Goal: Task Accomplishment & Management: Use online tool/utility

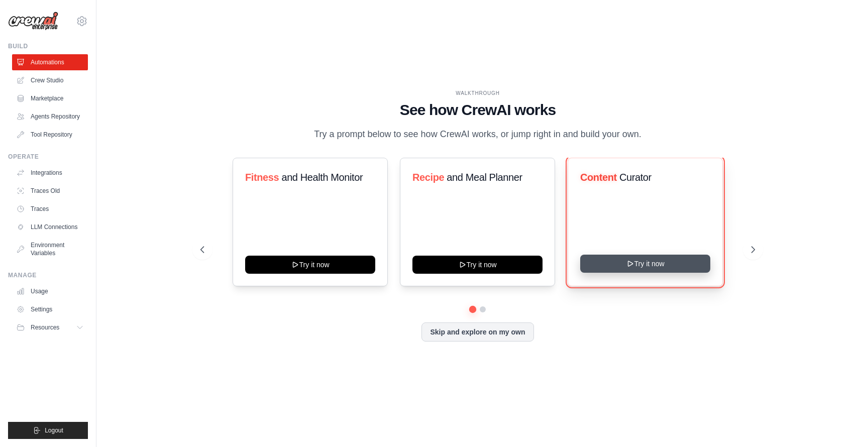
click at [633, 262] on icon at bounding box center [630, 264] width 8 height 8
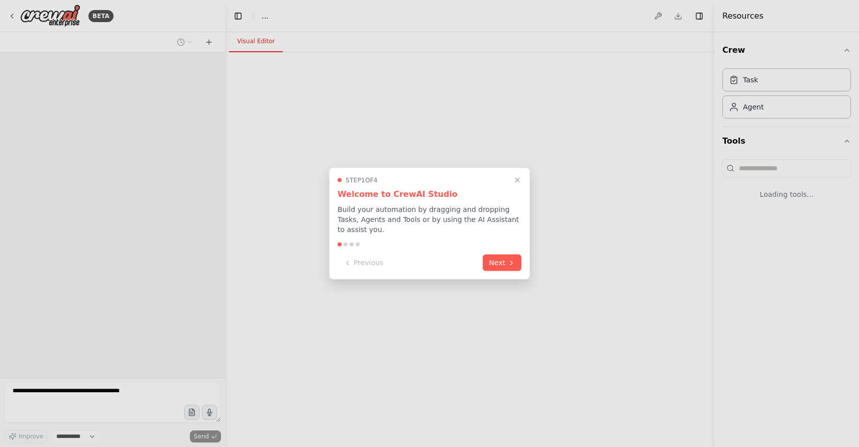
select select "****"
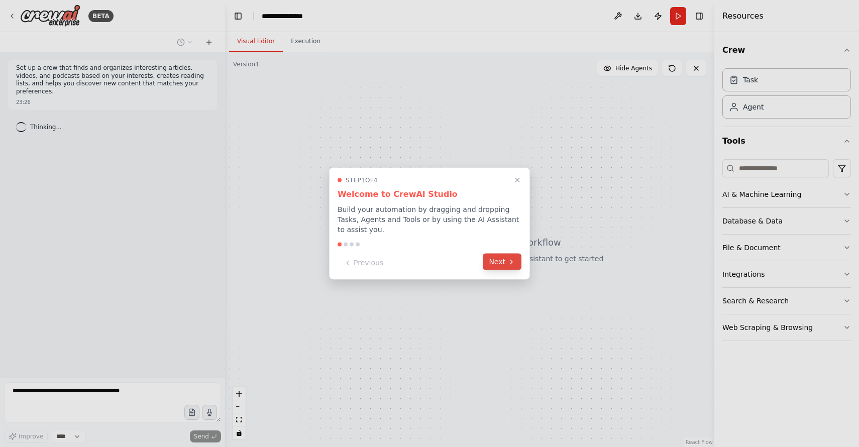
click at [513, 265] on icon at bounding box center [511, 262] width 8 height 8
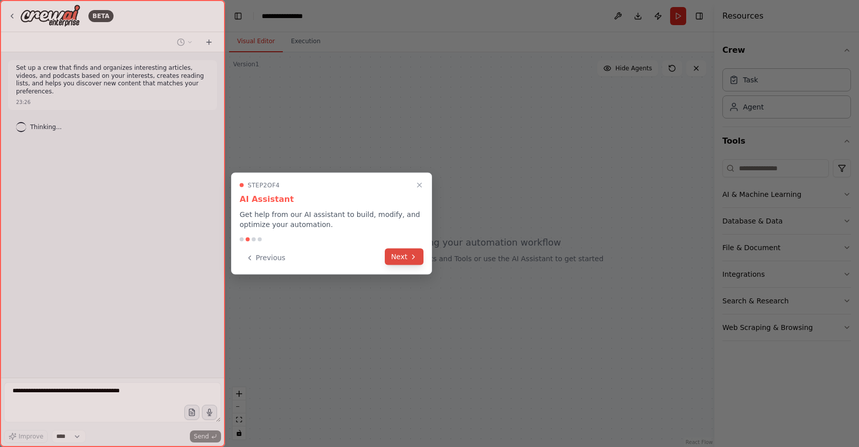
click at [400, 257] on button "Next" at bounding box center [404, 257] width 39 height 17
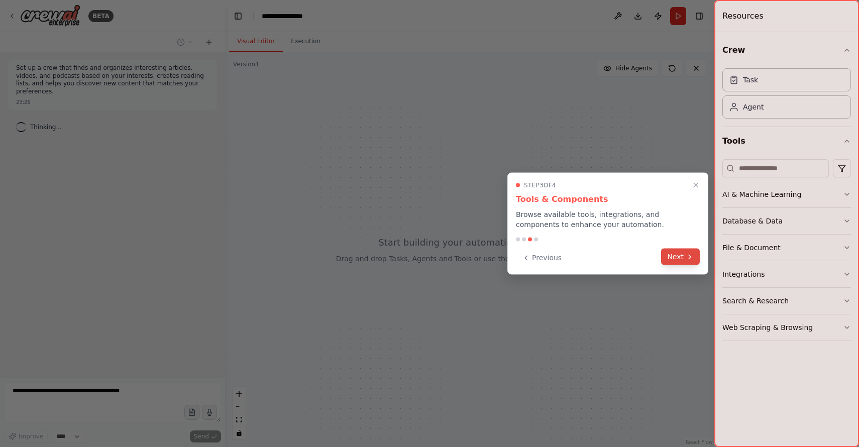
click at [688, 262] on button "Next" at bounding box center [680, 257] width 39 height 17
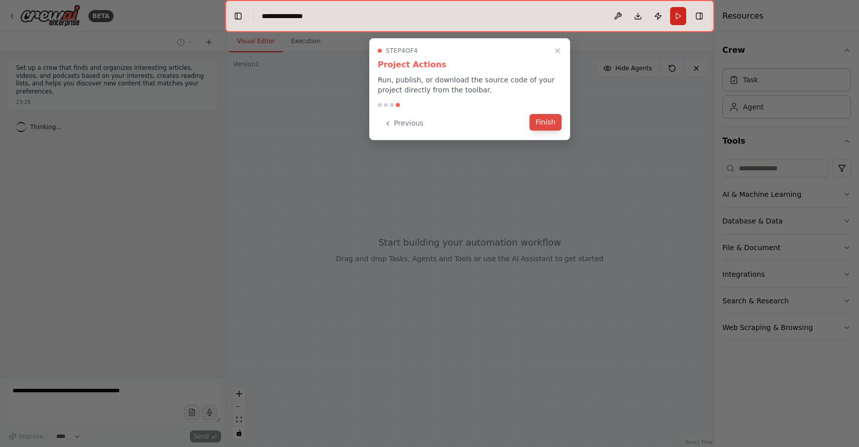
click at [541, 130] on button "Finish" at bounding box center [545, 122] width 32 height 17
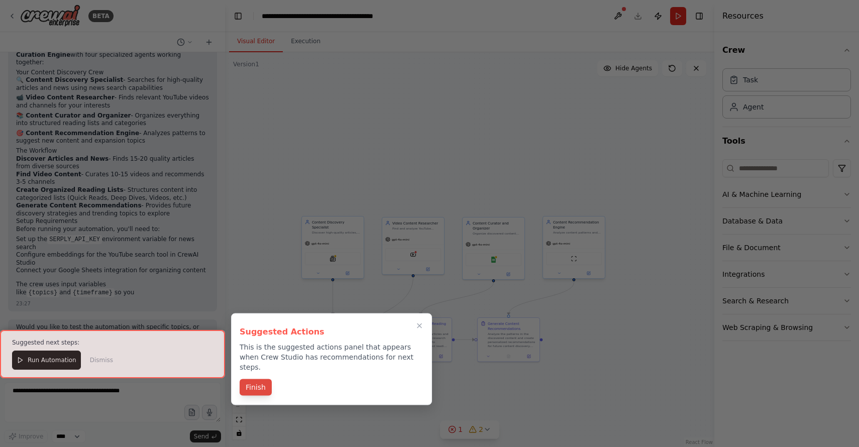
scroll to position [743, 0]
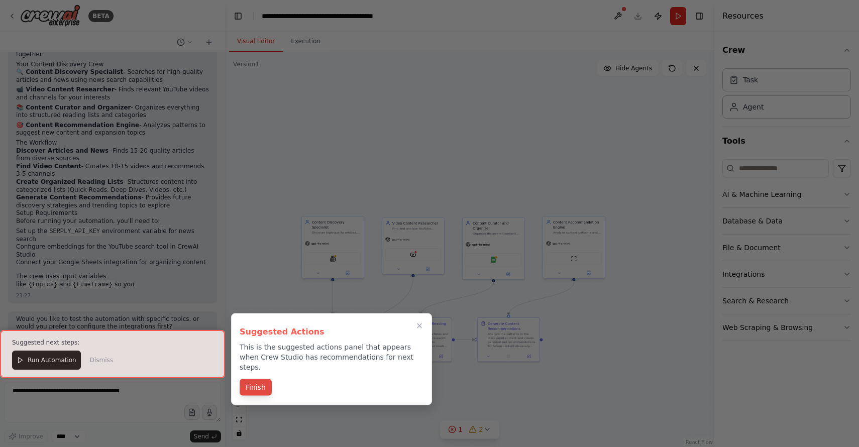
click at [254, 380] on button "Finish" at bounding box center [256, 387] width 32 height 17
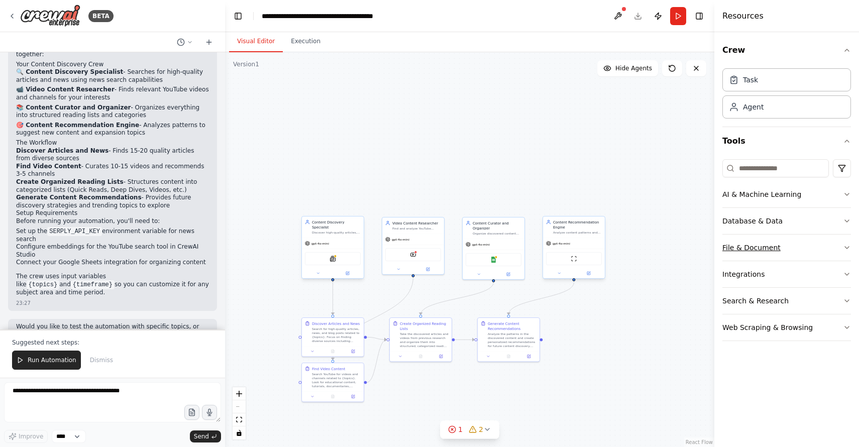
click at [827, 244] on button "File & Document" at bounding box center [786, 248] width 129 height 26
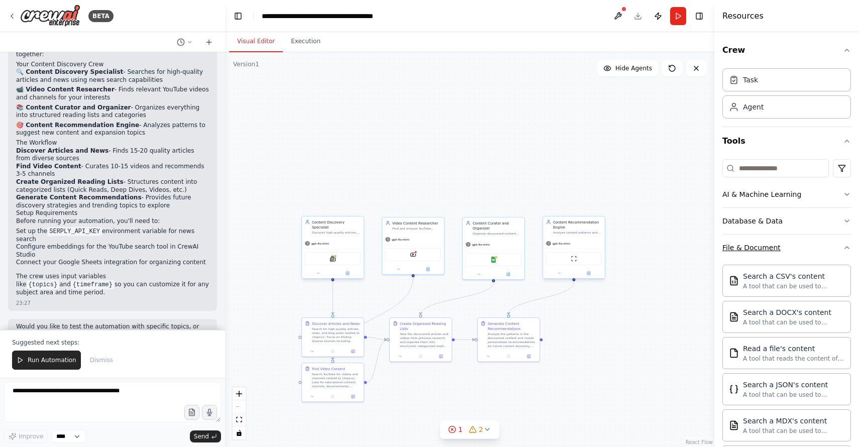
click at [841, 245] on button "File & Document" at bounding box center [786, 248] width 129 height 26
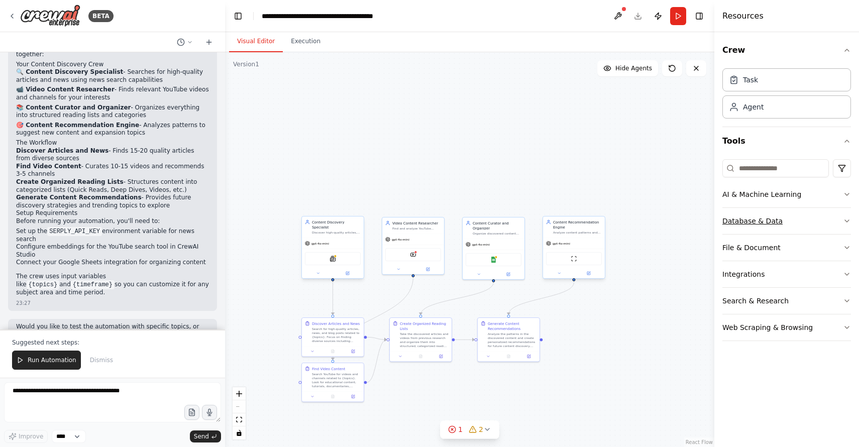
click at [840, 221] on button "Database & Data" at bounding box center [786, 221] width 129 height 26
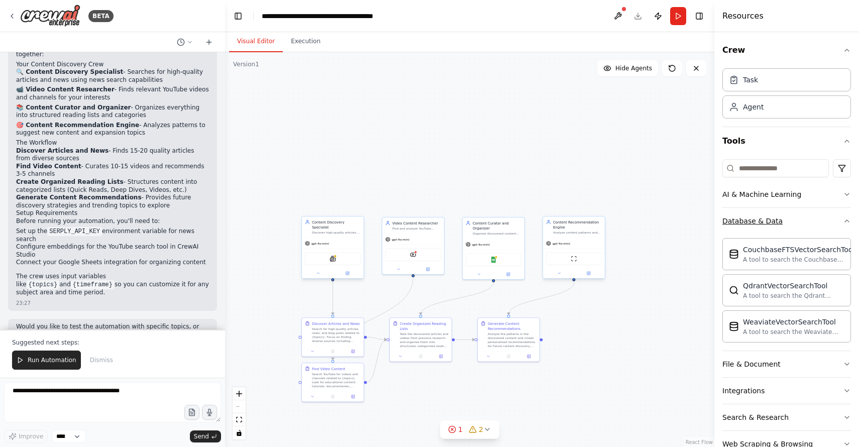
click at [840, 221] on button "Database & Data" at bounding box center [786, 221] width 129 height 26
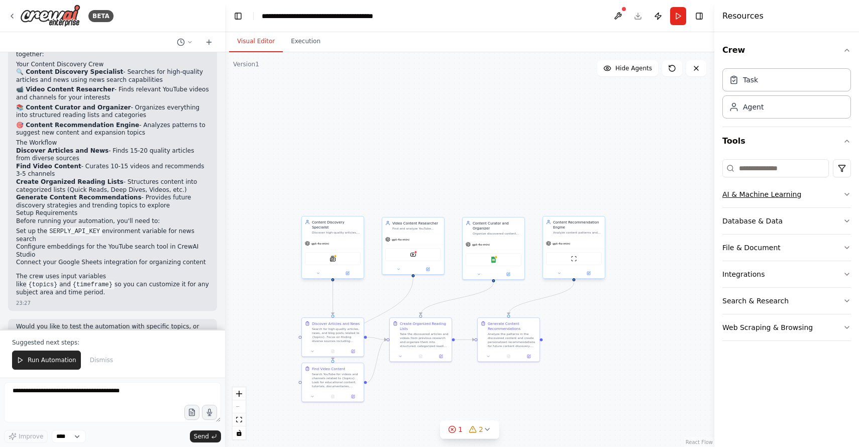
click at [835, 195] on button "AI & Machine Learning" at bounding box center [786, 194] width 129 height 26
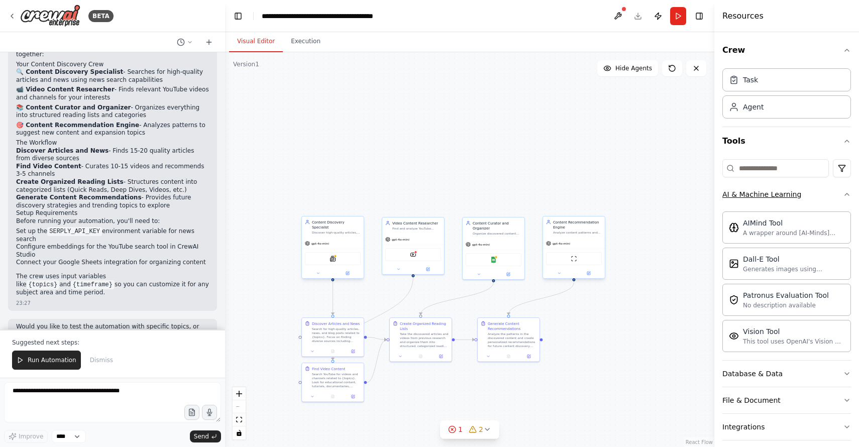
click at [835, 195] on button "AI & Machine Learning" at bounding box center [786, 194] width 129 height 26
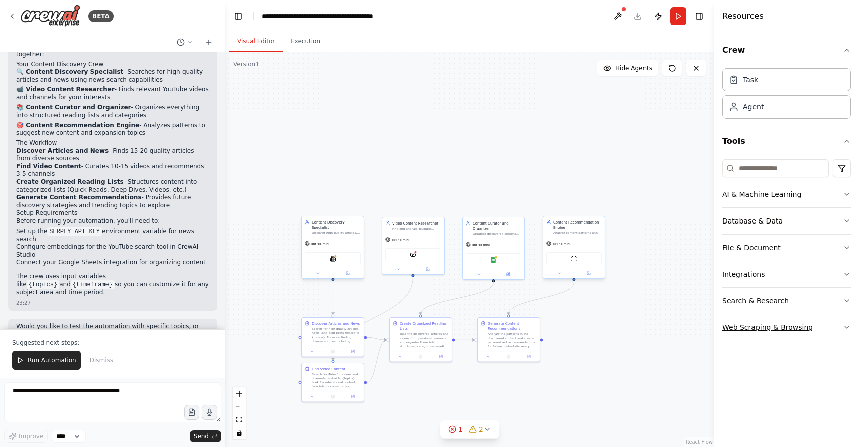
click at [828, 319] on button "Web Scraping & Browsing" at bounding box center [786, 327] width 129 height 26
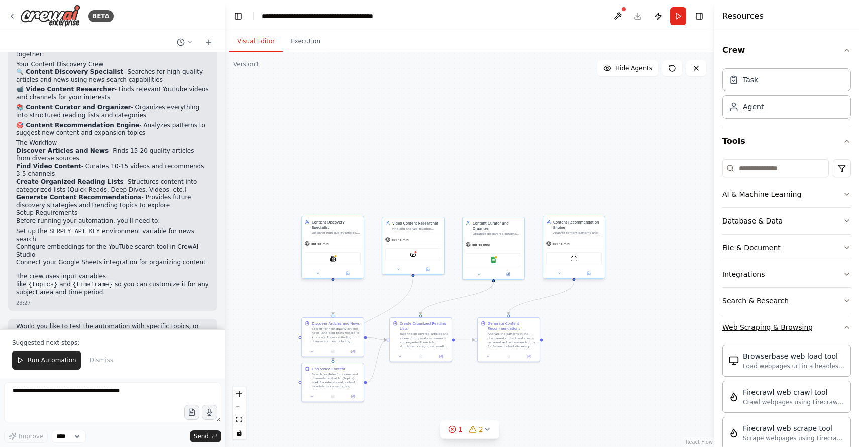
click at [828, 319] on button "Web Scraping & Browsing" at bounding box center [786, 327] width 129 height 26
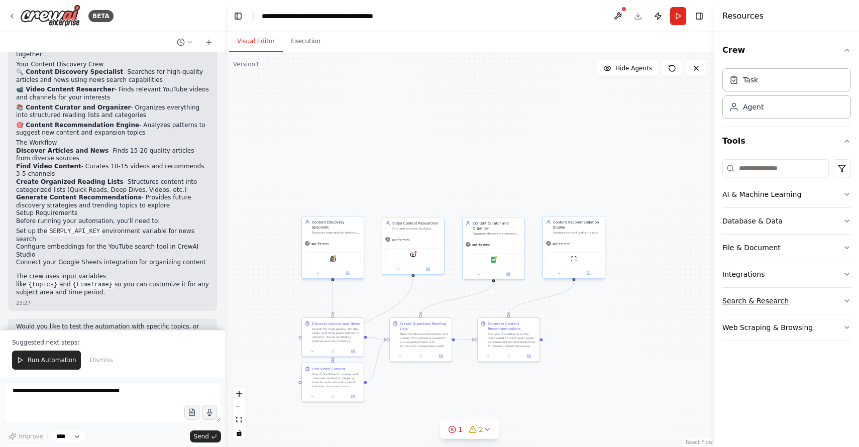
click at [823, 303] on button "Search & Research" at bounding box center [786, 301] width 129 height 26
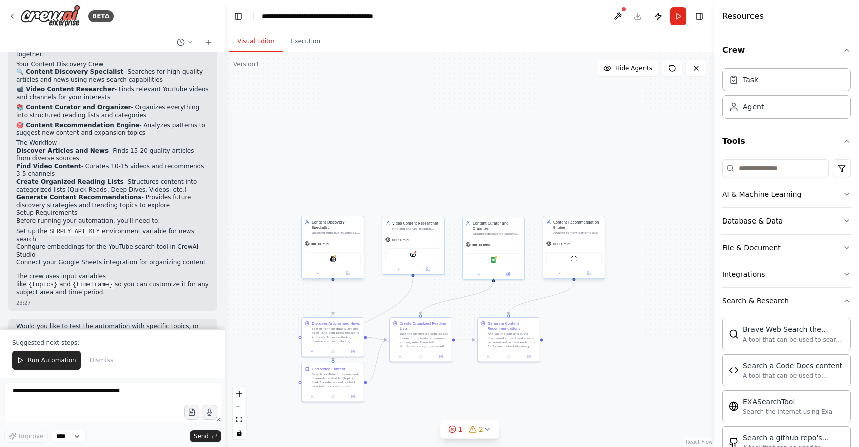
click at [823, 303] on button "Search & Research" at bounding box center [786, 301] width 129 height 26
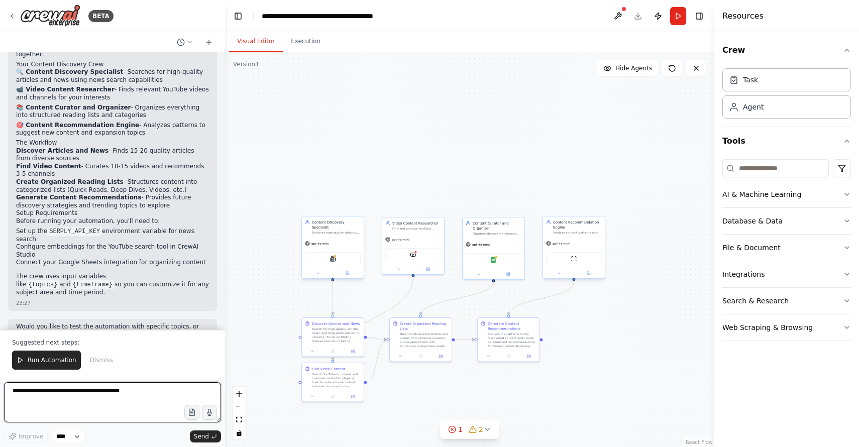
click at [69, 394] on textarea at bounding box center [112, 402] width 217 height 40
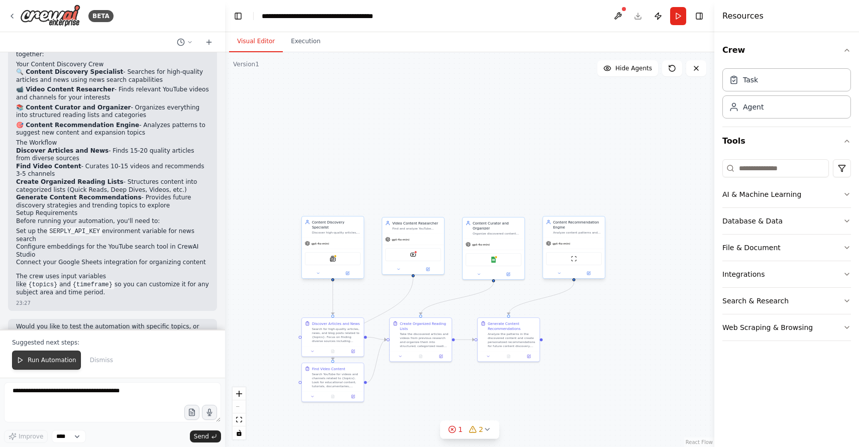
click at [39, 362] on span "Run Automation" at bounding box center [52, 360] width 49 height 8
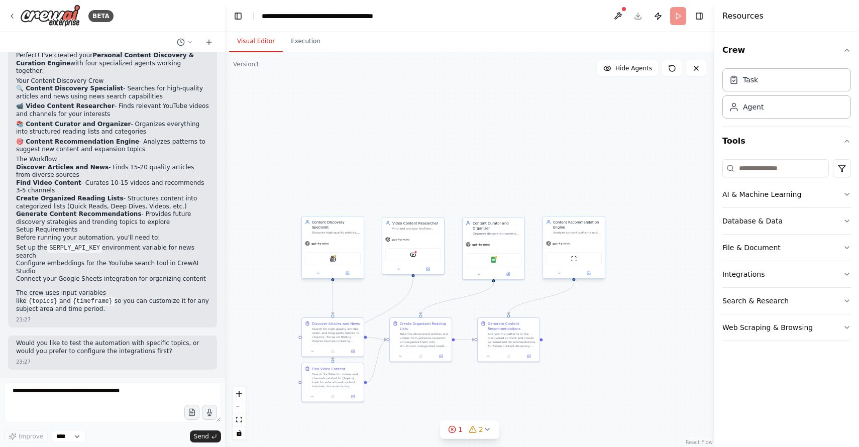
scroll to position [694, 0]
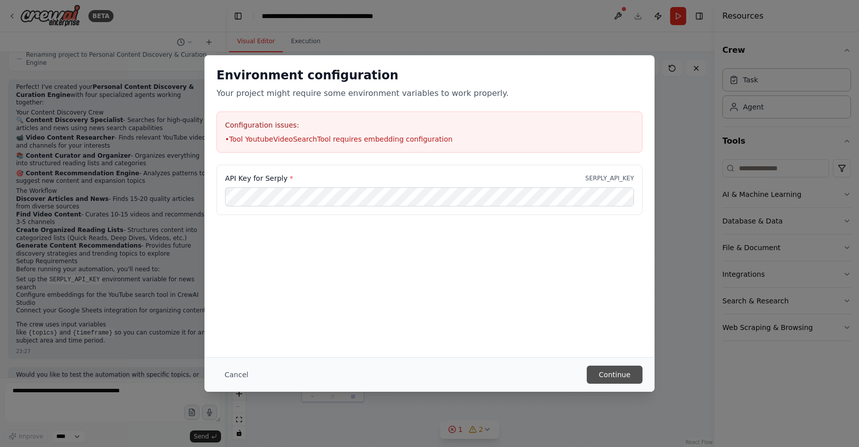
click at [607, 373] on button "Continue" at bounding box center [615, 375] width 56 height 18
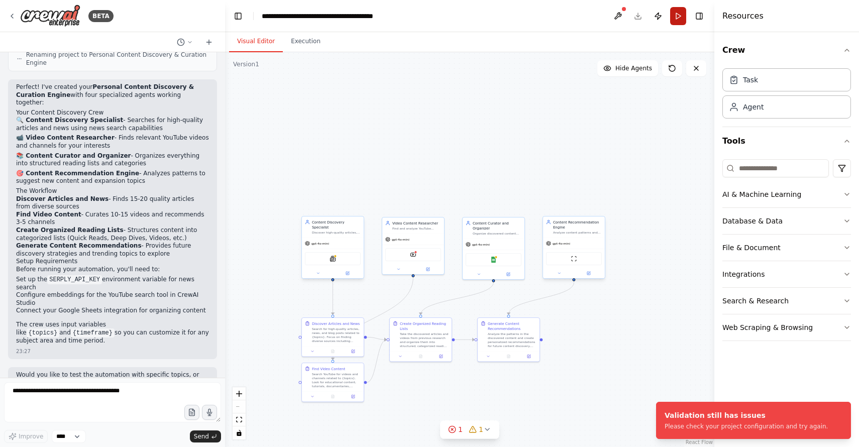
click at [672, 16] on button "Run" at bounding box center [678, 16] width 16 height 18
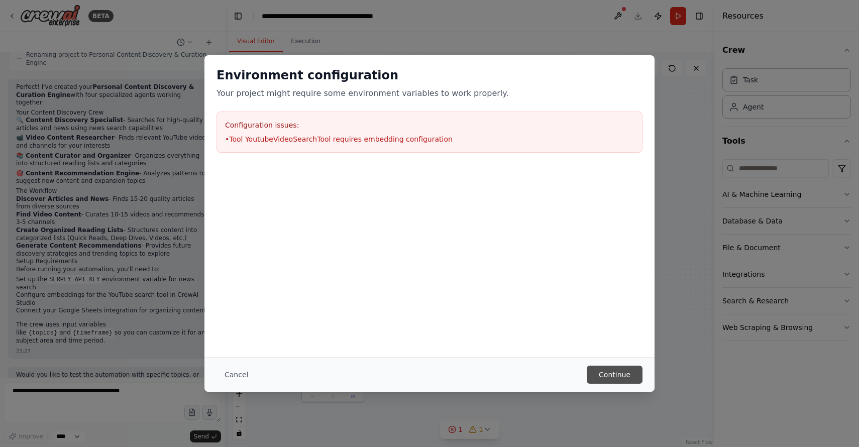
click at [613, 370] on button "Continue" at bounding box center [615, 375] width 56 height 18
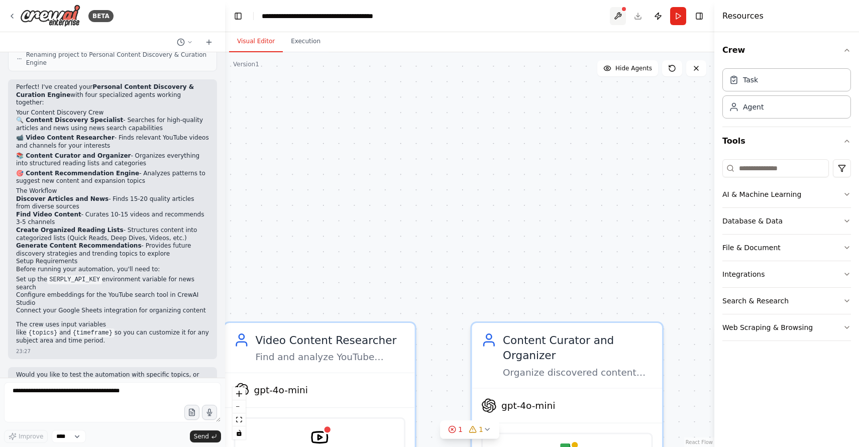
click at [617, 17] on button at bounding box center [618, 16] width 16 height 18
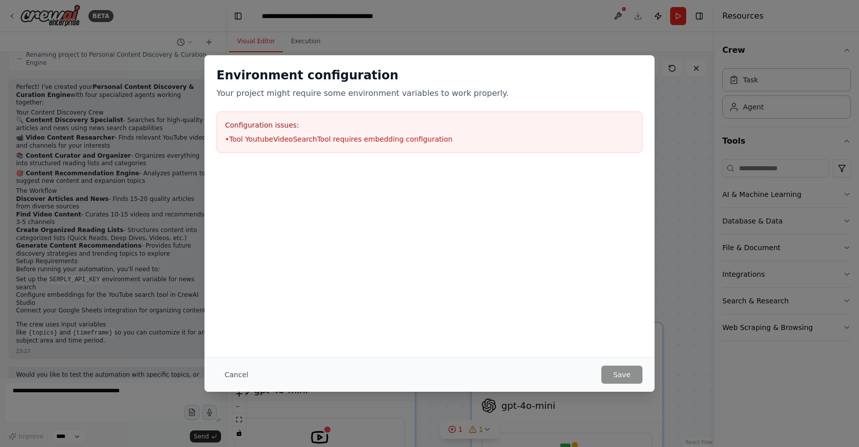
click at [321, 139] on li "• Tool YoutubeVideoSearchTool requires embedding configuration" at bounding box center [429, 139] width 409 height 10
click at [681, 115] on div "Environment configuration Your project might require some environment variables…" at bounding box center [429, 223] width 859 height 447
click at [530, 27] on div "Environment configuration Your project might require some environment variables…" at bounding box center [429, 223] width 859 height 447
click at [626, 15] on div "Environment configuration Your project might require some environment variables…" at bounding box center [429, 223] width 859 height 447
click at [618, 15] on div "Environment configuration Your project might require some environment variables…" at bounding box center [429, 223] width 859 height 447
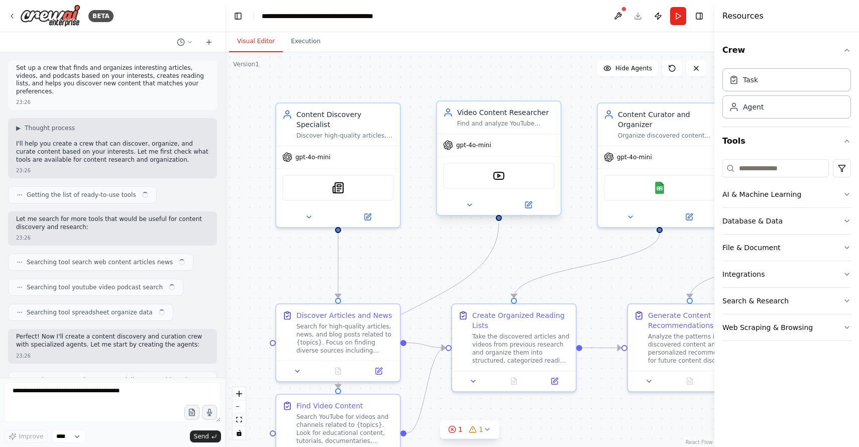
scroll to position [694, 0]
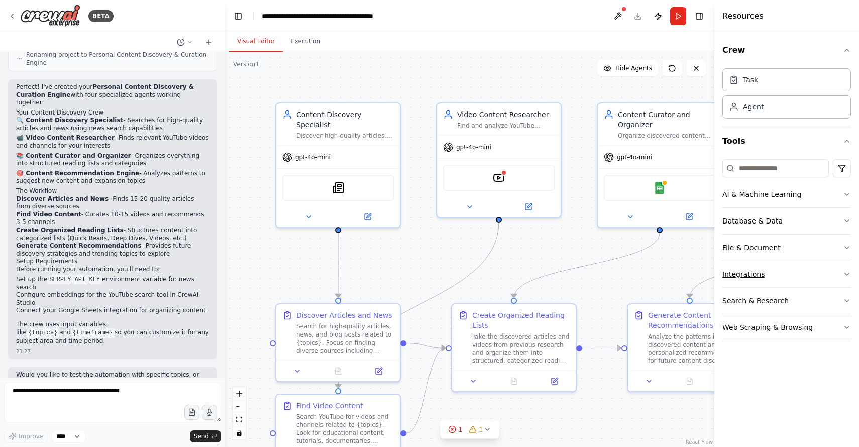
click at [787, 279] on button "Integrations" at bounding box center [786, 274] width 129 height 26
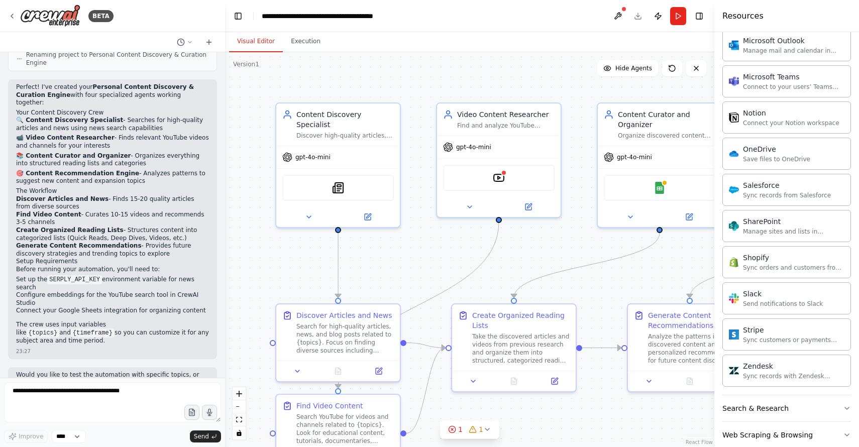
scroll to position [714, 0]
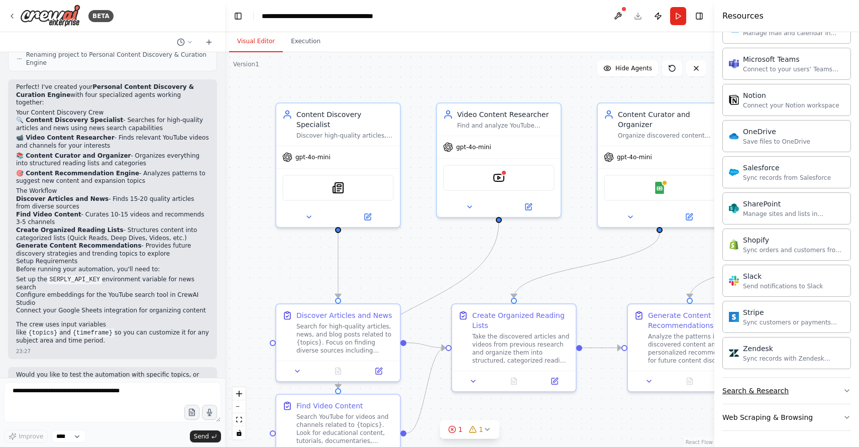
click at [793, 391] on button "Search & Research" at bounding box center [786, 391] width 129 height 26
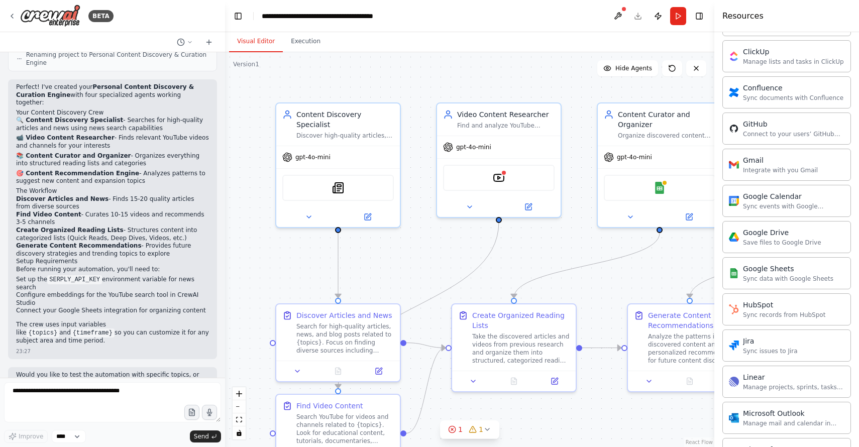
scroll to position [0, 0]
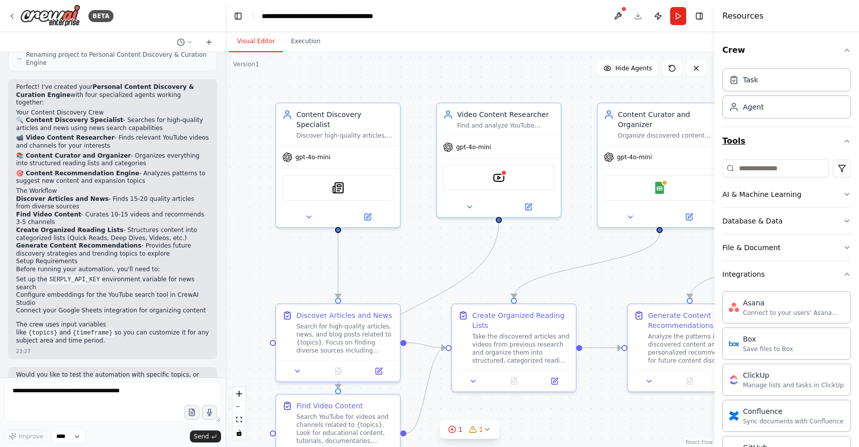
click at [847, 136] on button "Tools" at bounding box center [786, 141] width 129 height 28
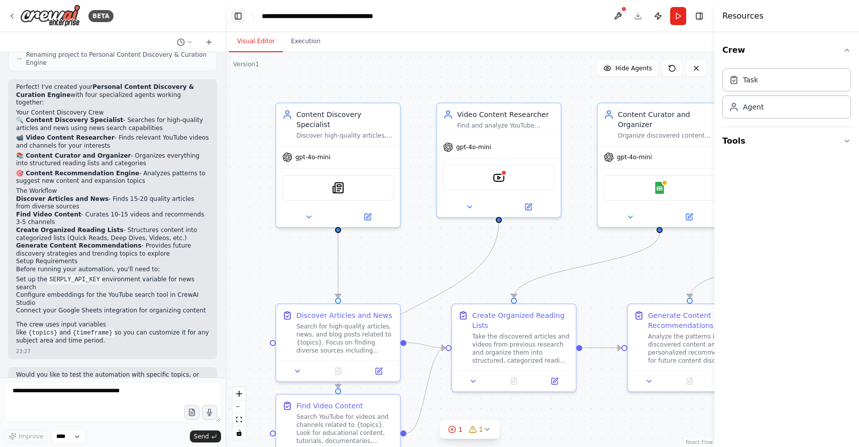
click at [238, 18] on button "Toggle Left Sidebar" at bounding box center [238, 16] width 14 height 14
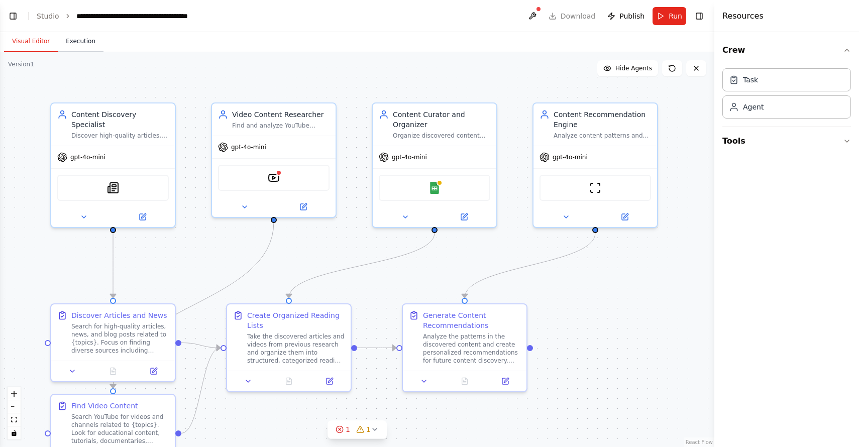
click at [79, 46] on button "Execution" at bounding box center [81, 41] width 46 height 21
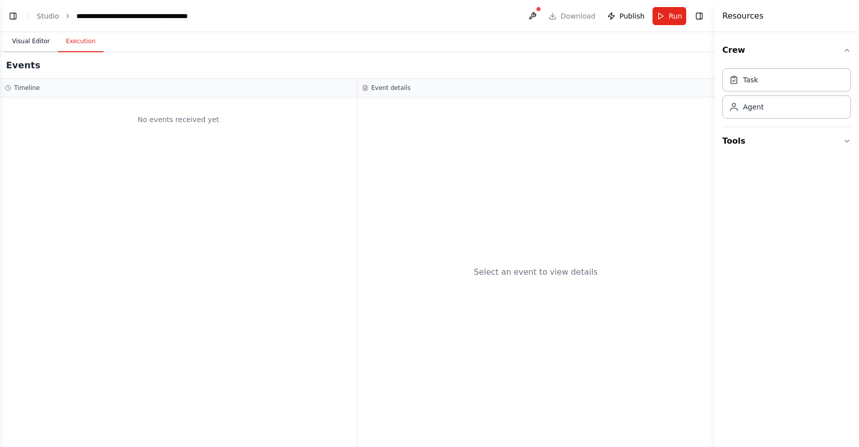
click at [40, 45] on button "Visual Editor" at bounding box center [31, 41] width 54 height 21
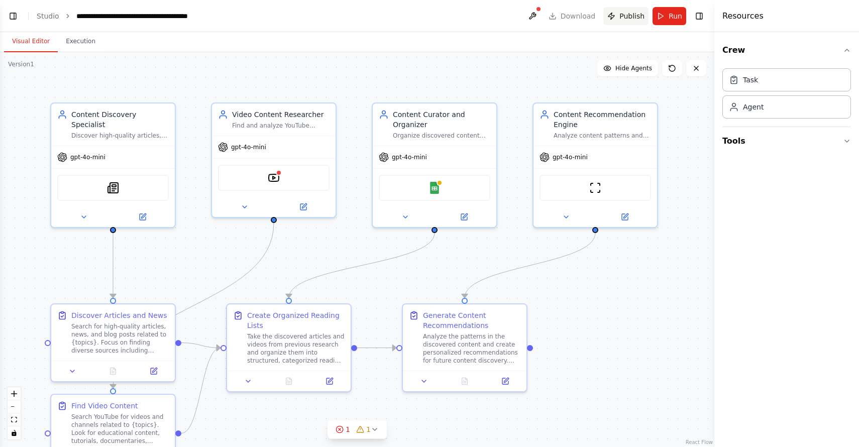
click at [638, 15] on span "Publish" at bounding box center [631, 16] width 25 height 10
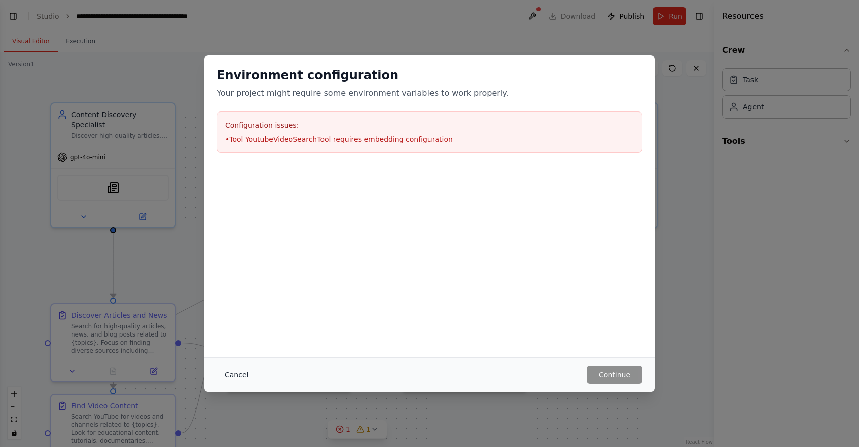
click at [240, 373] on button "Cancel" at bounding box center [236, 375] width 40 height 18
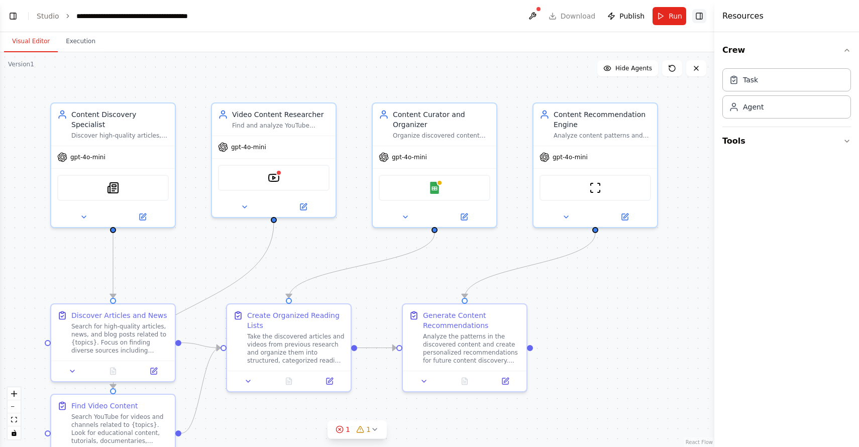
click at [700, 18] on button "Toggle Right Sidebar" at bounding box center [699, 16] width 14 height 14
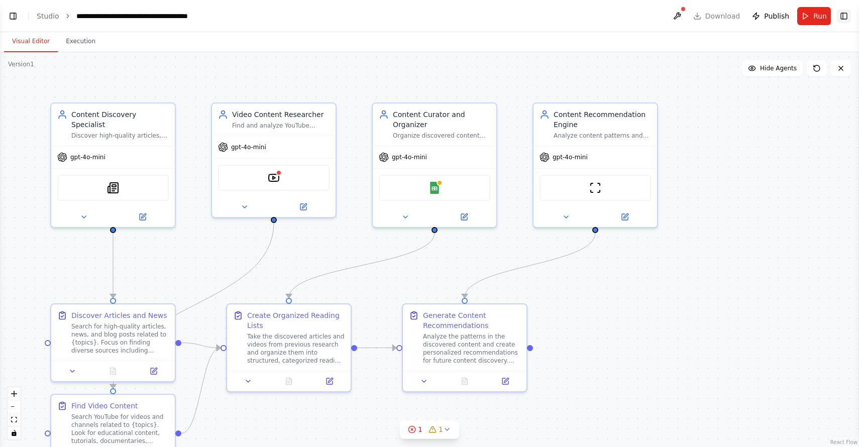
click at [840, 16] on button "Toggle Right Sidebar" at bounding box center [844, 16] width 14 height 14
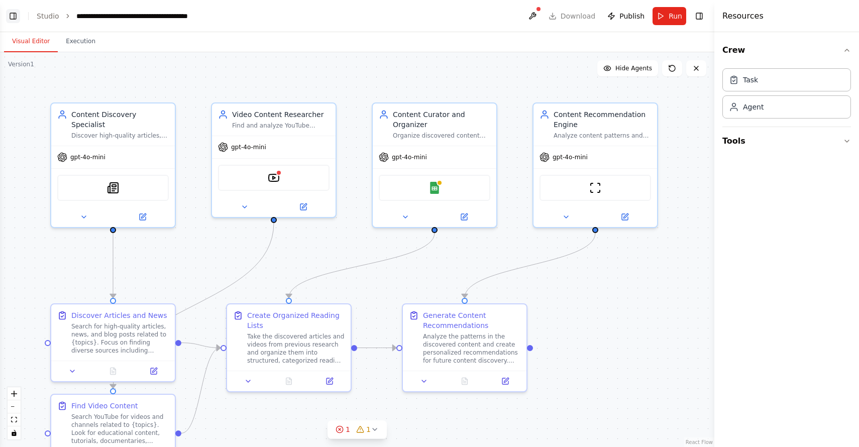
click at [13, 16] on button "Toggle Left Sidebar" at bounding box center [13, 16] width 14 height 14
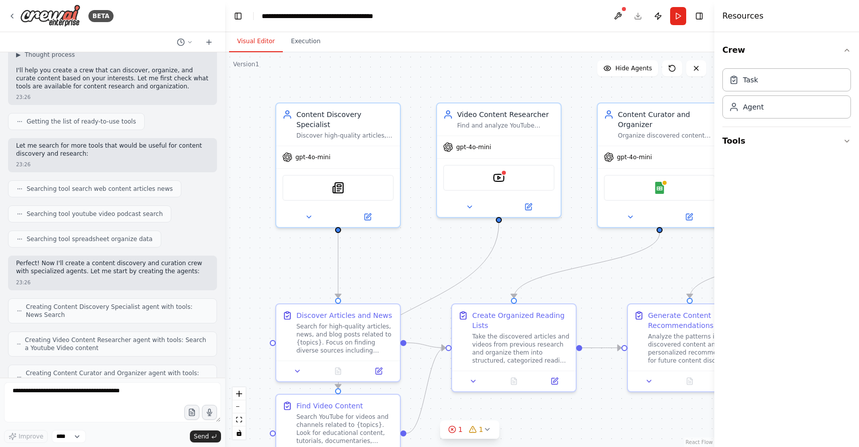
scroll to position [694, 0]
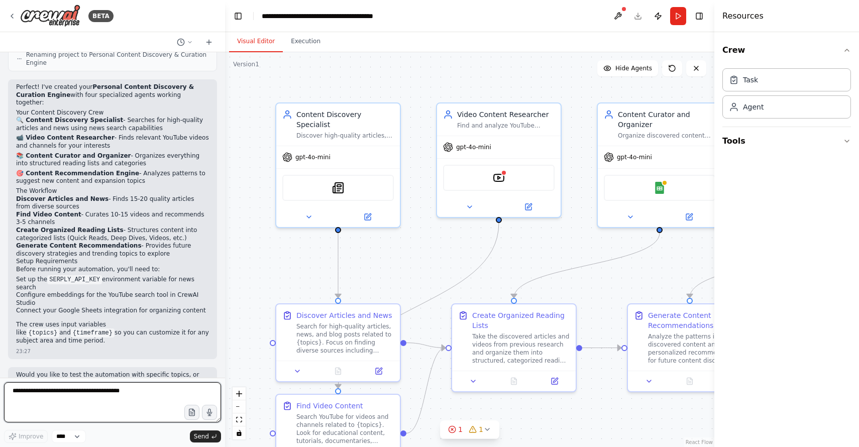
click at [76, 391] on textarea at bounding box center [112, 402] width 217 height 40
type textarea "**********"
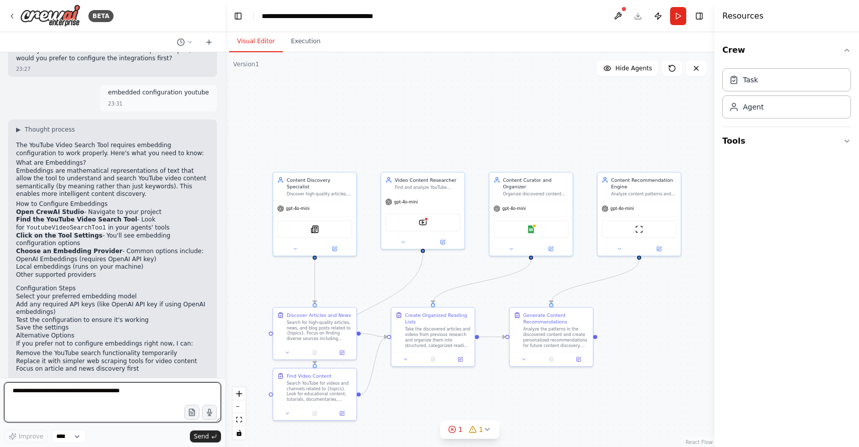
scroll to position [1027, 0]
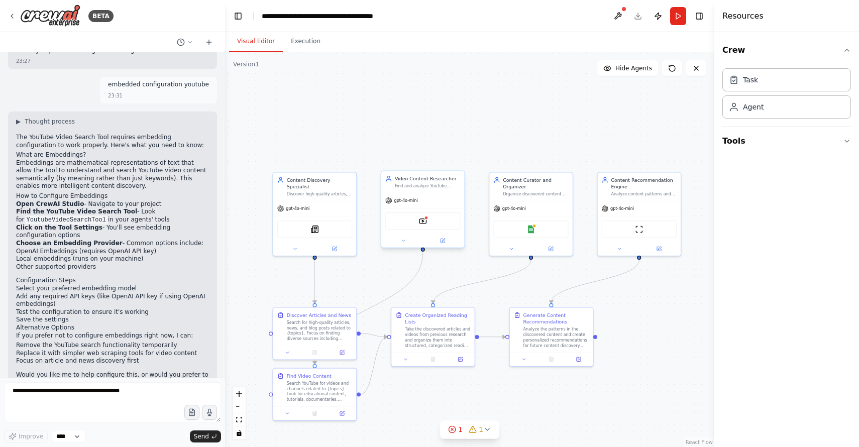
click at [431, 222] on div "YoutubeVideoSearchTool" at bounding box center [422, 221] width 75 height 18
click at [422, 222] on img at bounding box center [423, 221] width 8 height 8
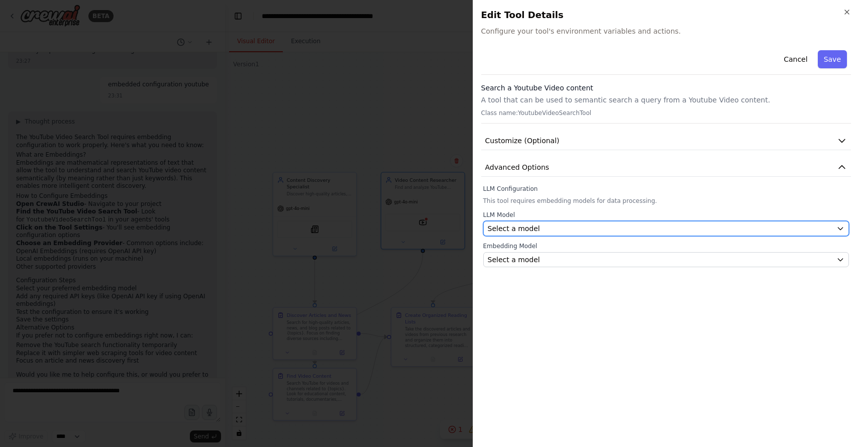
click at [544, 228] on div "Select a model" at bounding box center [660, 228] width 345 height 10
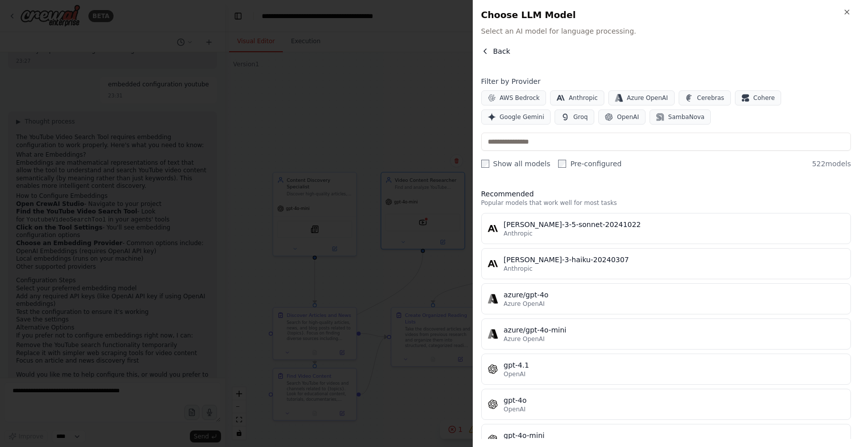
click at [489, 54] on button "Back" at bounding box center [495, 51] width 29 height 10
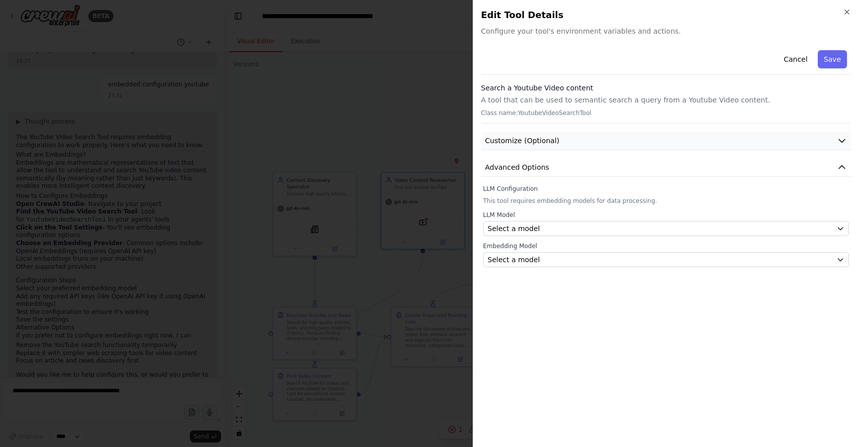
click at [562, 138] on button "Customize (Optional)" at bounding box center [666, 141] width 370 height 19
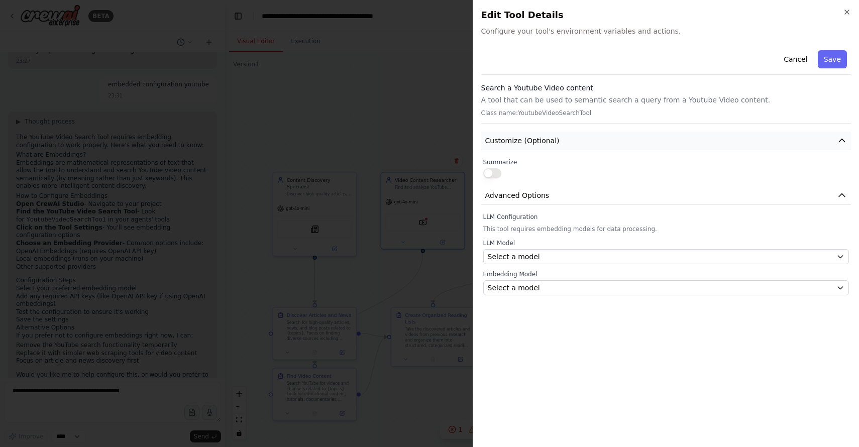
click at [562, 138] on button "Customize (Optional)" at bounding box center [666, 141] width 370 height 19
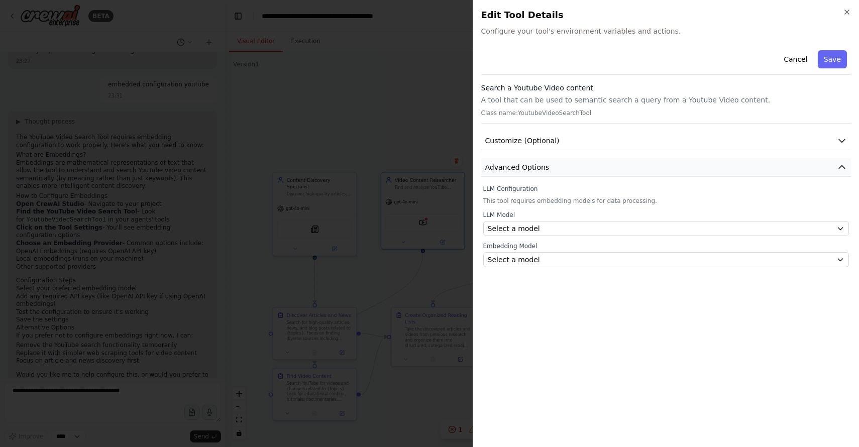
click at [561, 171] on button "Advanced Options" at bounding box center [666, 167] width 370 height 19
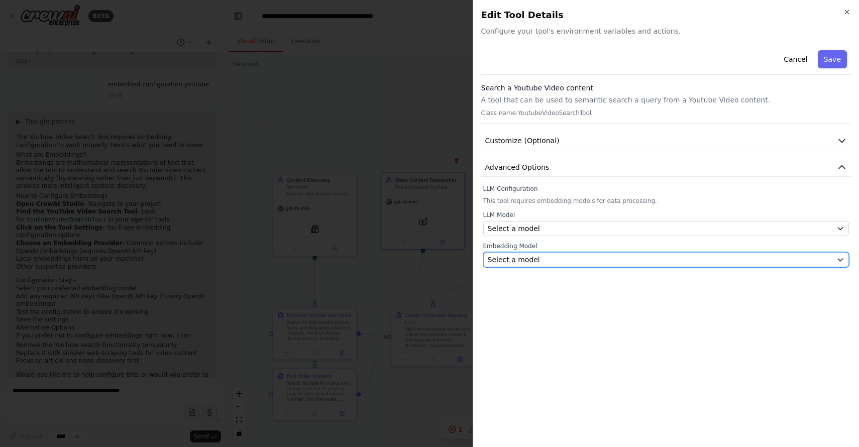
click at [554, 256] on div "Select a model" at bounding box center [660, 260] width 345 height 10
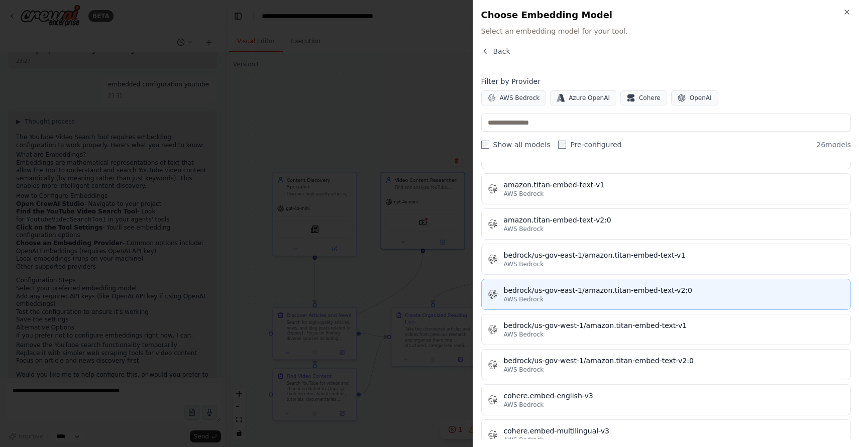
scroll to position [0, 0]
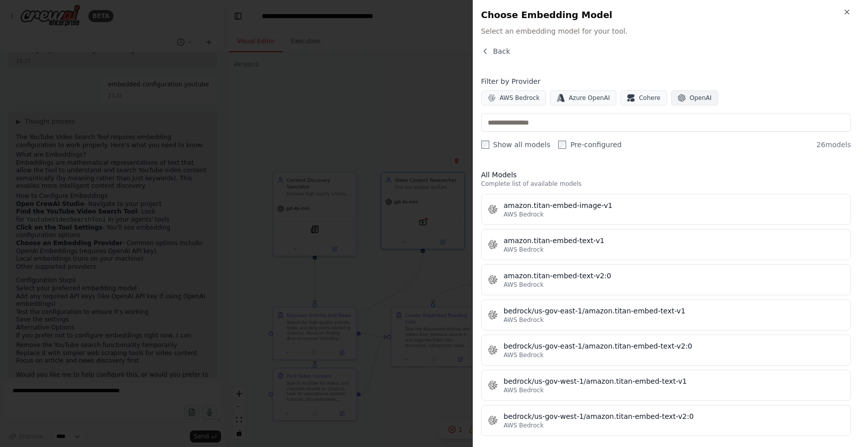
click at [683, 103] on button "OpenAI" at bounding box center [694, 97] width 47 height 15
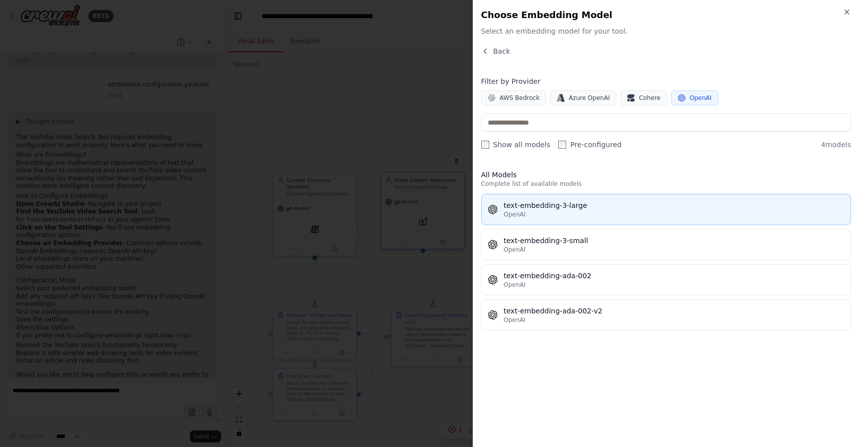
click at [608, 217] on div "OpenAI" at bounding box center [674, 214] width 341 height 8
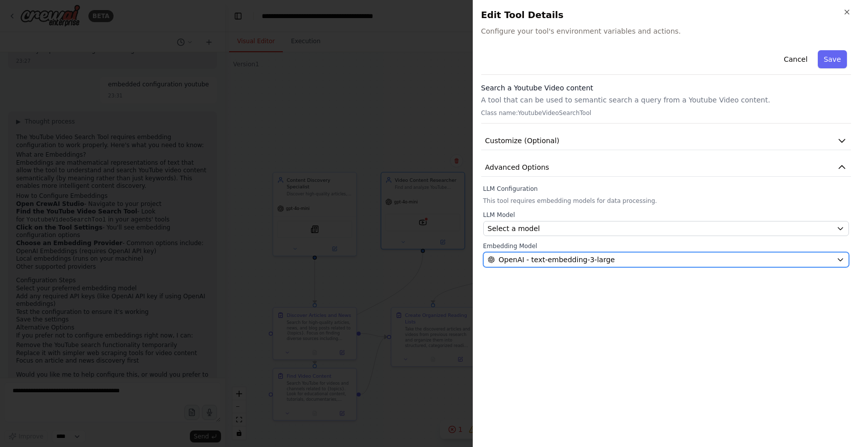
click at [580, 259] on span "OpenAI - text-embedding-3-large" at bounding box center [557, 260] width 116 height 10
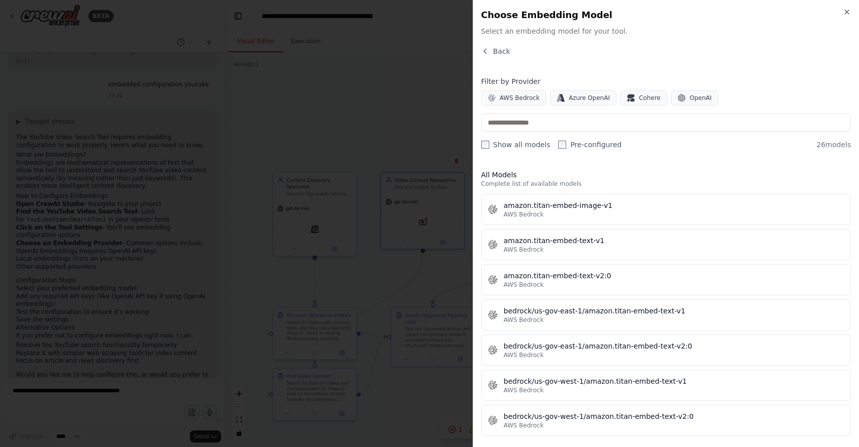
click at [650, 57] on div "Back" at bounding box center [666, 55] width 370 height 18
click at [689, 94] on span "OpenAI" at bounding box center [700, 98] width 22 height 8
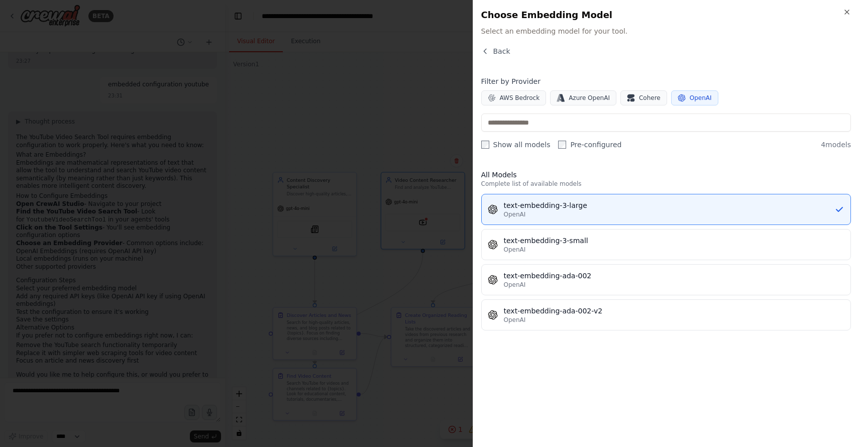
click at [633, 165] on div "All Models Complete list of available models text-embedding-3-large OpenAI text…" at bounding box center [666, 300] width 370 height 277
click at [488, 50] on icon "button" at bounding box center [485, 51] width 8 height 8
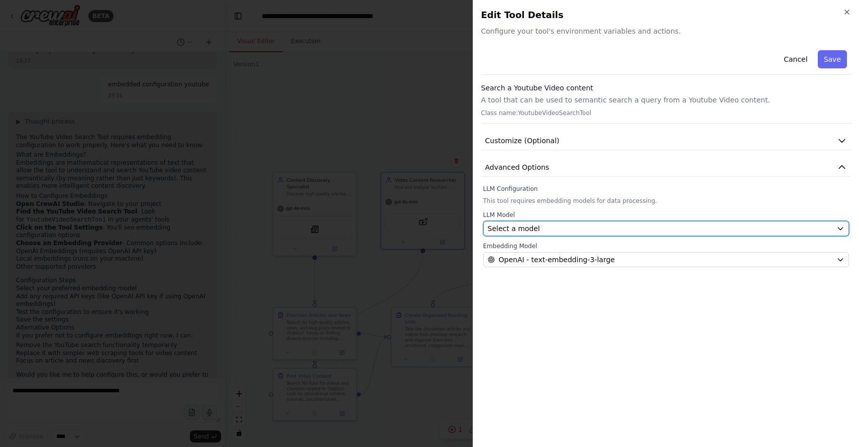
click at [578, 231] on div "Select a model" at bounding box center [660, 228] width 345 height 10
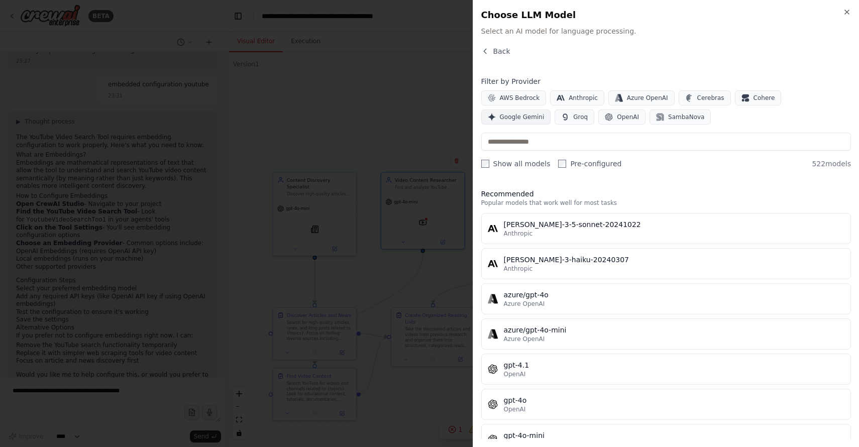
click at [544, 113] on span "Google Gemini" at bounding box center [522, 117] width 45 height 8
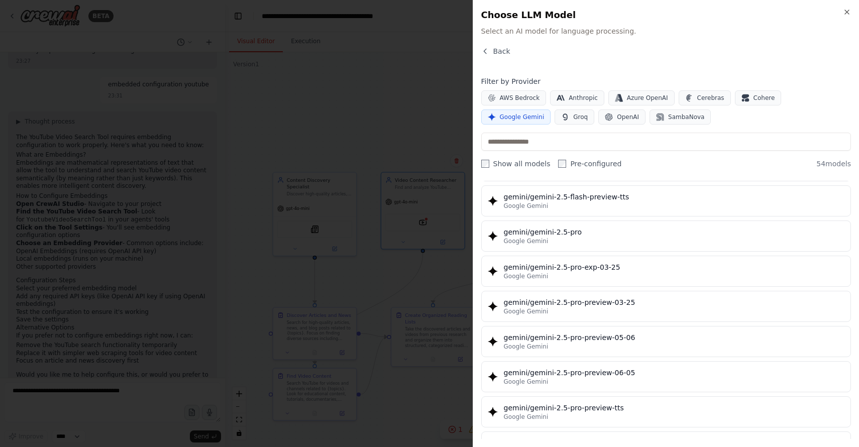
scroll to position [1056, 0]
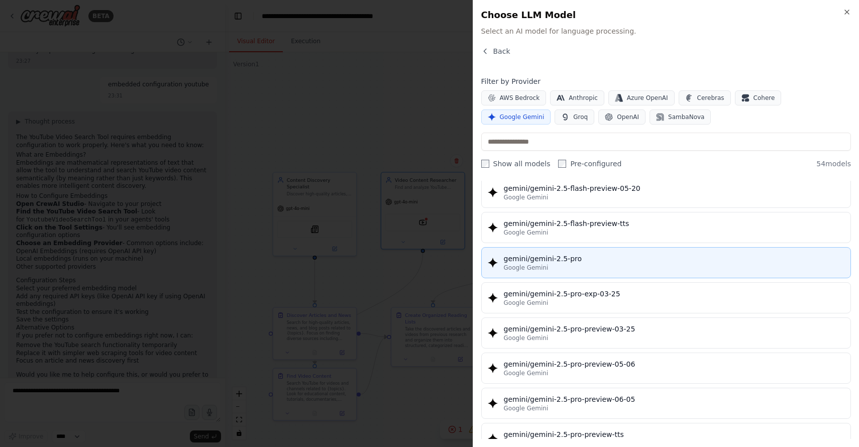
click at [653, 264] on div "Google Gemini" at bounding box center [674, 268] width 341 height 8
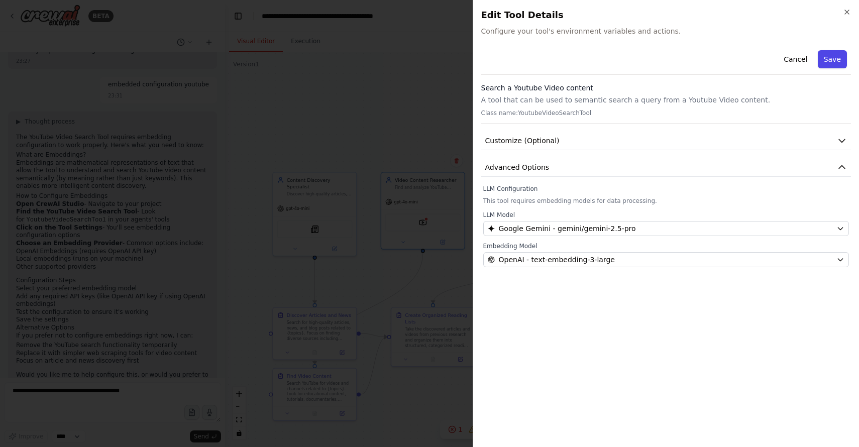
click at [830, 57] on button "Save" at bounding box center [831, 59] width 29 height 18
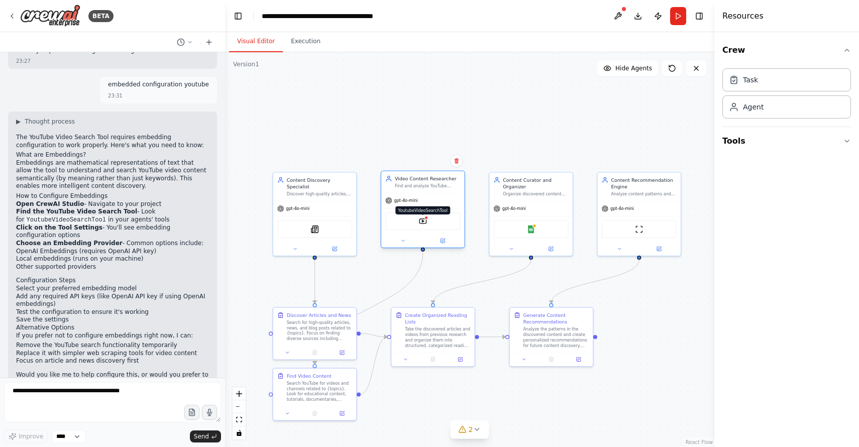
click at [424, 220] on img at bounding box center [423, 221] width 8 height 8
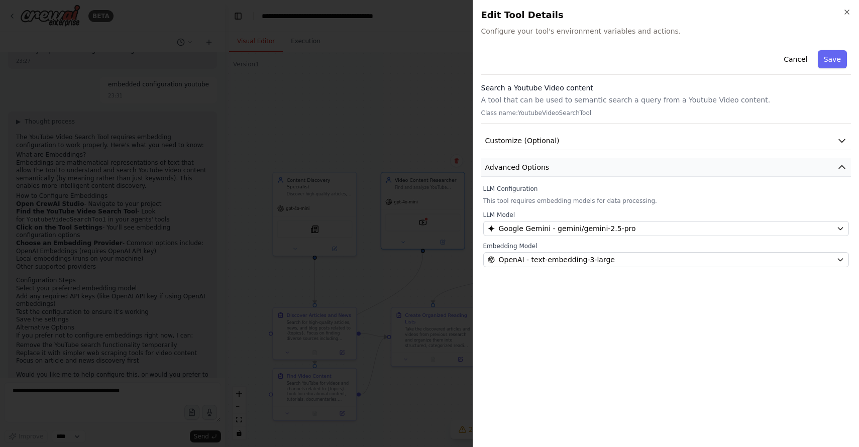
click at [607, 168] on button "Advanced Options" at bounding box center [666, 167] width 370 height 19
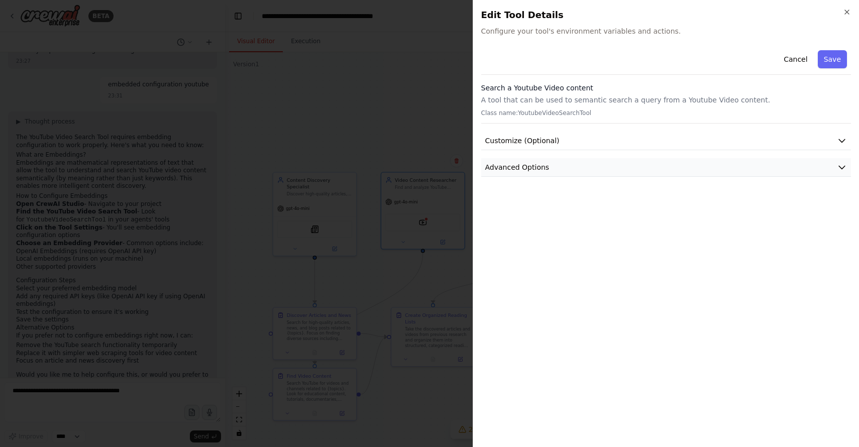
click at [607, 168] on button "Advanced Options" at bounding box center [666, 167] width 370 height 19
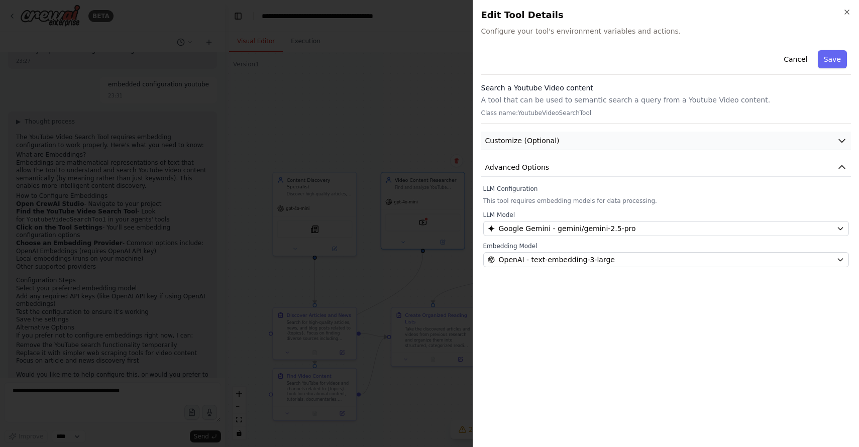
click at [599, 143] on button "Customize (Optional)" at bounding box center [666, 141] width 370 height 19
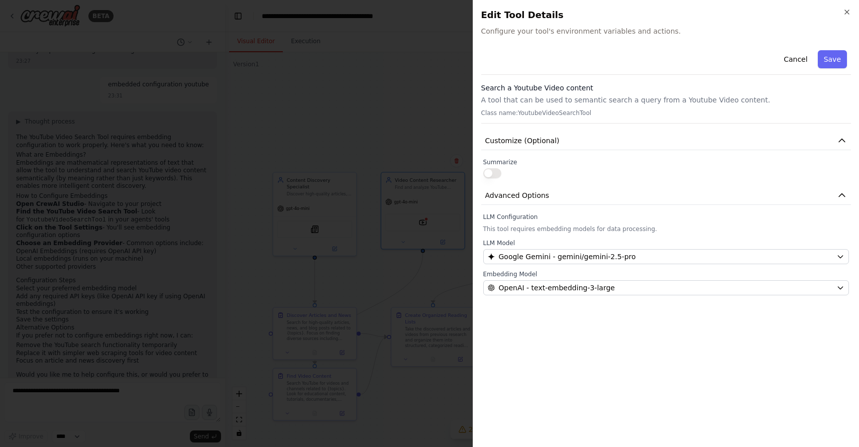
click at [499, 175] on button "button" at bounding box center [492, 173] width 18 height 10
click at [496, 175] on button "button" at bounding box center [492, 173] width 18 height 10
click at [832, 62] on button "Save" at bounding box center [831, 59] width 29 height 18
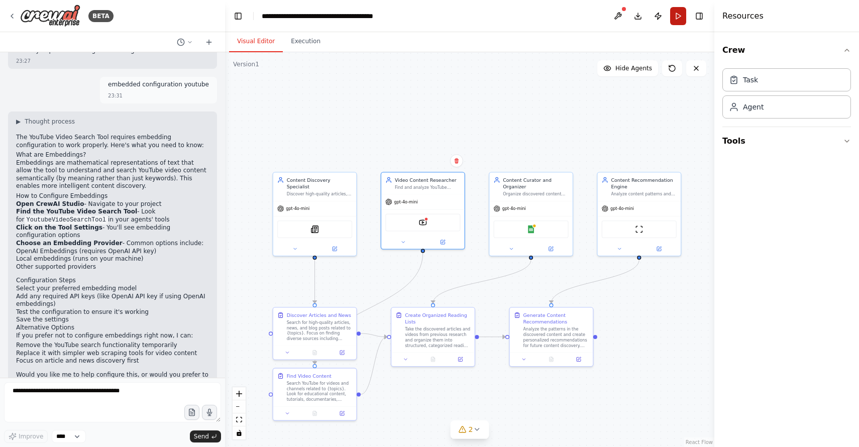
click at [680, 17] on button "Run" at bounding box center [678, 16] width 16 height 18
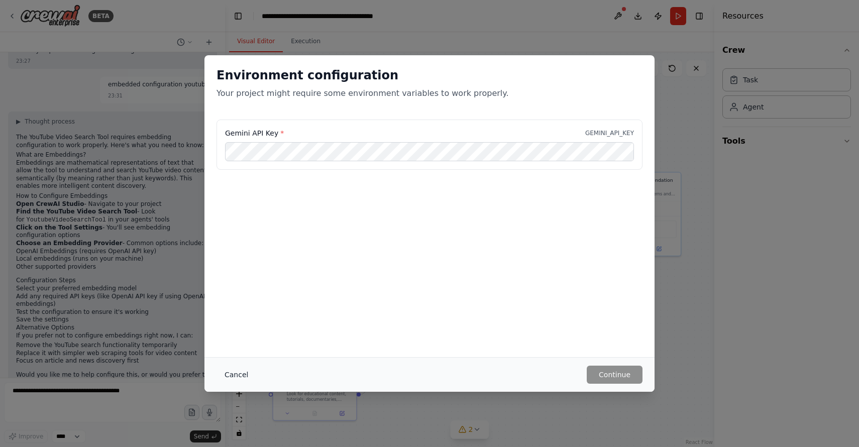
click at [231, 374] on button "Cancel" at bounding box center [236, 375] width 40 height 18
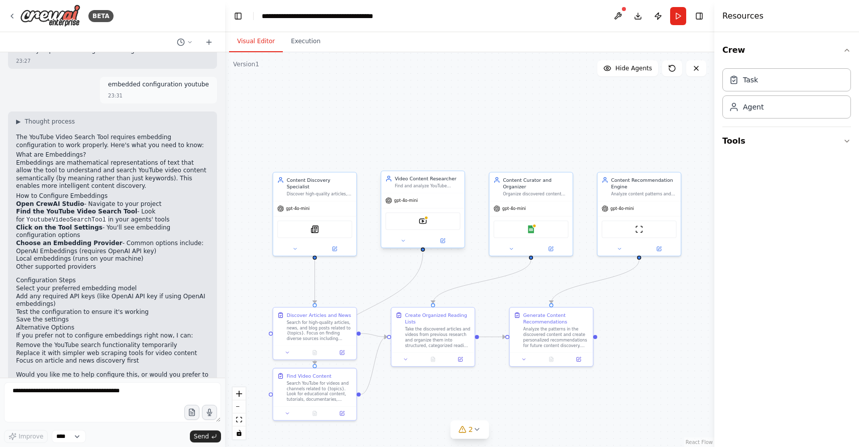
click at [421, 225] on div "YoutubeVideoSearchTool" at bounding box center [422, 221] width 75 height 18
click at [424, 221] on img at bounding box center [423, 221] width 8 height 8
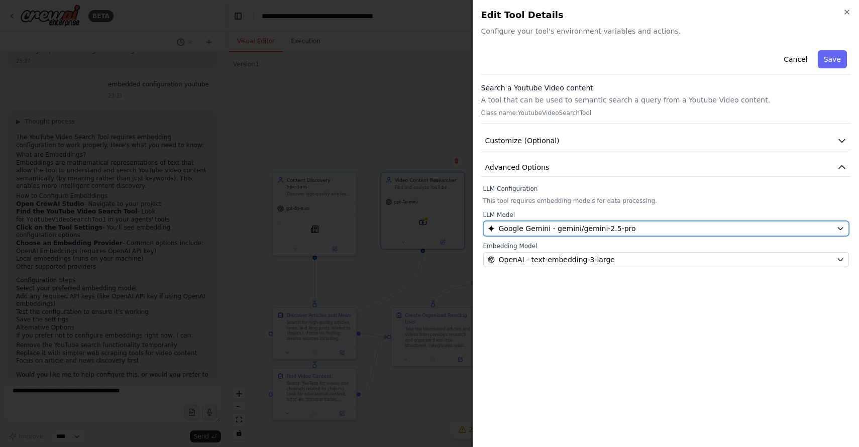
click at [639, 226] on div "Google Gemini - gemini/gemini-2.5-pro" at bounding box center [660, 228] width 345 height 10
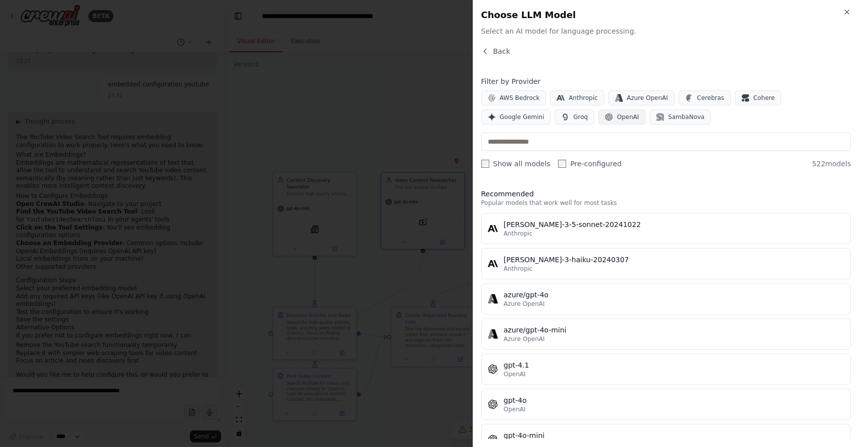
click at [598, 119] on button "OpenAI" at bounding box center [621, 116] width 47 height 15
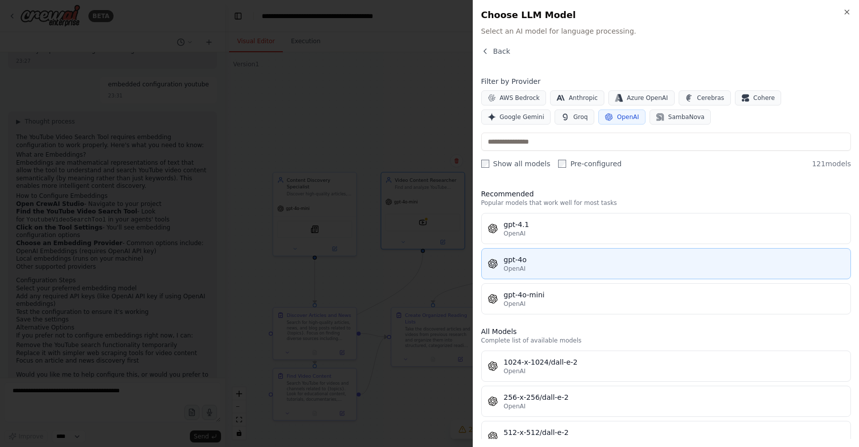
click at [579, 272] on div "OpenAI" at bounding box center [674, 269] width 341 height 8
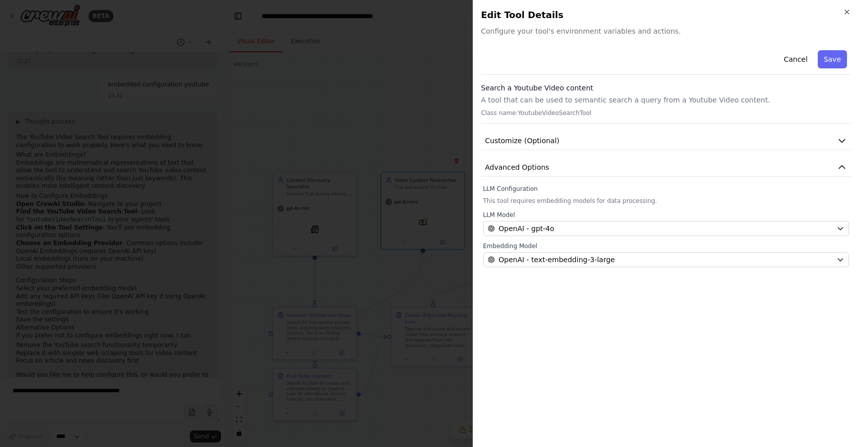
click at [827, 62] on button "Save" at bounding box center [831, 59] width 29 height 18
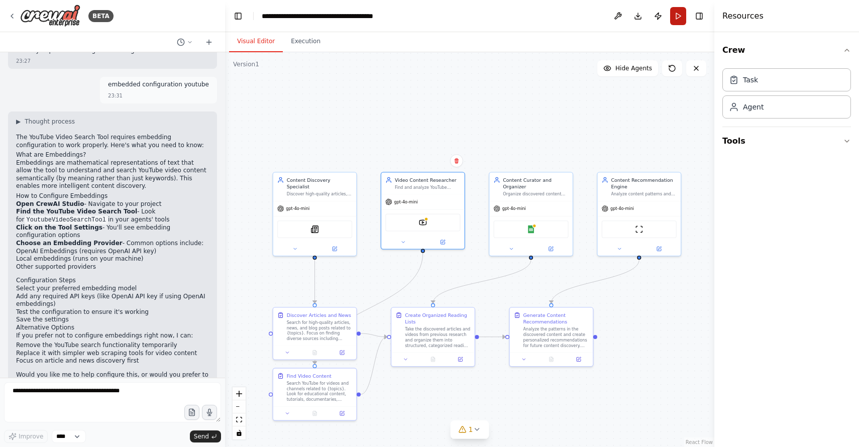
click at [673, 19] on button "Run" at bounding box center [678, 16] width 16 height 18
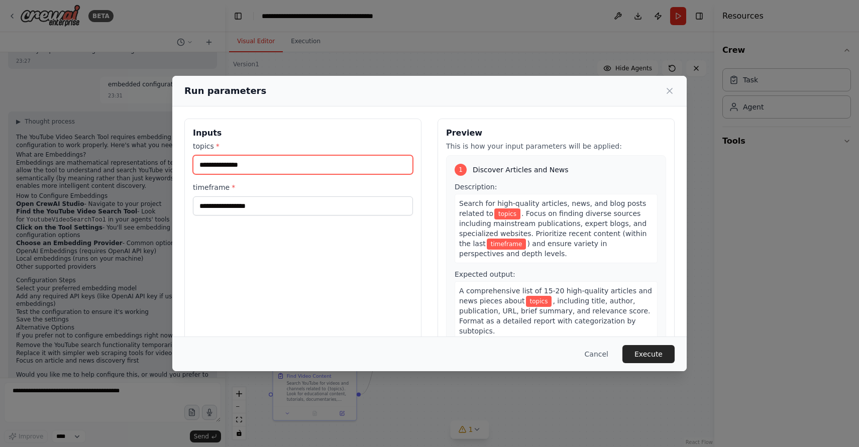
click at [299, 167] on input "topics *" at bounding box center [303, 164] width 220 height 19
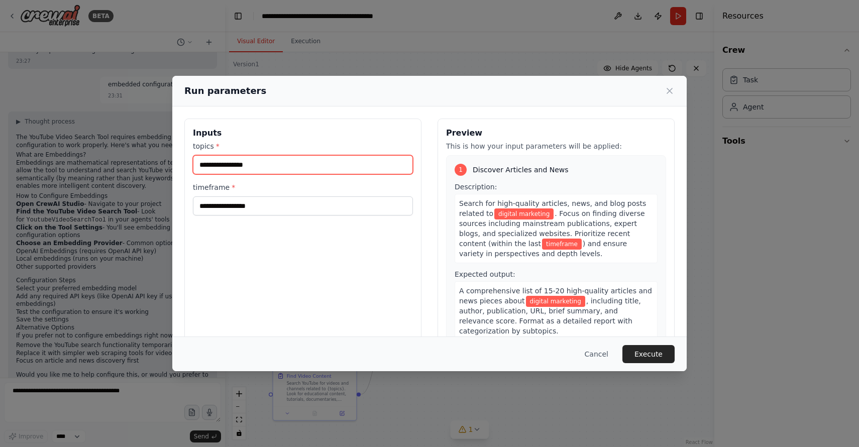
type input "**********"
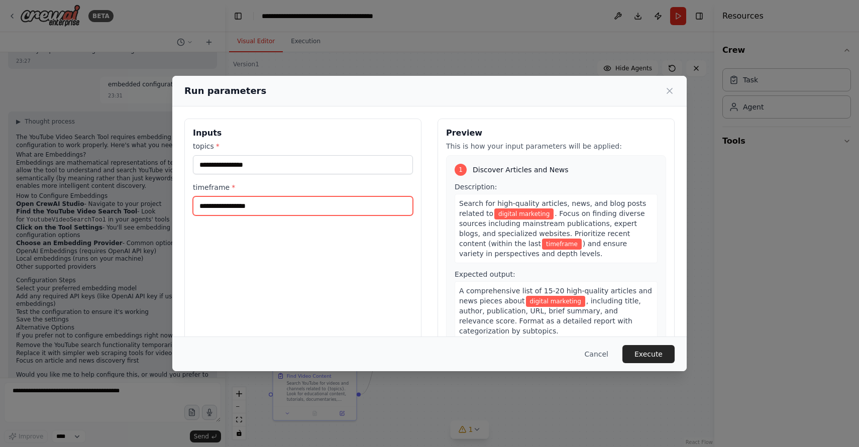
click at [253, 207] on input "timeframe *" at bounding box center [303, 205] width 220 height 19
type input "*******"
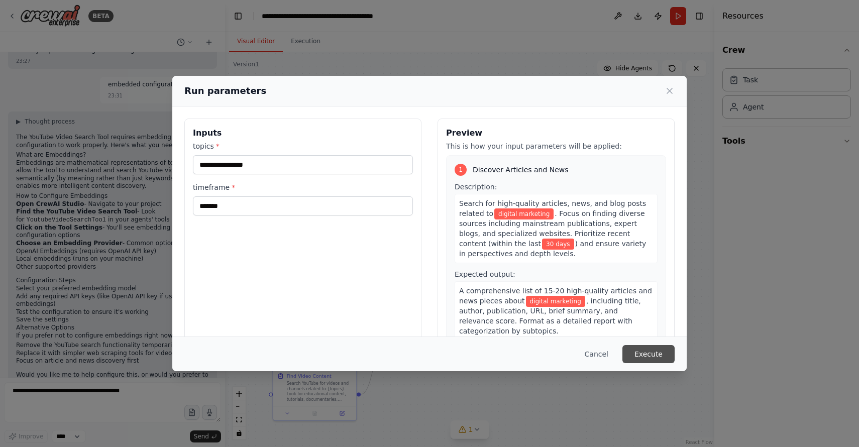
click at [646, 357] on button "Execute" at bounding box center [648, 354] width 52 height 18
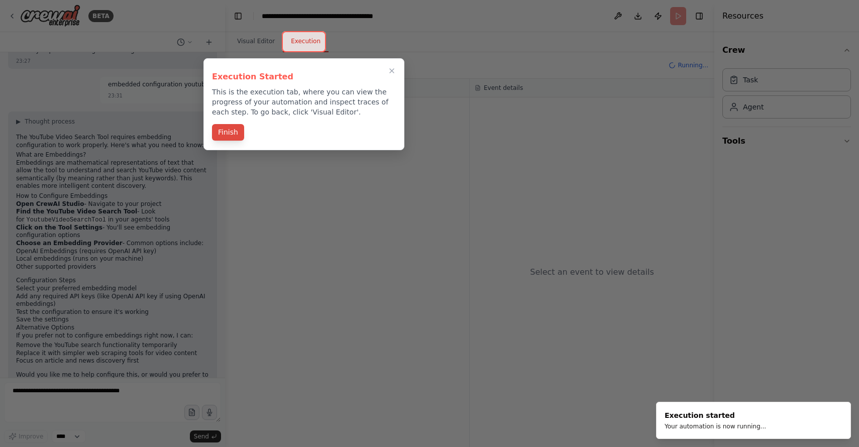
click at [228, 130] on button "Finish" at bounding box center [228, 132] width 32 height 17
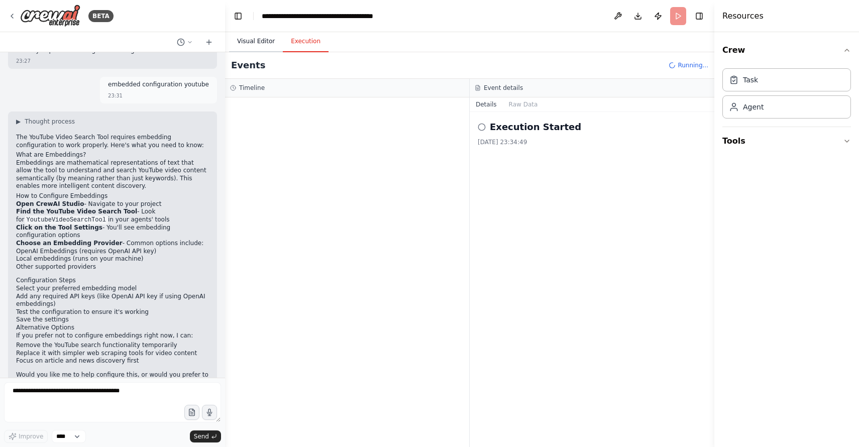
click at [269, 42] on button "Visual Editor" at bounding box center [256, 41] width 54 height 21
click at [308, 41] on button "Execution" at bounding box center [306, 41] width 46 height 21
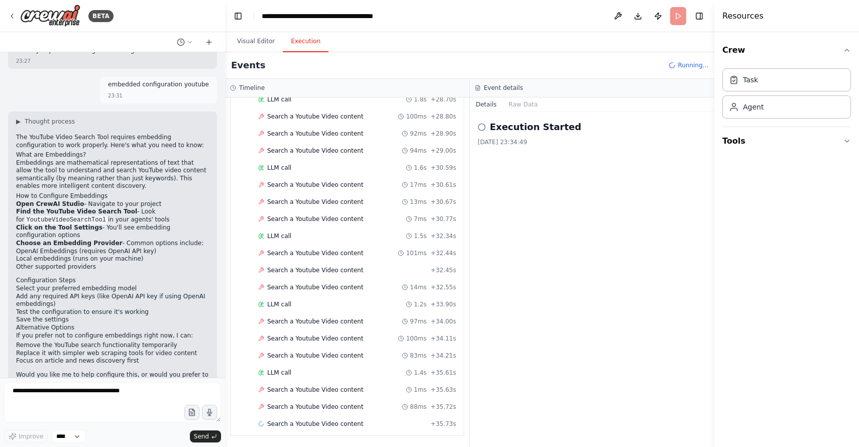
scroll to position [1192, 0]
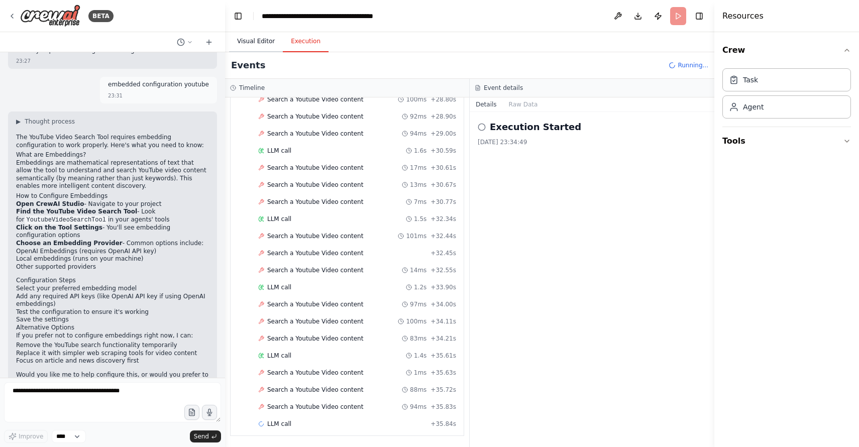
click at [259, 42] on button "Visual Editor" at bounding box center [256, 41] width 54 height 21
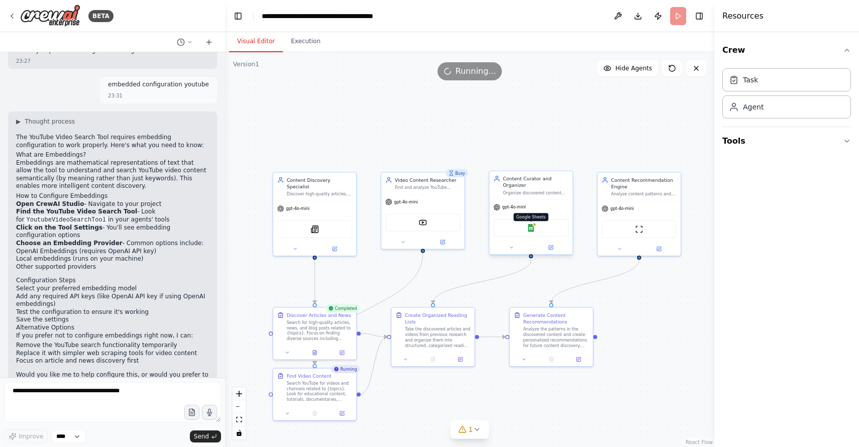
click at [534, 227] on img at bounding box center [531, 228] width 8 height 8
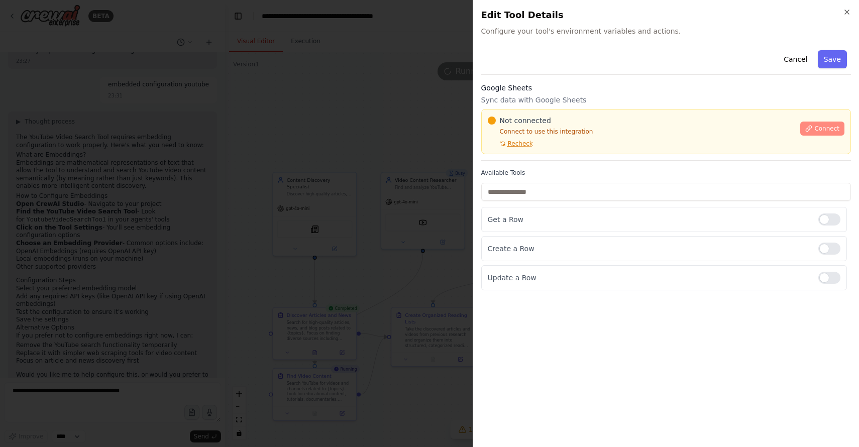
click at [815, 128] on span "Connect" at bounding box center [826, 129] width 25 height 8
click at [824, 129] on span "Connect" at bounding box center [826, 129] width 25 height 8
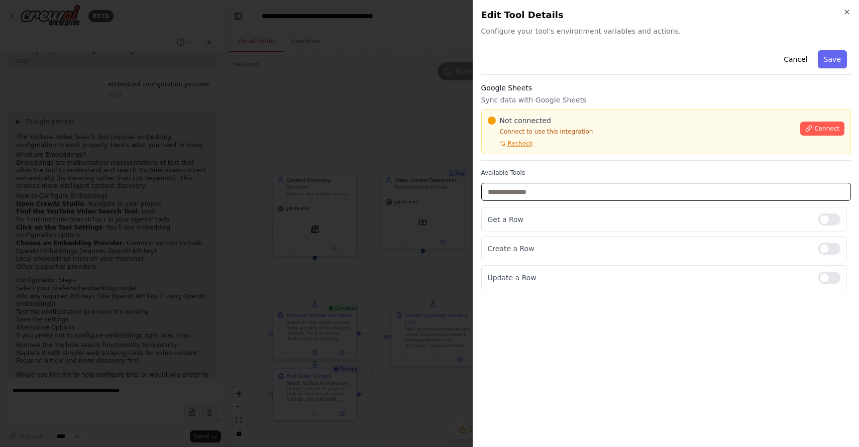
click at [698, 192] on input "text" at bounding box center [666, 192] width 370 height 18
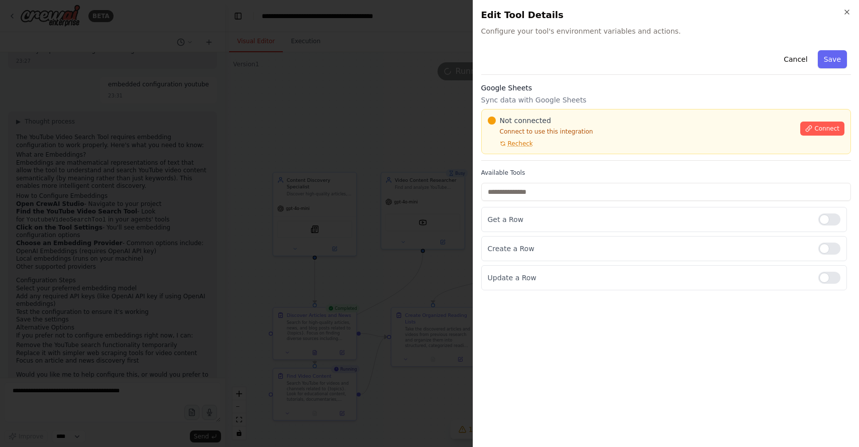
click at [523, 139] on div "Not connected Connect to use this integration Recheck" at bounding box center [641, 131] width 307 height 32
click at [531, 139] on div "Not connected Connect to use this integration Recheck" at bounding box center [641, 131] width 307 height 32
click at [528, 142] on span "Recheck" at bounding box center [520, 144] width 25 height 8
click at [361, 186] on div at bounding box center [429, 223] width 859 height 447
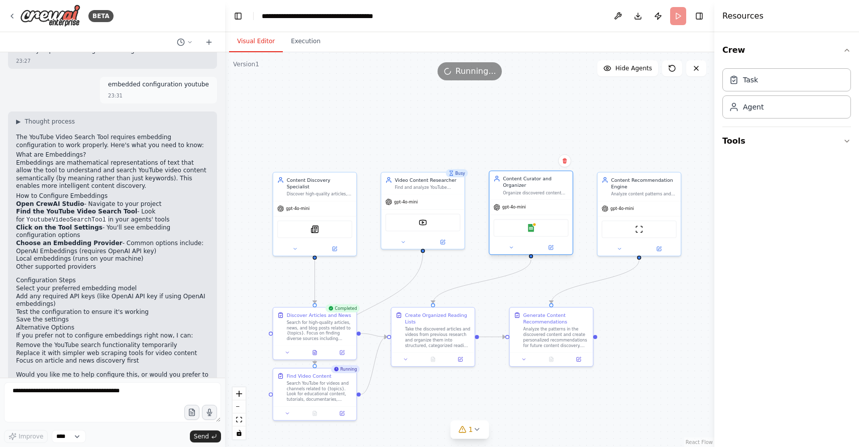
click at [535, 230] on div "Google Sheets" at bounding box center [530, 228] width 75 height 18
click at [829, 137] on button "Tools" at bounding box center [786, 141] width 129 height 28
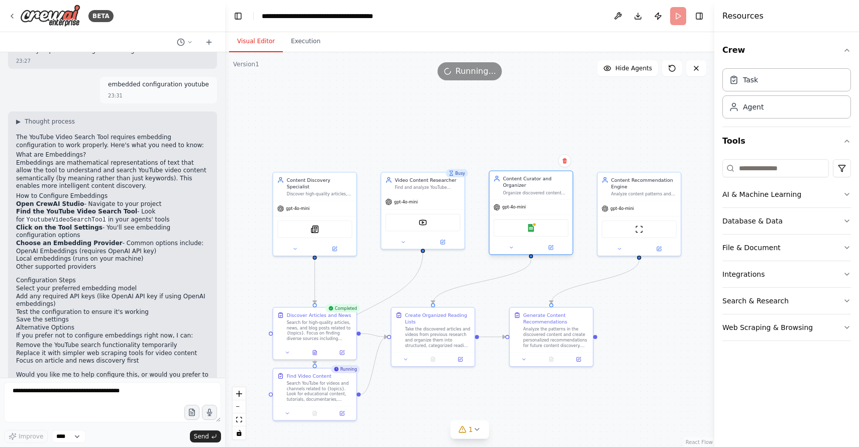
click at [530, 235] on div "Google Sheets" at bounding box center [530, 228] width 75 height 18
click at [531, 230] on img at bounding box center [531, 228] width 8 height 8
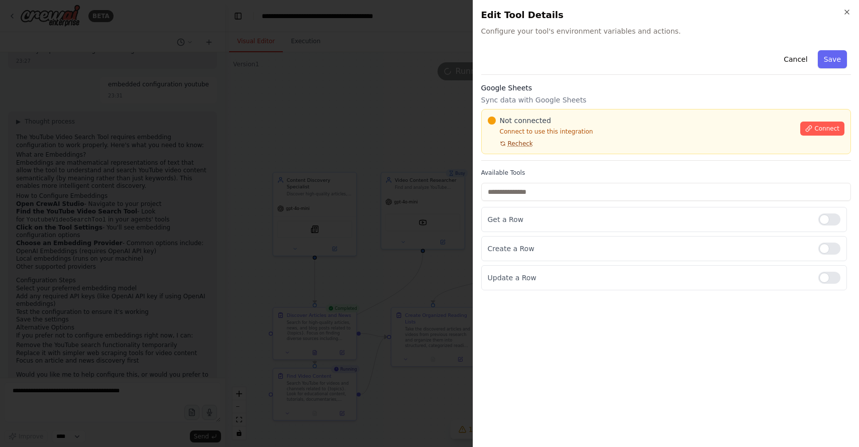
click at [522, 143] on span "Recheck" at bounding box center [520, 144] width 25 height 8
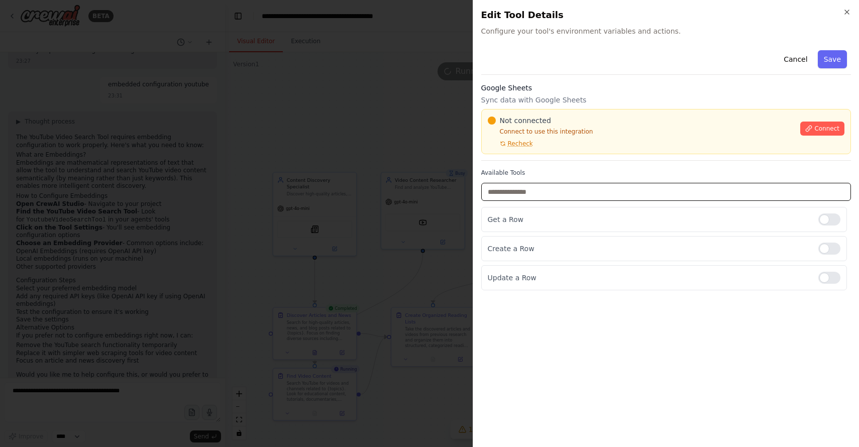
click at [534, 193] on input "text" at bounding box center [666, 192] width 370 height 18
click at [546, 192] on input "text" at bounding box center [666, 192] width 370 height 18
type input "*"
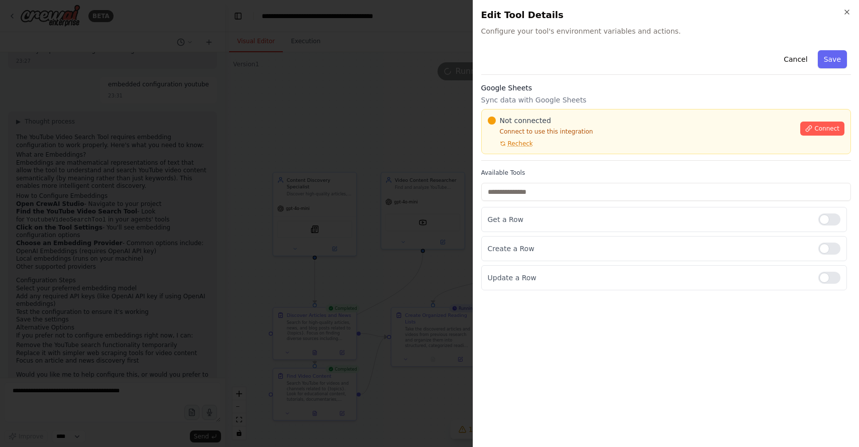
click at [536, 134] on p "Connect to use this integration" at bounding box center [641, 132] width 307 height 8
click at [809, 124] on button "Connect" at bounding box center [822, 129] width 44 height 14
click at [811, 127] on icon at bounding box center [809, 129] width 6 height 6
click at [830, 127] on span "Connect" at bounding box center [826, 129] width 25 height 8
click at [543, 142] on div "Not connected Connect to use this integration Recheck" at bounding box center [641, 131] width 307 height 32
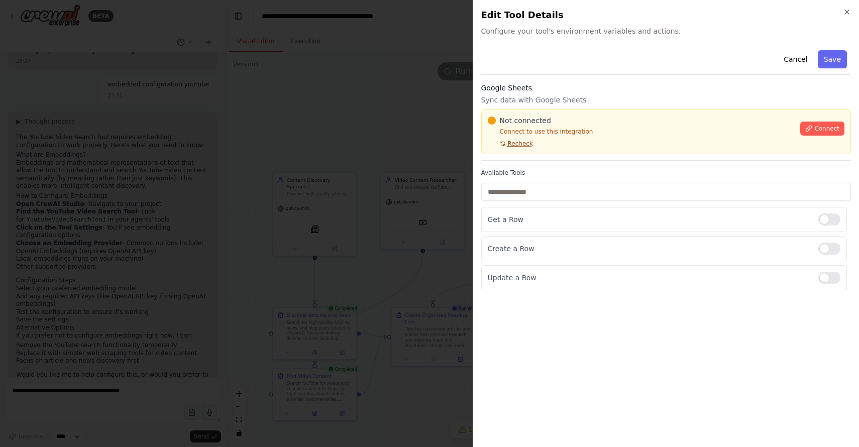
click at [517, 140] on span "Recheck" at bounding box center [520, 144] width 25 height 8
click at [341, 176] on div at bounding box center [429, 223] width 859 height 447
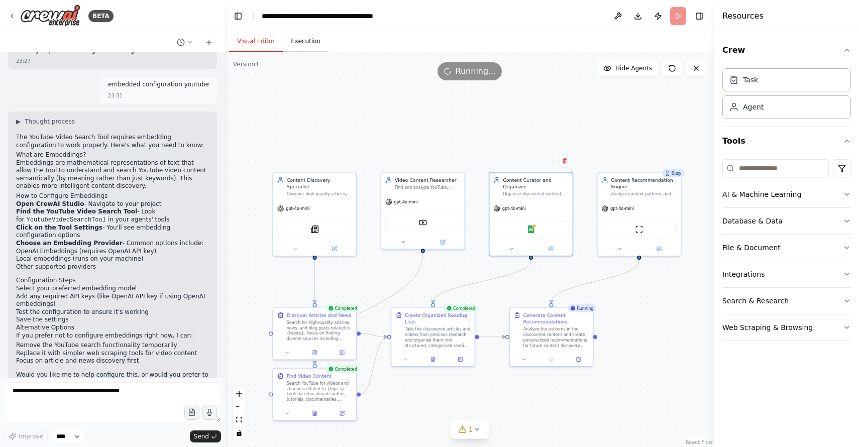
click at [306, 44] on button "Execution" at bounding box center [306, 41] width 46 height 21
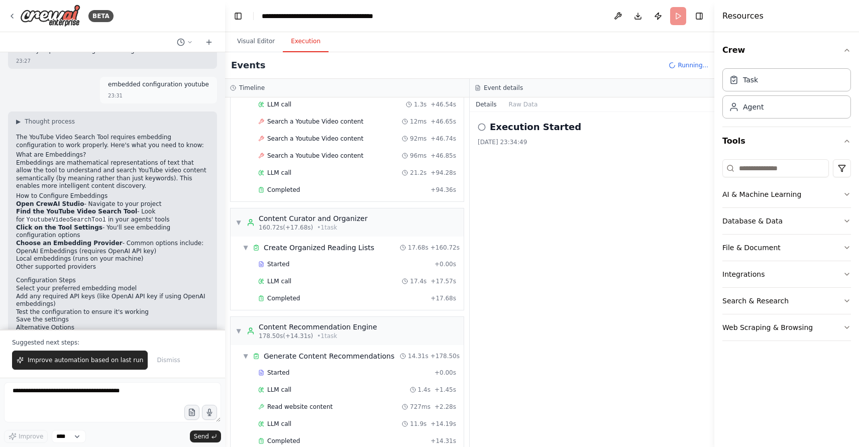
scroll to position [1870, 0]
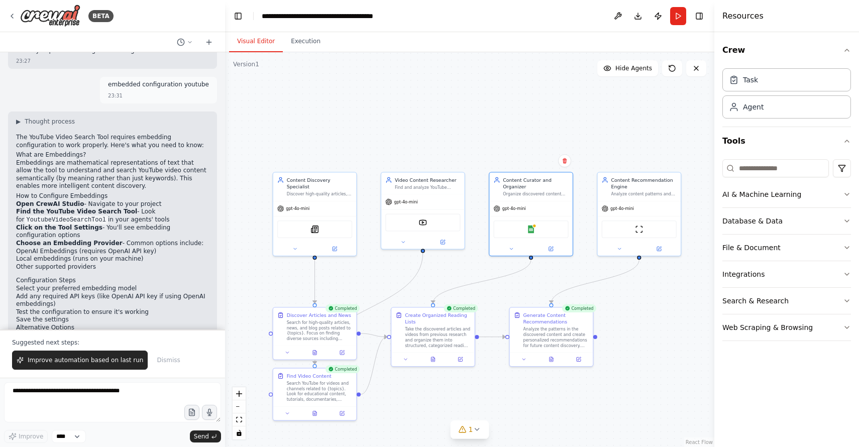
click at [258, 39] on button "Visual Editor" at bounding box center [256, 41] width 54 height 21
click at [469, 433] on span "1" at bounding box center [471, 429] width 5 height 10
click at [575, 403] on button at bounding box center [575, 397] width 17 height 12
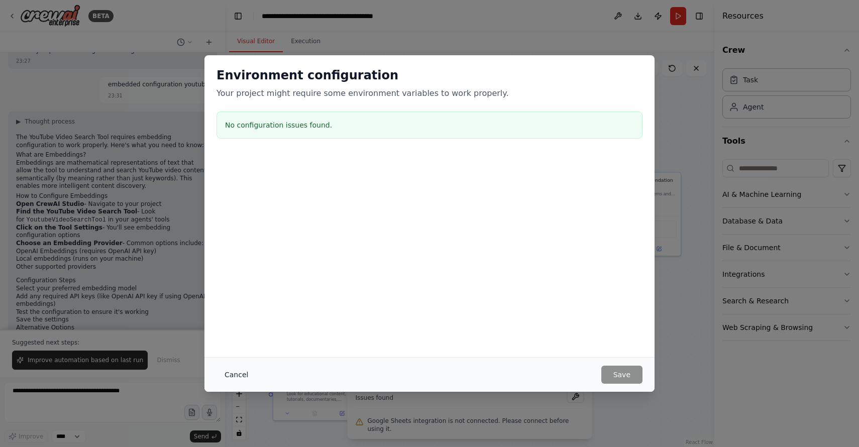
click at [229, 373] on button "Cancel" at bounding box center [236, 375] width 40 height 18
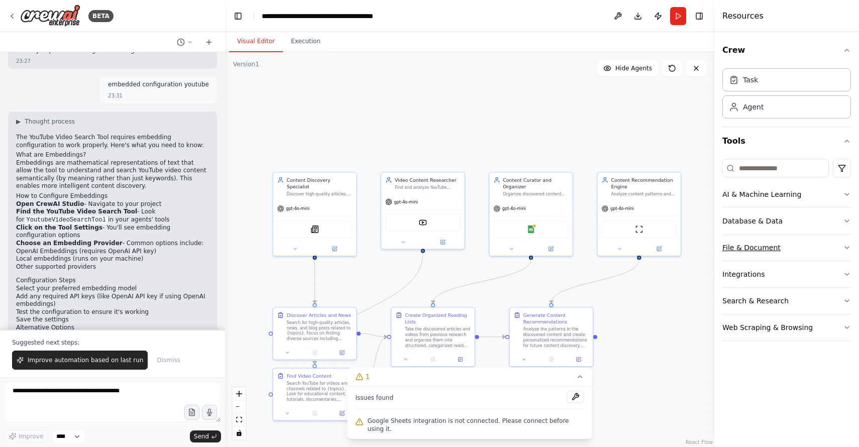
click at [772, 254] on button "File & Document" at bounding box center [786, 248] width 129 height 26
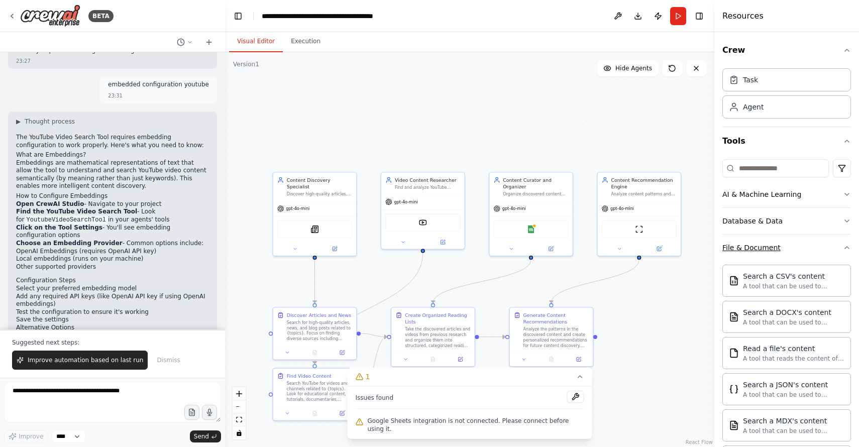
click at [815, 253] on button "File & Document" at bounding box center [786, 248] width 129 height 26
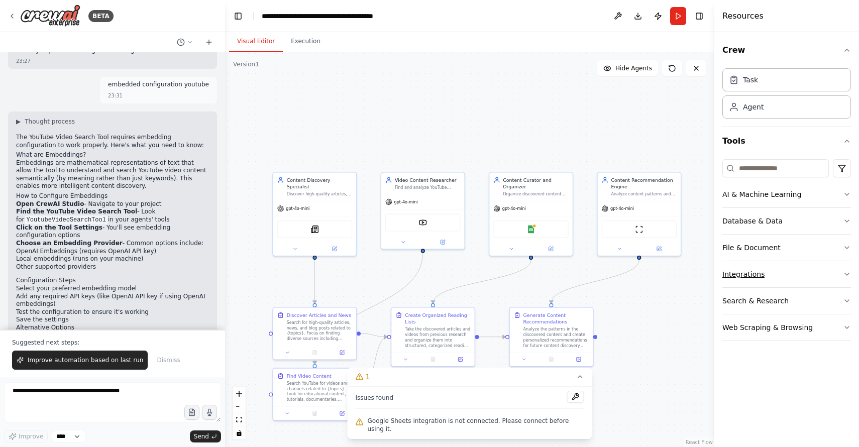
click at [801, 277] on button "Integrations" at bounding box center [786, 274] width 129 height 26
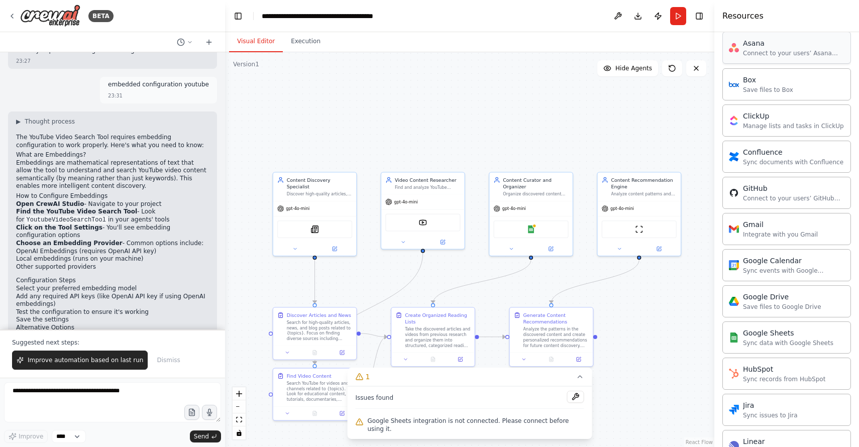
scroll to position [292, 0]
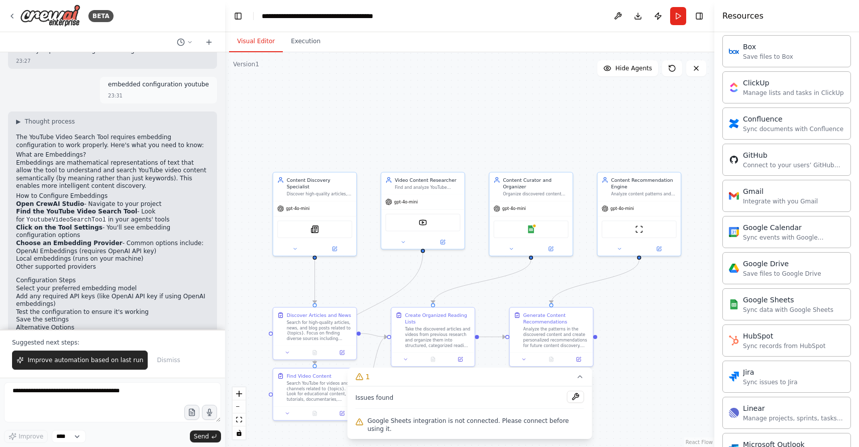
click at [794, 303] on div "Google Sheets" at bounding box center [788, 300] width 90 height 10
click at [789, 304] on div "Google Sheets Sync data with Google Sheets" at bounding box center [788, 303] width 90 height 19
drag, startPoint x: 739, startPoint y: 305, endPoint x: 754, endPoint y: 303, distance: 15.2
click at [538, 230] on img at bounding box center [537, 228] width 8 height 8
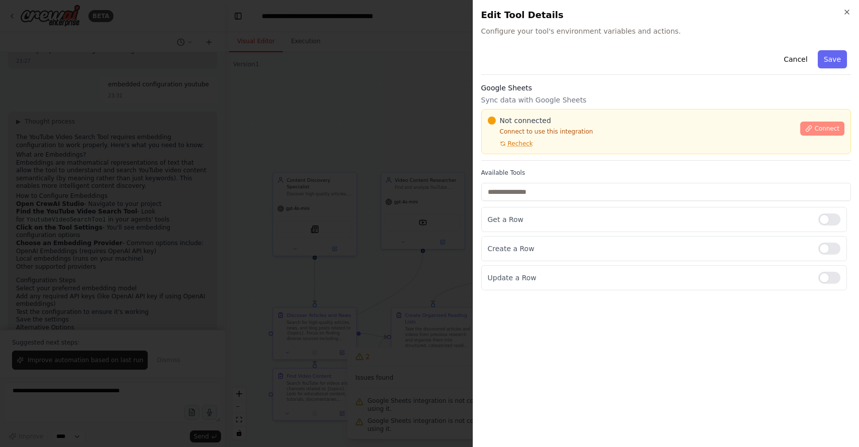
click at [815, 126] on span "Connect" at bounding box center [826, 129] width 25 height 8
click at [847, 11] on icon "button" at bounding box center [847, 12] width 8 height 8
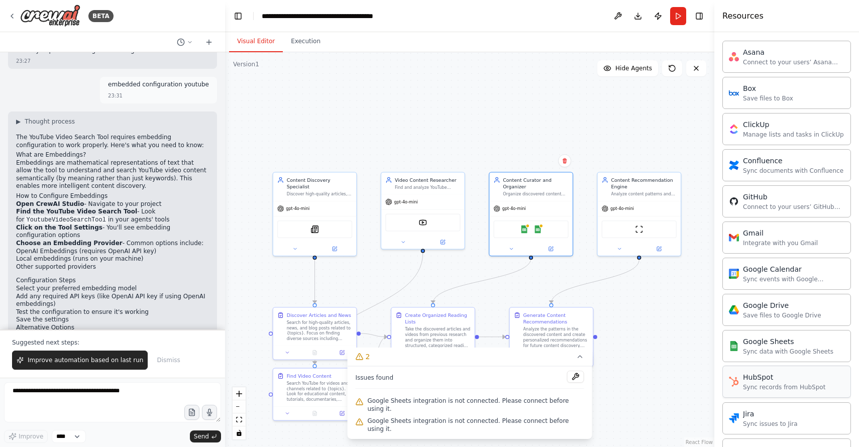
scroll to position [1, 0]
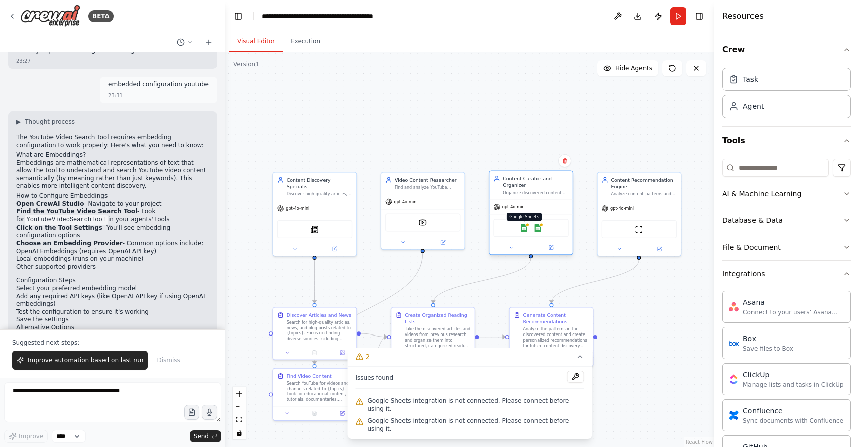
click at [525, 227] on img at bounding box center [524, 228] width 8 height 8
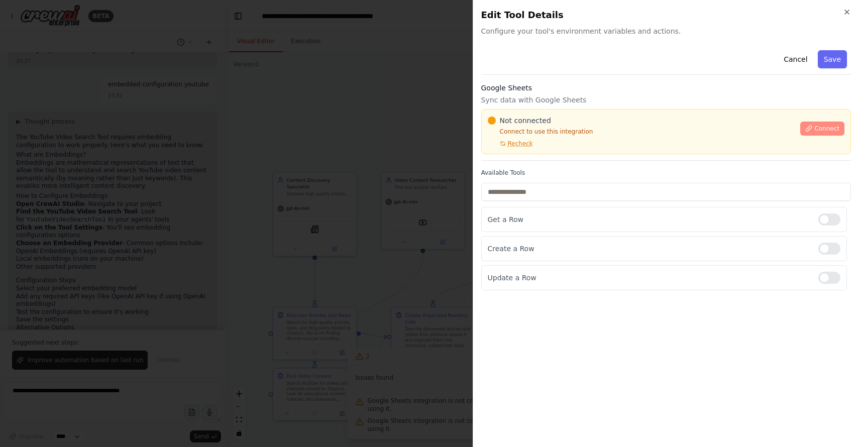
click at [828, 125] on span "Connect" at bounding box center [826, 129] width 25 height 8
click at [849, 11] on icon "button" at bounding box center [847, 12] width 8 height 8
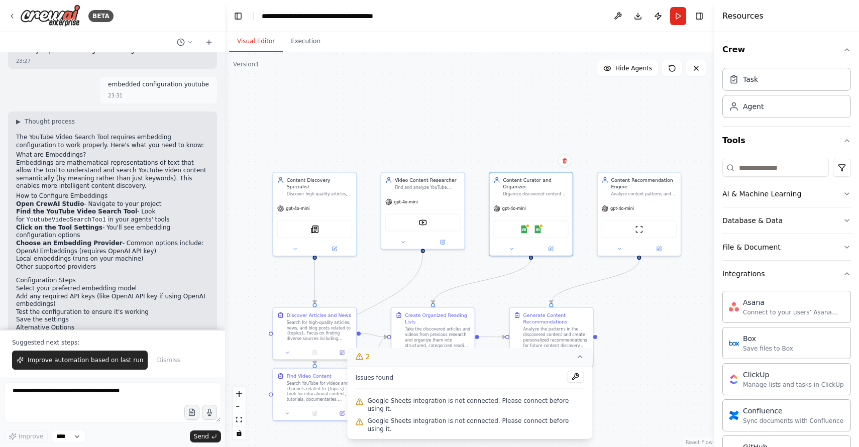
click at [578, 361] on icon at bounding box center [580, 357] width 8 height 8
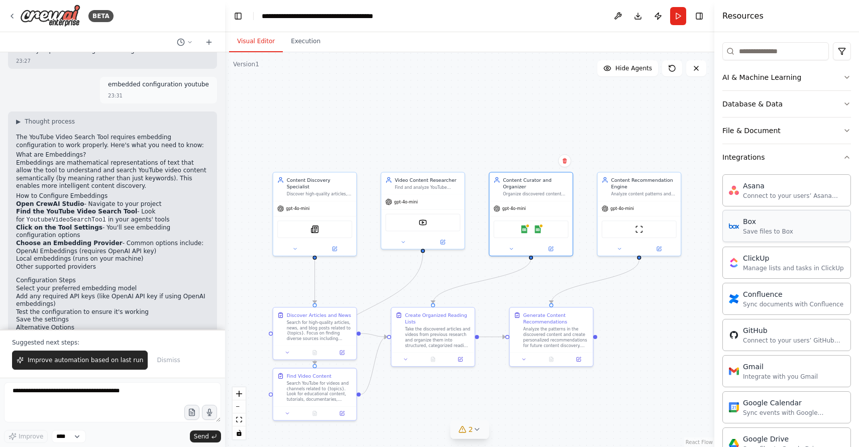
scroll to position [105, 0]
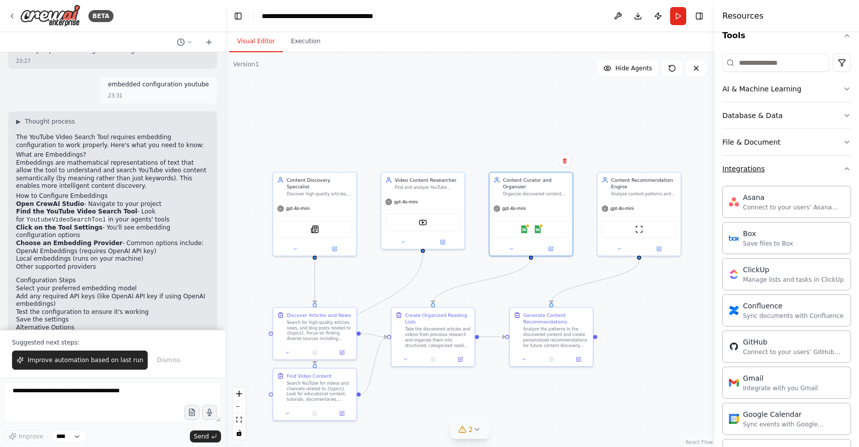
click at [835, 170] on button "Integrations" at bounding box center [786, 169] width 129 height 26
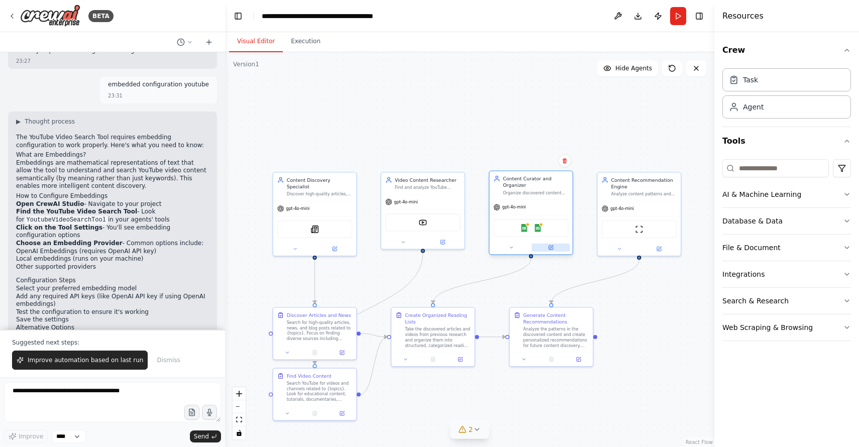
click at [552, 249] on icon at bounding box center [550, 248] width 4 height 4
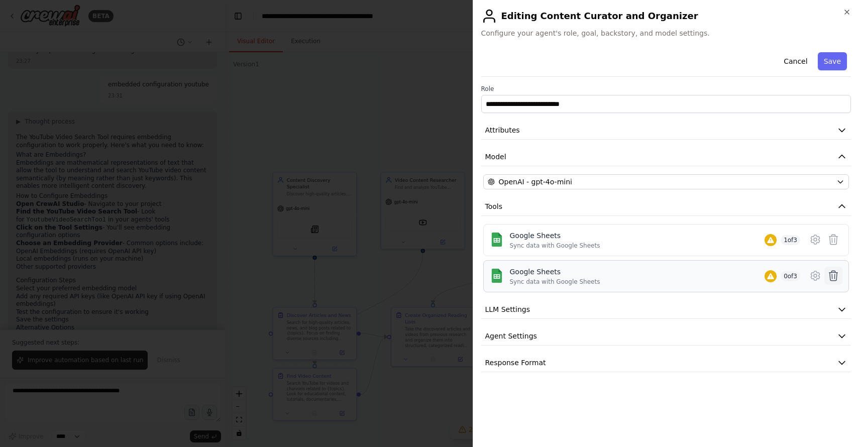
click at [833, 276] on icon at bounding box center [833, 276] width 12 height 12
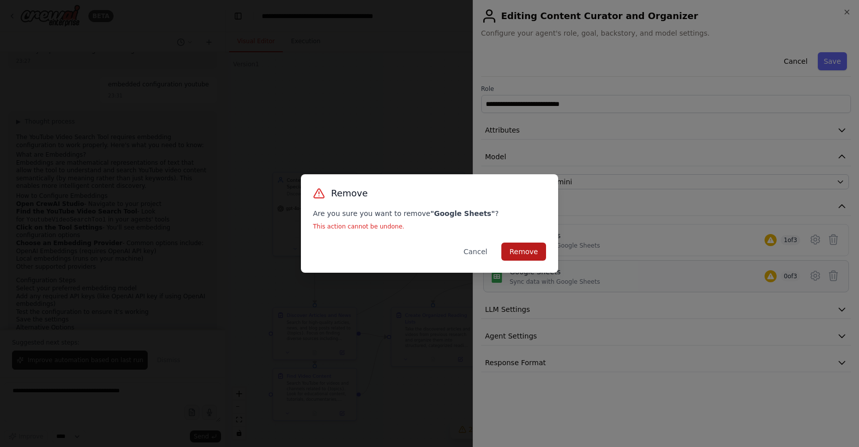
click at [527, 253] on button "Remove" at bounding box center [523, 252] width 45 height 18
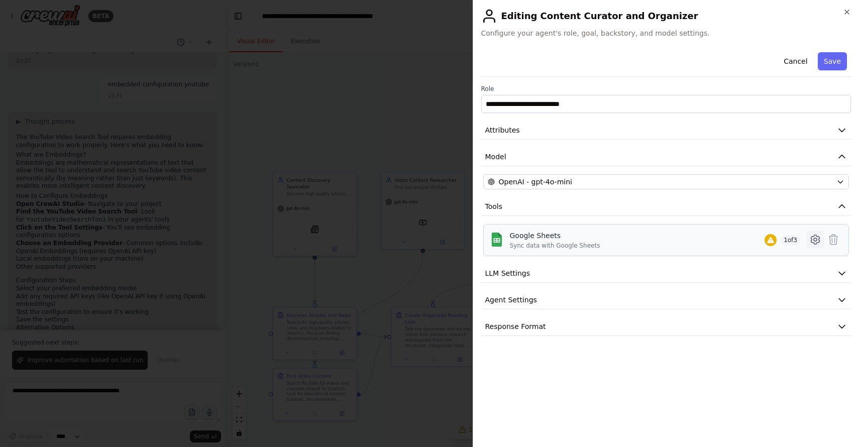
click at [810, 239] on icon at bounding box center [815, 239] width 12 height 12
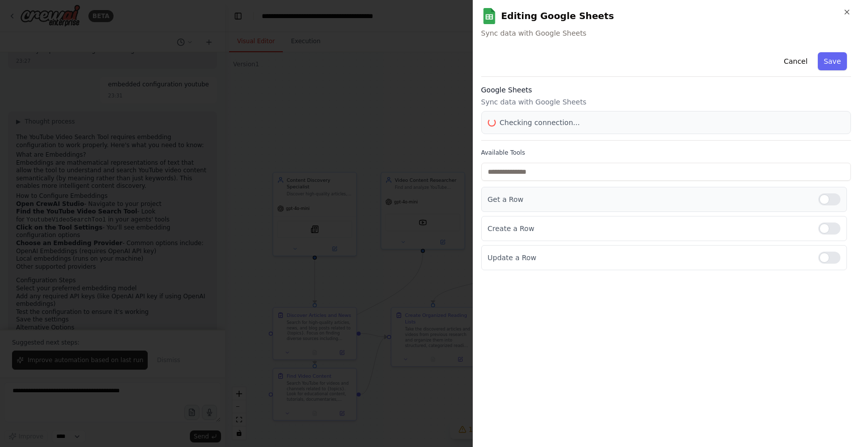
click at [834, 203] on div "Available Tools Get a Row Create a Row Update a Row" at bounding box center [666, 210] width 370 height 122
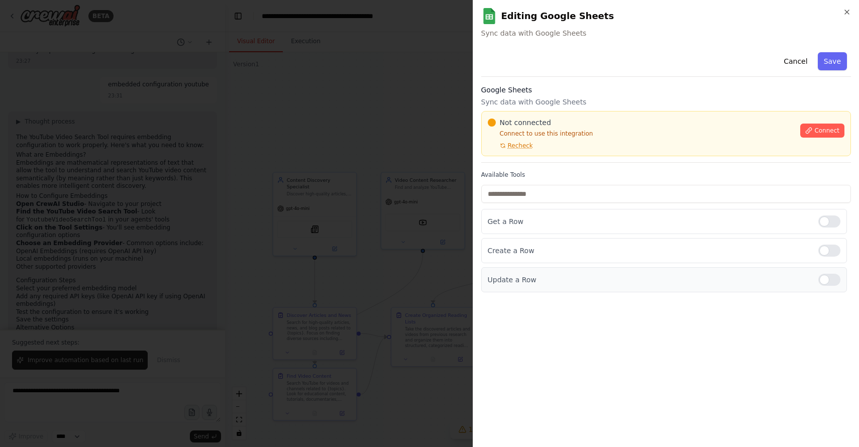
click at [836, 281] on div at bounding box center [829, 280] width 22 height 12
click at [837, 226] on div at bounding box center [829, 221] width 22 height 12
click at [816, 124] on button "Connect" at bounding box center [822, 131] width 44 height 14
click at [784, 201] on input "text" at bounding box center [666, 194] width 370 height 18
click at [509, 141] on div "Not connected Connect to use this integration Recheck" at bounding box center [641, 134] width 307 height 32
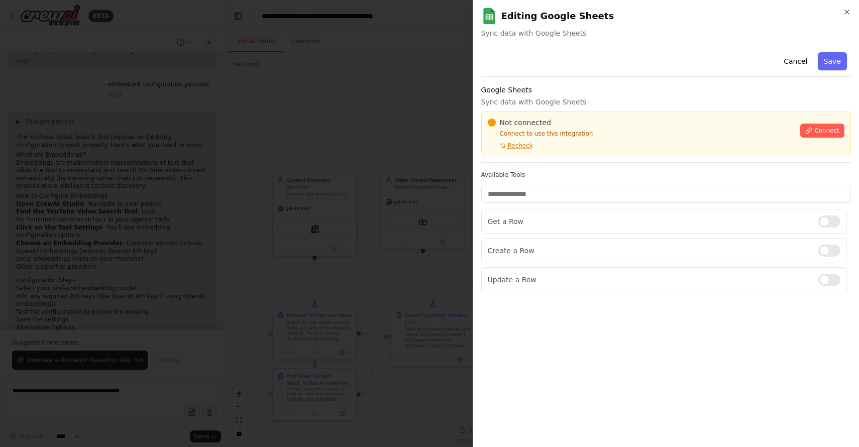
click at [517, 139] on div "Not connected Connect to use this integration Recheck" at bounding box center [641, 134] width 307 height 32
click at [525, 135] on p "Connect to use this integration" at bounding box center [641, 134] width 307 height 8
click at [461, 134] on div at bounding box center [429, 223] width 859 height 447
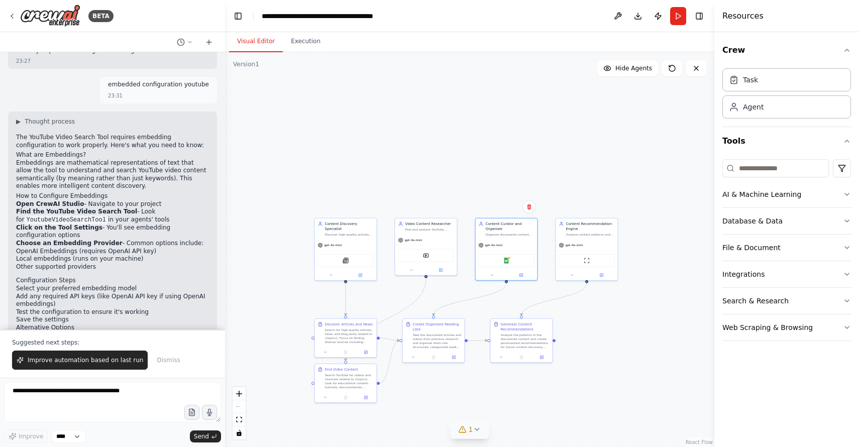
scroll to position [1075, 0]
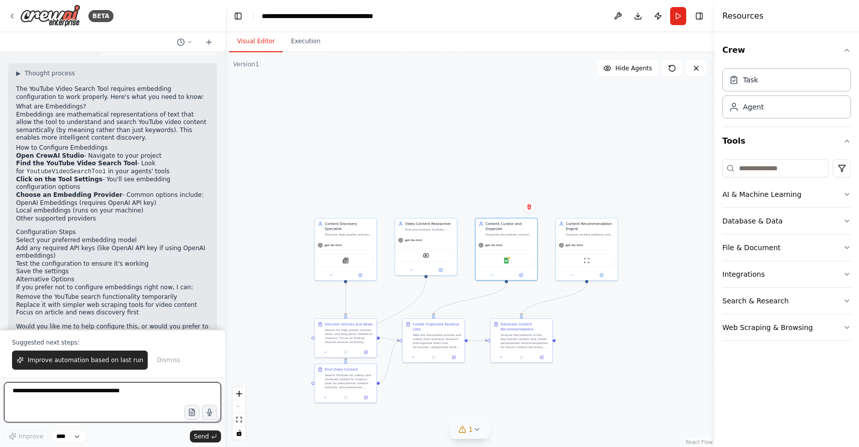
click at [92, 393] on textarea at bounding box center [112, 402] width 217 height 40
type textarea "**********"
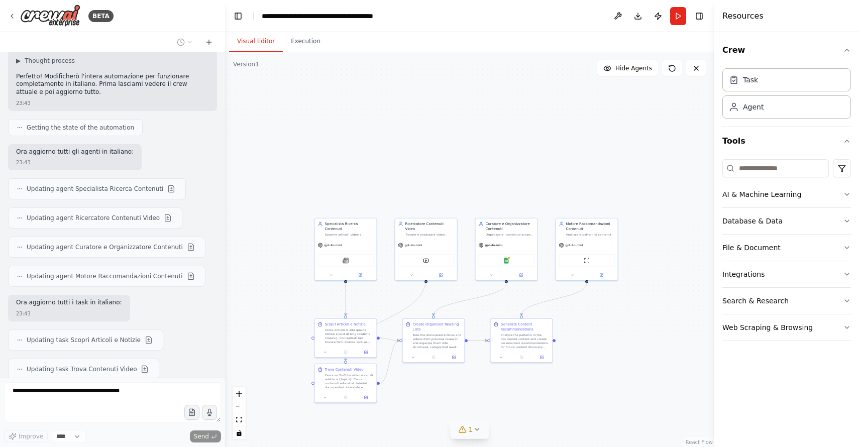
scroll to position [1424, 0]
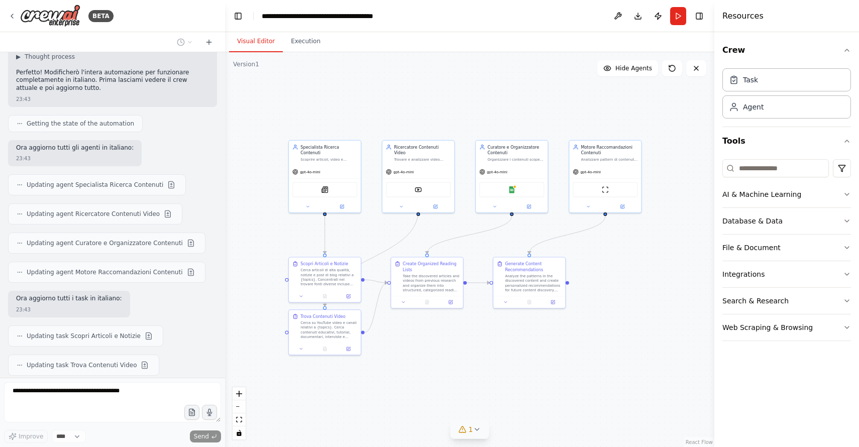
drag, startPoint x: 289, startPoint y: 293, endPoint x: 258, endPoint y: 237, distance: 64.0
click at [258, 237] on div ".deletable-edge-delete-btn { width: 20px; height: 20px; border: 0px solid #ffff…" at bounding box center [469, 249] width 489 height 395
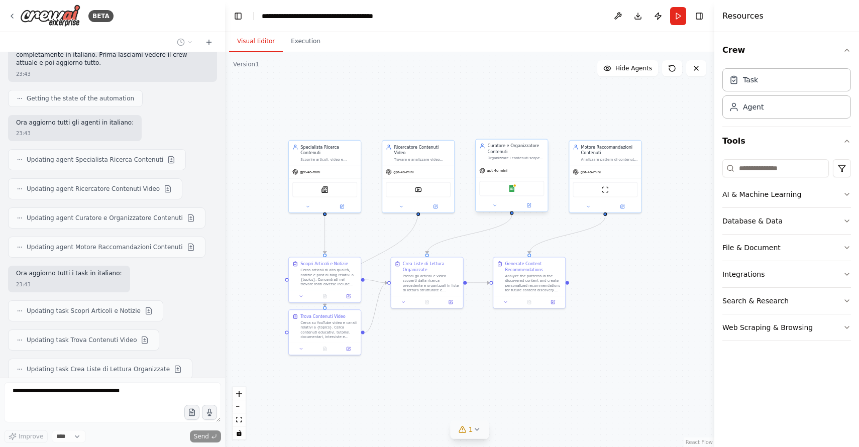
click at [522, 193] on div "Google Sheets" at bounding box center [511, 188] width 65 height 15
click at [513, 192] on div "Google Sheets" at bounding box center [511, 188] width 65 height 15
click at [796, 253] on button "File & Document" at bounding box center [786, 248] width 129 height 26
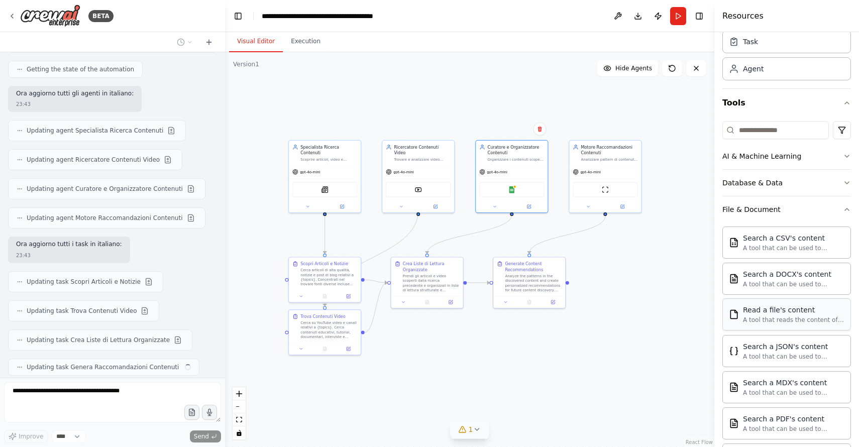
scroll to position [0, 0]
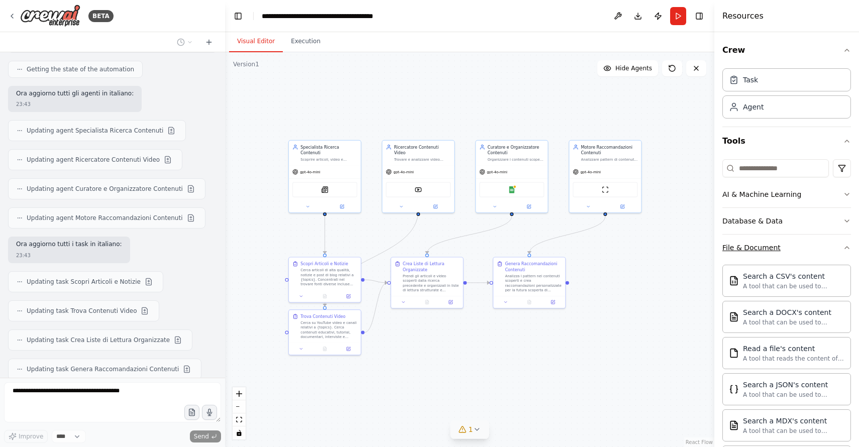
click at [793, 256] on button "File & Document" at bounding box center [786, 248] width 129 height 26
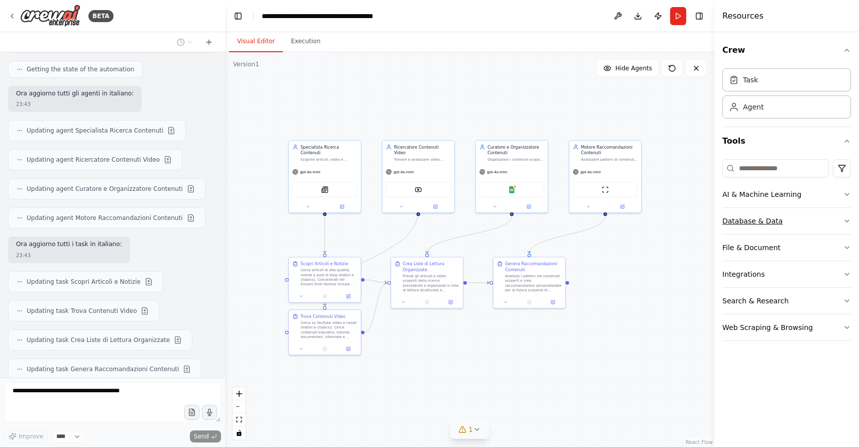
click at [798, 224] on button "Database & Data" at bounding box center [786, 221] width 129 height 26
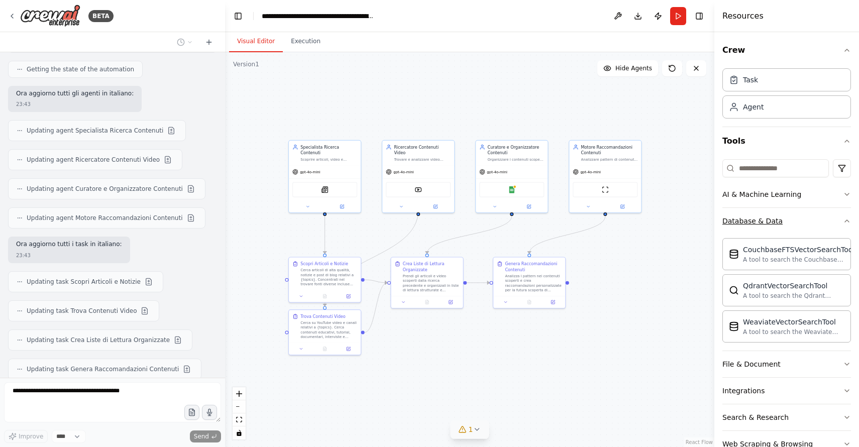
scroll to position [1515, 0]
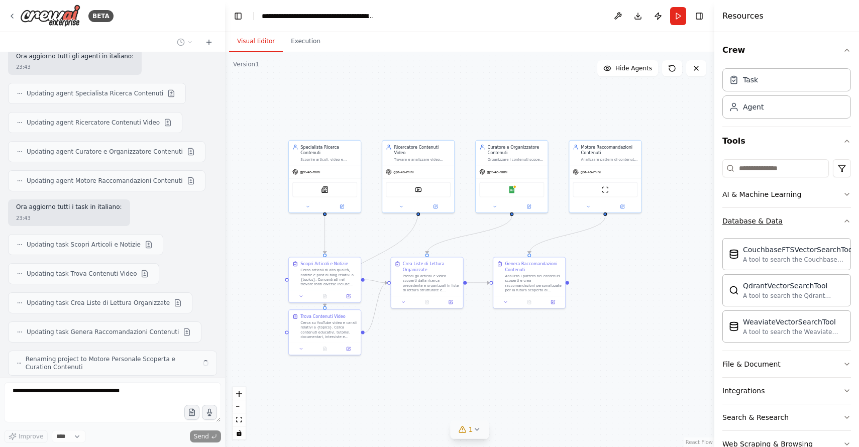
click at [798, 224] on button "Database & Data" at bounding box center [786, 221] width 129 height 26
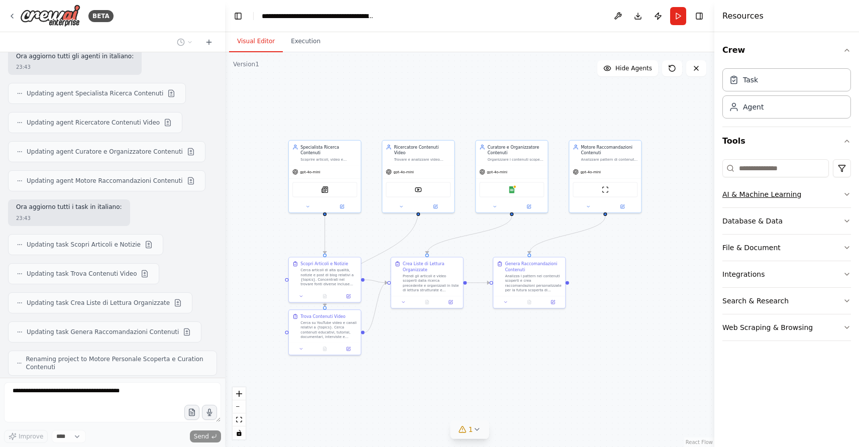
click at [800, 198] on button "AI & Machine Learning" at bounding box center [786, 194] width 129 height 26
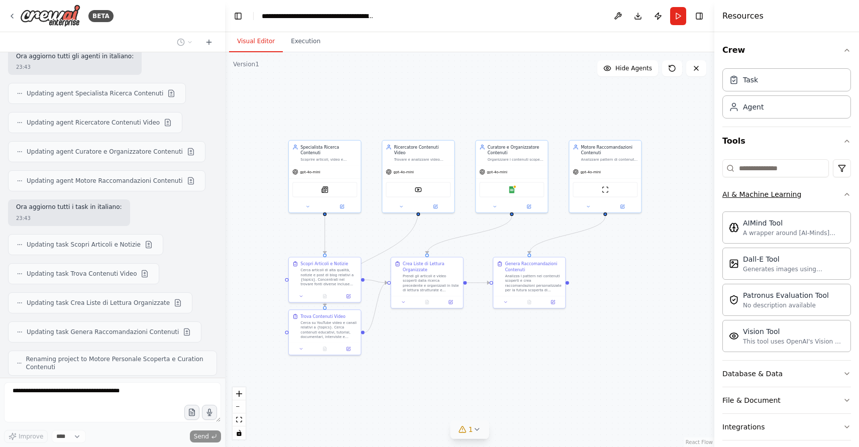
scroll to position [1541, 0]
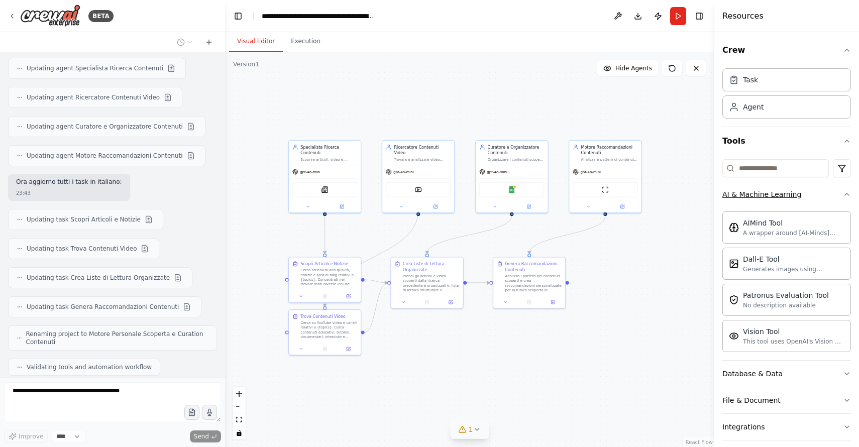
click at [812, 197] on button "AI & Machine Learning" at bounding box center [786, 194] width 129 height 26
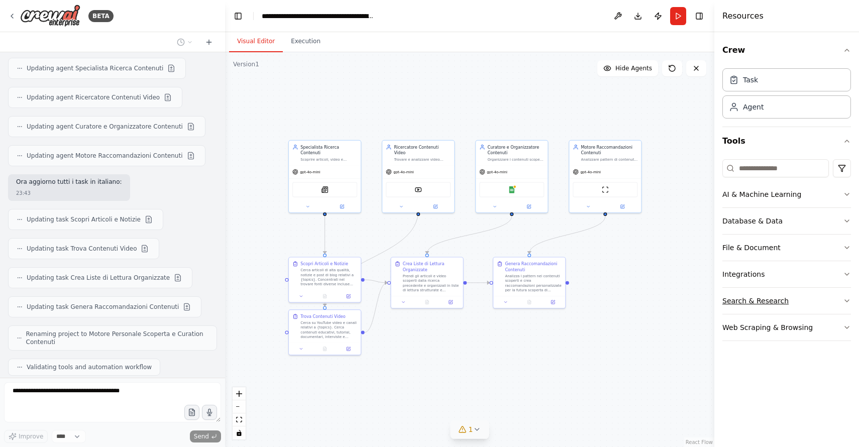
click at [802, 304] on button "Search & Research" at bounding box center [786, 301] width 129 height 26
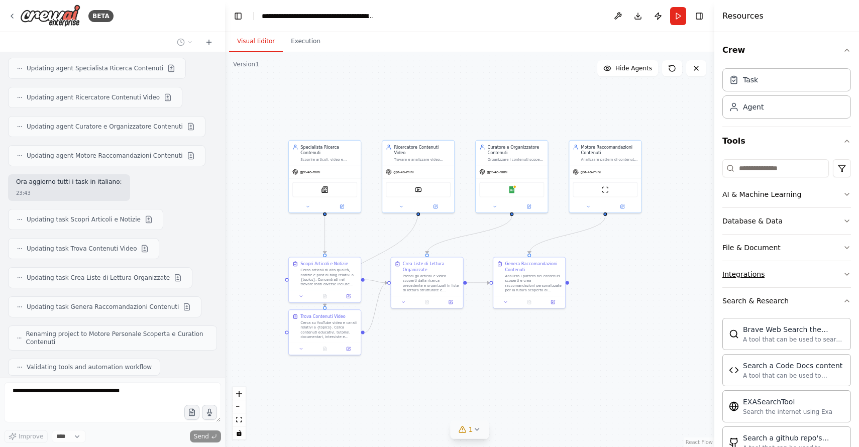
click at [795, 270] on button "Integrations" at bounding box center [786, 274] width 129 height 26
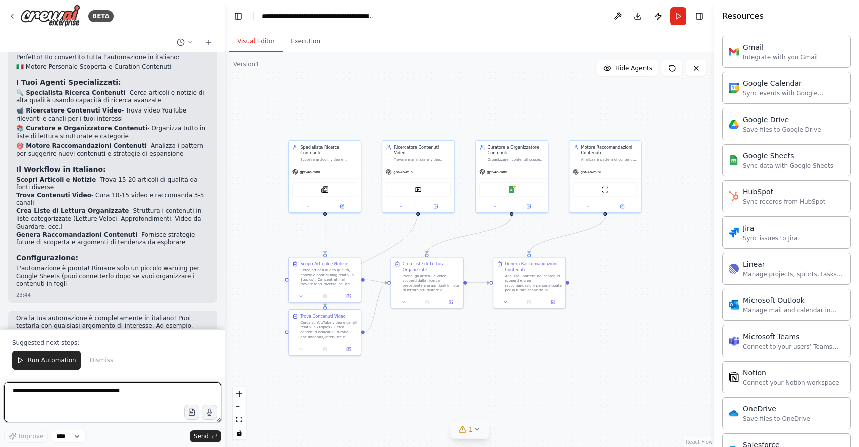
scroll to position [1882, 0]
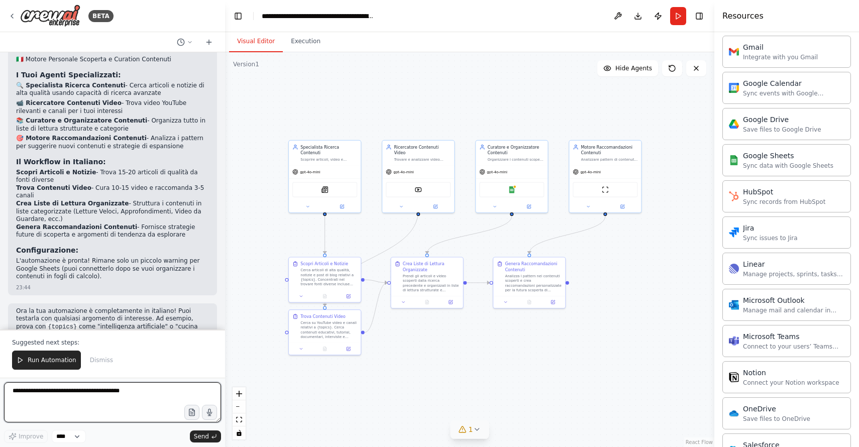
click at [106, 390] on textarea at bounding box center [112, 402] width 217 height 40
type textarea "**********"
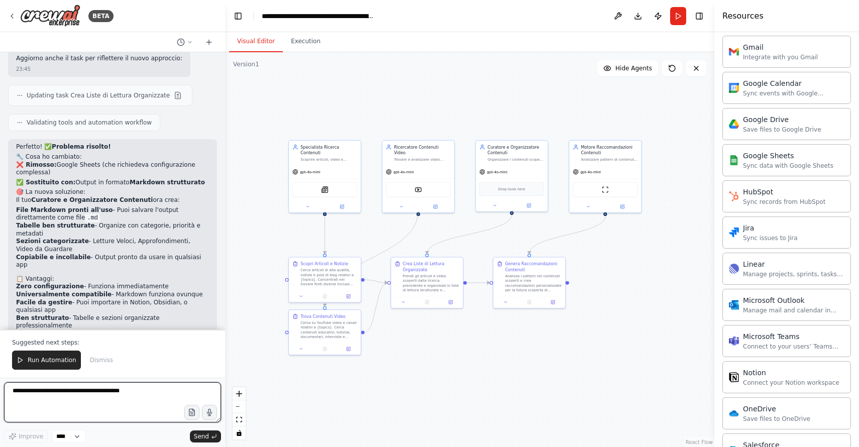
scroll to position [2598, 0]
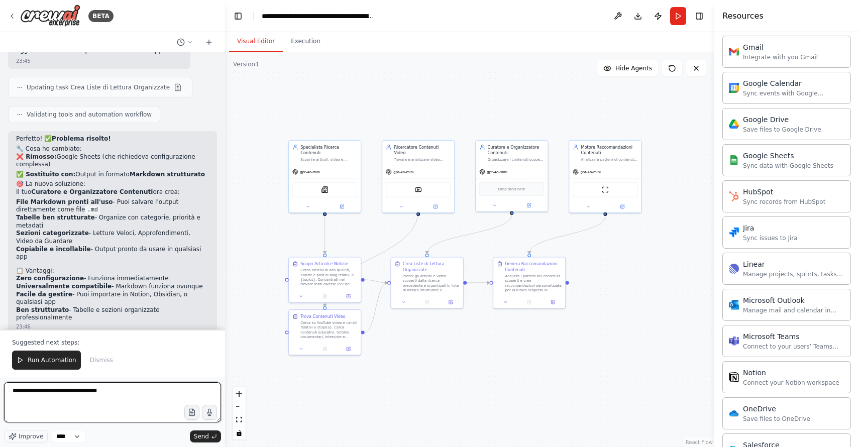
type textarea "**********"
click at [53, 390] on textarea "**********" at bounding box center [112, 402] width 217 height 40
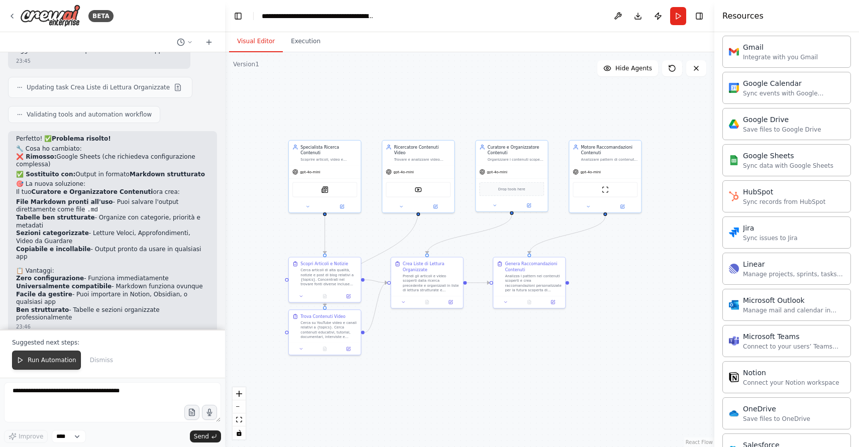
click at [27, 359] on button "Run Automation" at bounding box center [46, 359] width 69 height 19
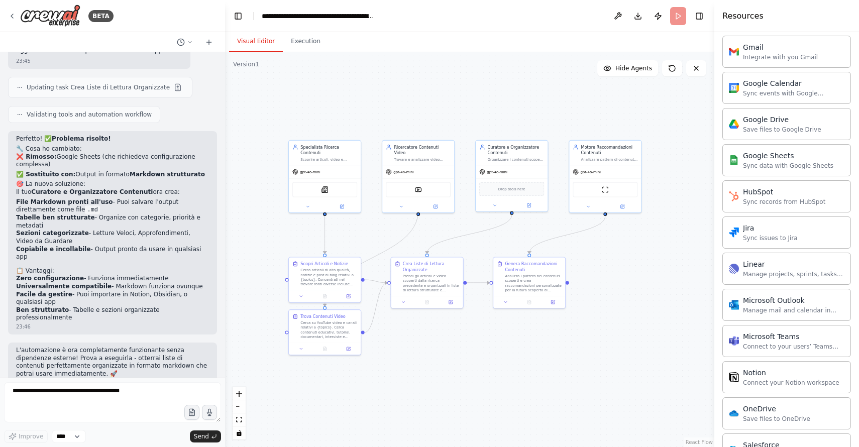
scroll to position [2549, 0]
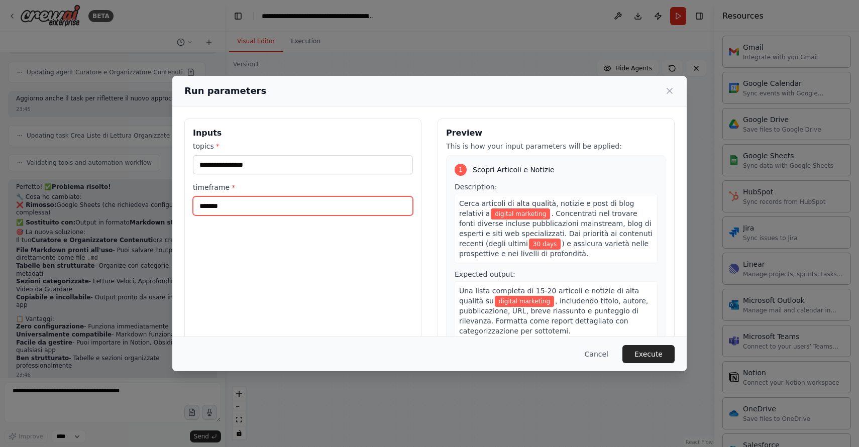
click at [232, 203] on input "*******" at bounding box center [303, 205] width 220 height 19
type input "*********"
click at [336, 251] on div "**********" at bounding box center [302, 238] width 237 height 238
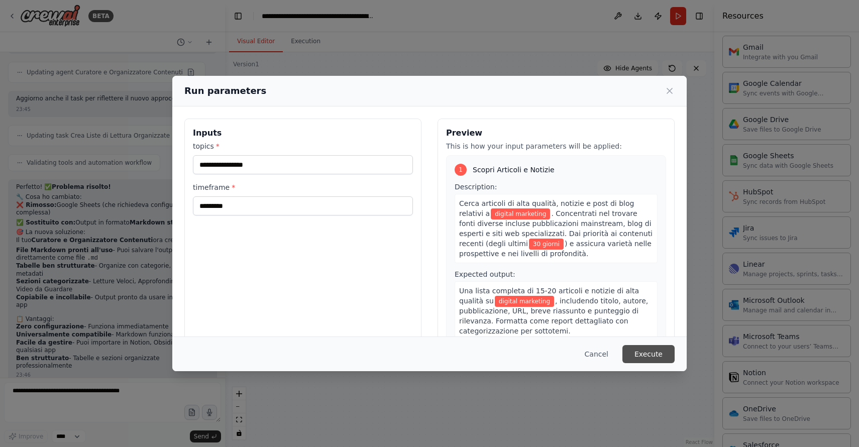
click at [657, 353] on button "Execute" at bounding box center [648, 354] width 52 height 18
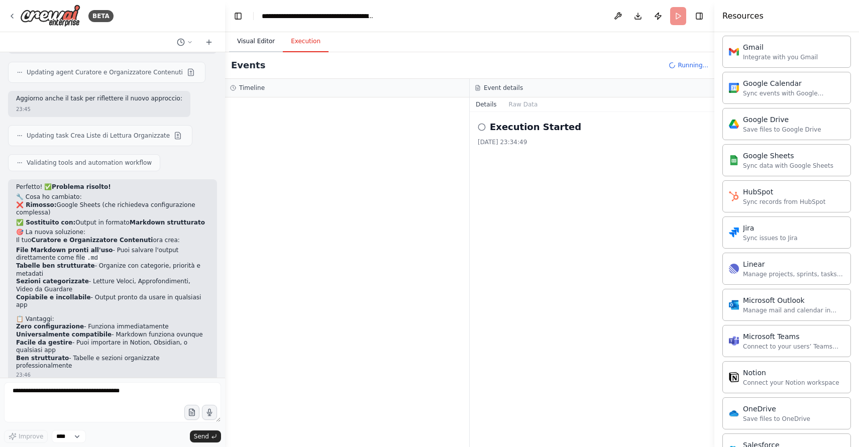
click at [242, 44] on button "Visual Editor" at bounding box center [256, 41] width 54 height 21
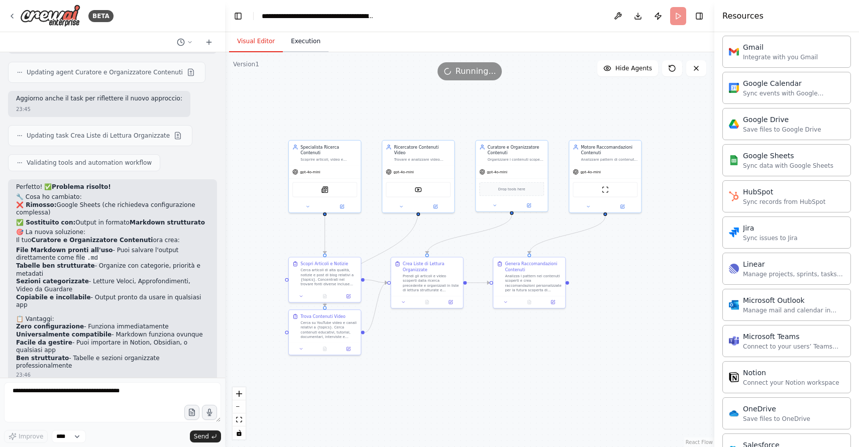
click at [302, 42] on button "Execution" at bounding box center [306, 41] width 46 height 21
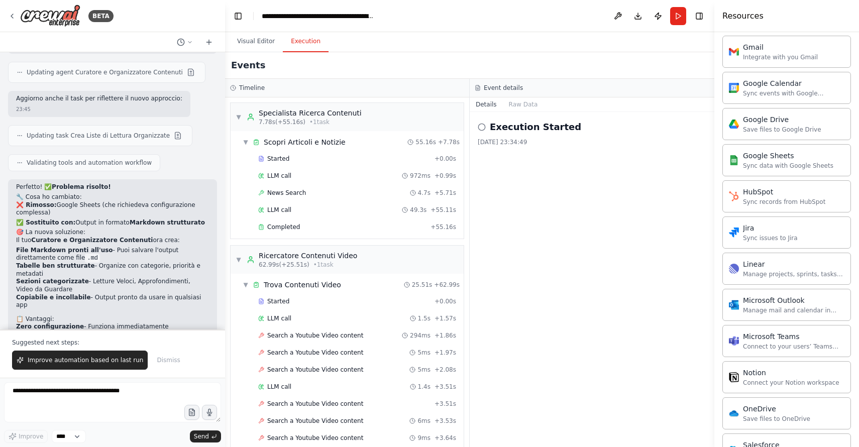
scroll to position [2598, 0]
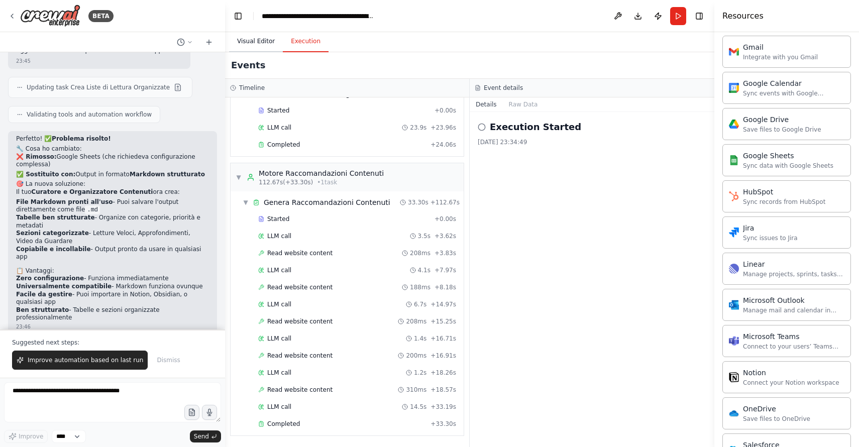
click at [267, 43] on button "Visual Editor" at bounding box center [256, 41] width 54 height 21
click at [298, 43] on button "Execution" at bounding box center [306, 41] width 46 height 21
click at [94, 397] on textarea at bounding box center [112, 402] width 217 height 40
click at [255, 40] on button "Visual Editor" at bounding box center [256, 41] width 54 height 21
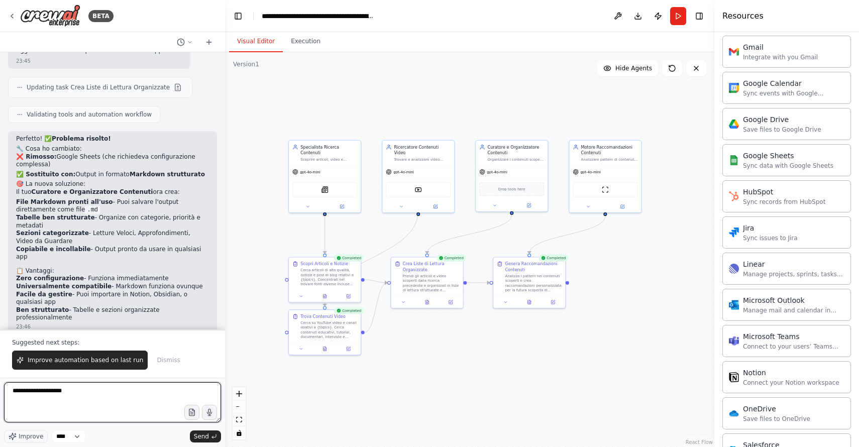
click at [103, 389] on textarea "**********" at bounding box center [112, 402] width 217 height 40
type textarea "**********"
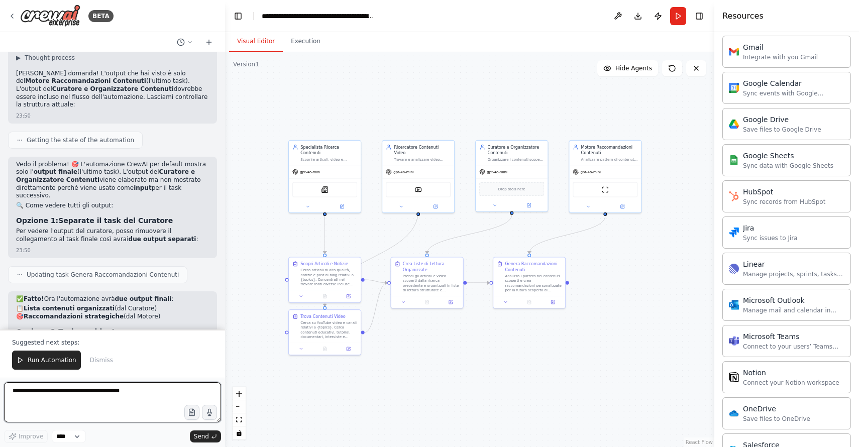
scroll to position [2996, 0]
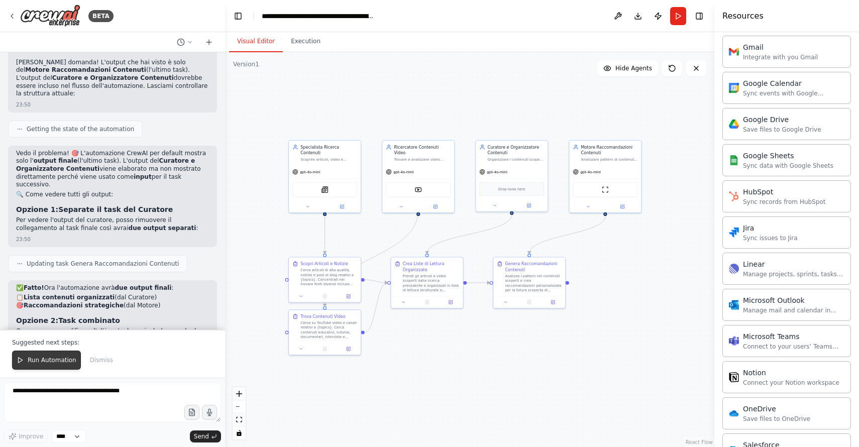
click at [38, 360] on span "Run Automation" at bounding box center [52, 360] width 49 height 8
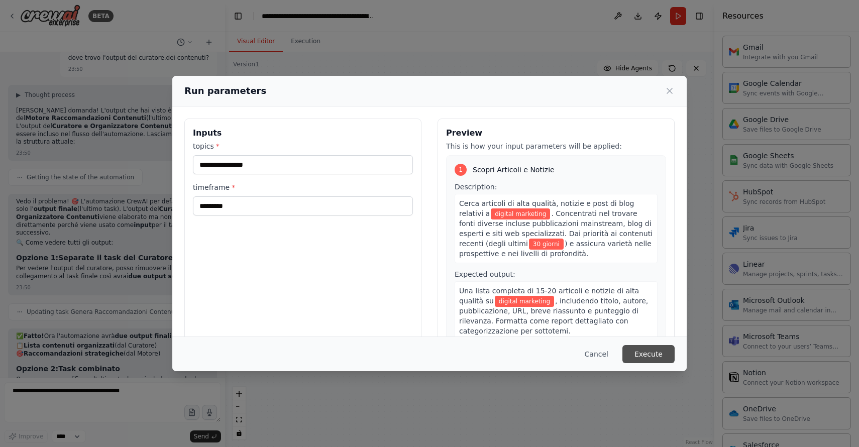
click at [642, 353] on button "Execute" at bounding box center [648, 354] width 52 height 18
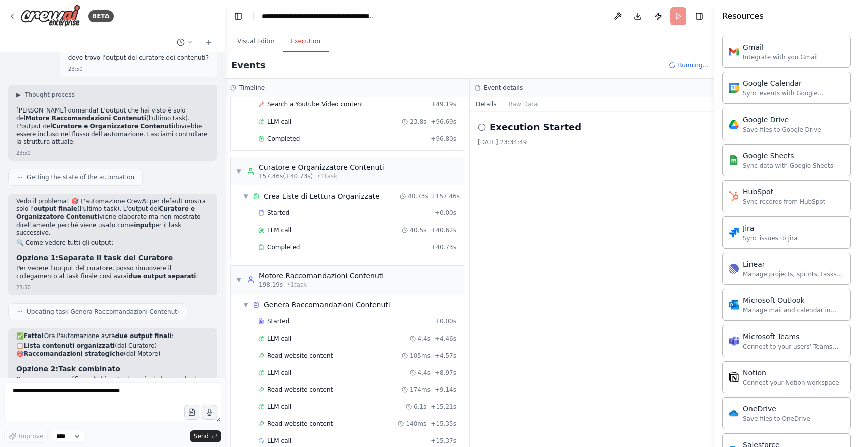
scroll to position [1921, 0]
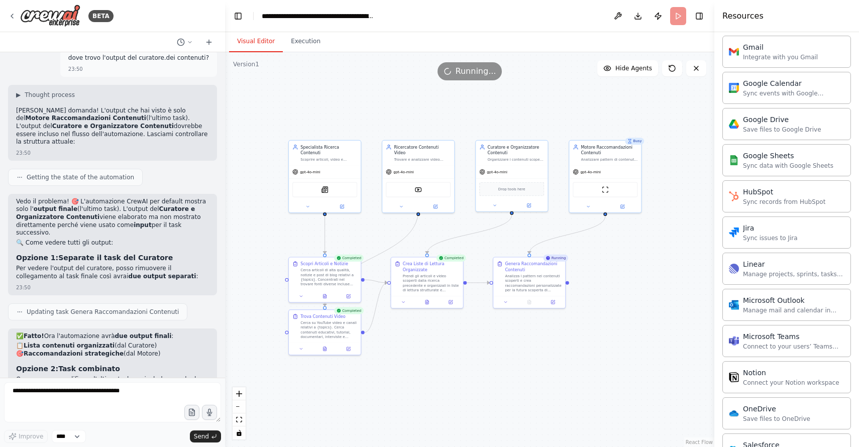
click at [261, 39] on button "Visual Editor" at bounding box center [256, 41] width 54 height 21
click at [306, 38] on button "Execution" at bounding box center [306, 41] width 46 height 21
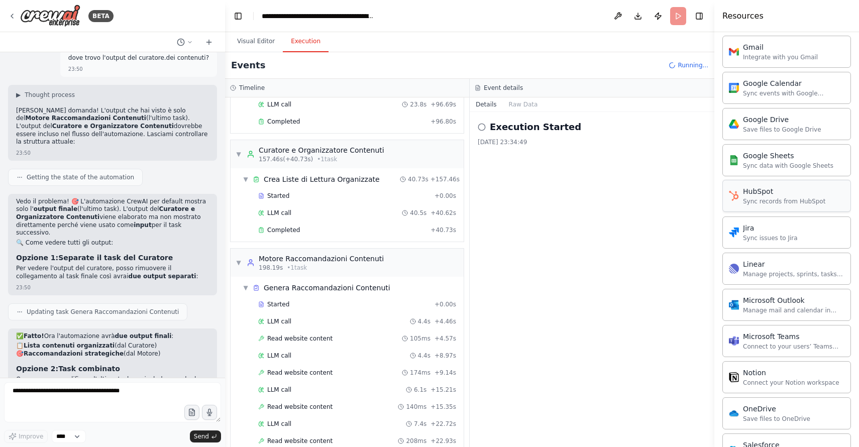
scroll to position [0, 0]
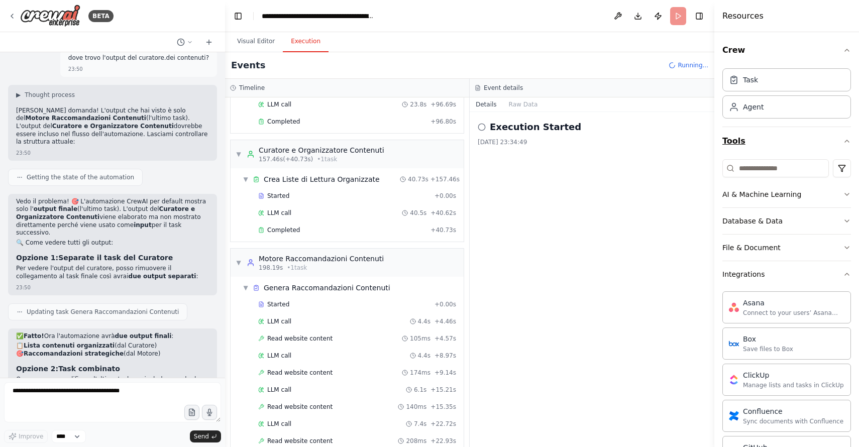
click at [847, 144] on icon "button" at bounding box center [847, 141] width 8 height 8
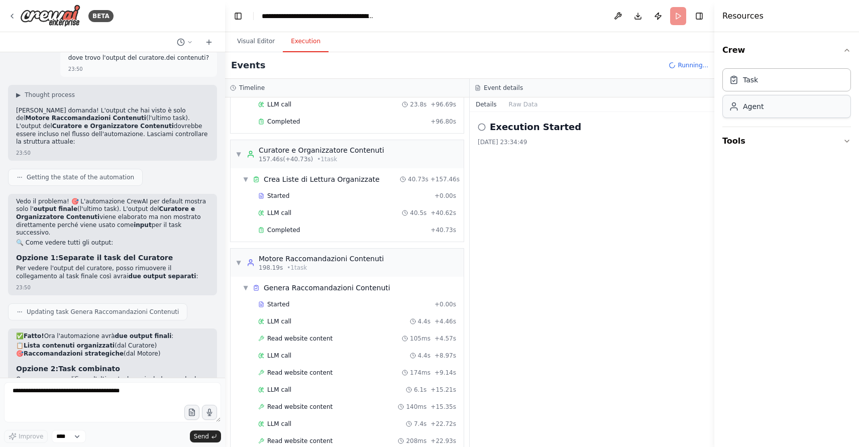
click at [808, 111] on div "Agent" at bounding box center [786, 106] width 129 height 23
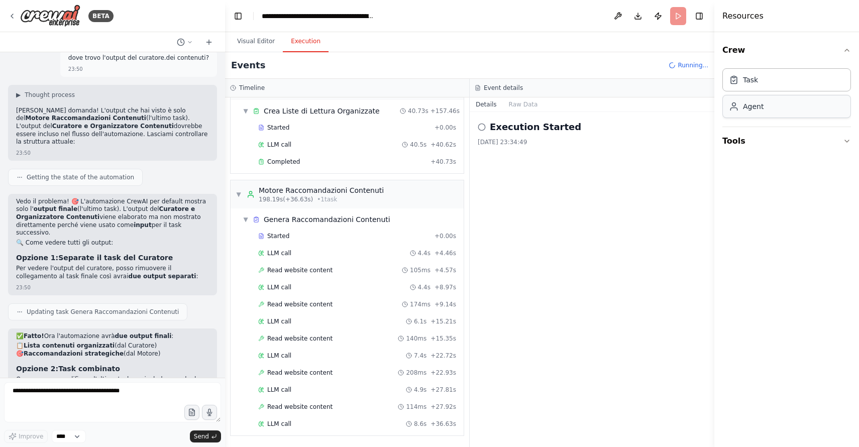
scroll to position [2996, 0]
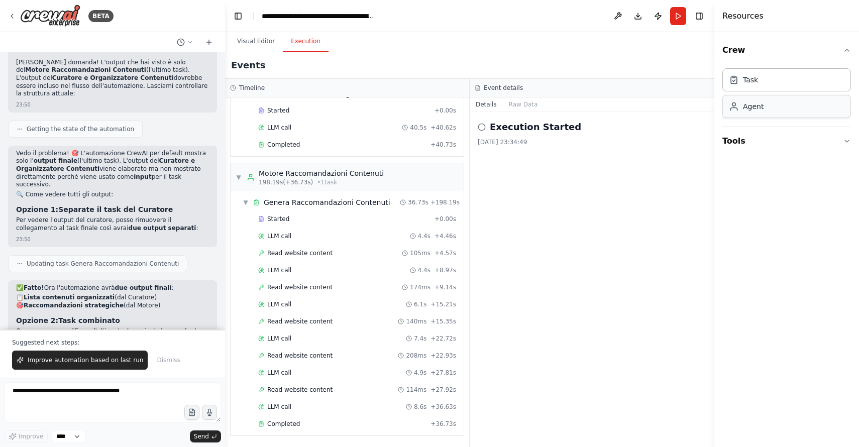
click at [757, 107] on div "Agent" at bounding box center [753, 106] width 21 height 10
click at [761, 83] on div "Task" at bounding box center [786, 79] width 129 height 23
click at [761, 81] on div "Task" at bounding box center [786, 79] width 129 height 23
click at [833, 140] on button "Tools" at bounding box center [786, 141] width 129 height 28
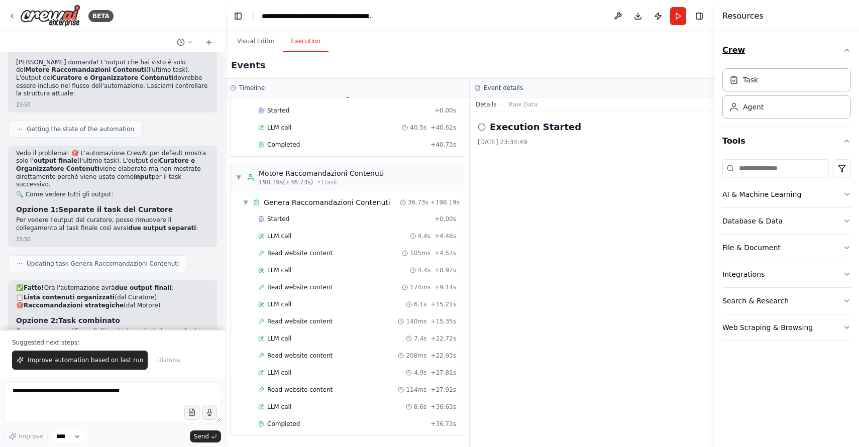
click at [847, 49] on icon "button" at bounding box center [847, 50] width 4 height 2
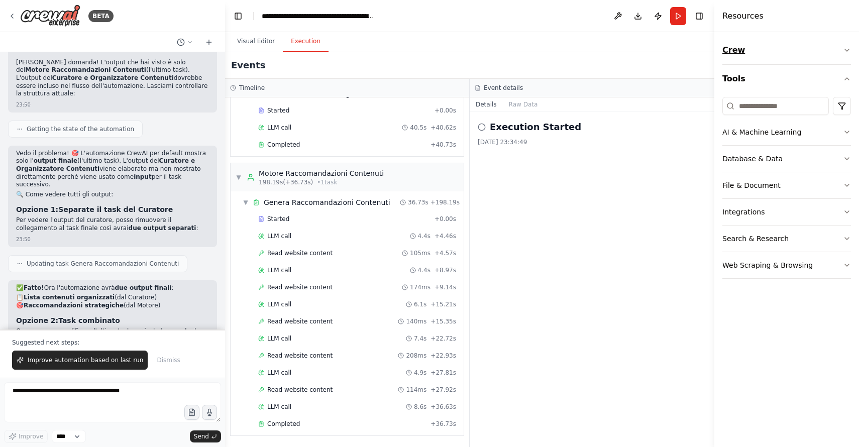
click at [847, 49] on icon "button" at bounding box center [847, 50] width 8 height 8
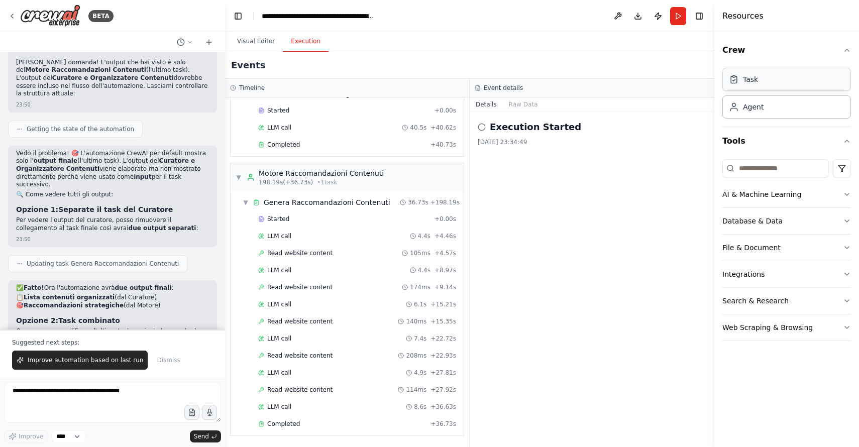
click at [752, 83] on div "Task" at bounding box center [750, 79] width 15 height 10
click at [280, 420] on span "Completed" at bounding box center [283, 424] width 33 height 8
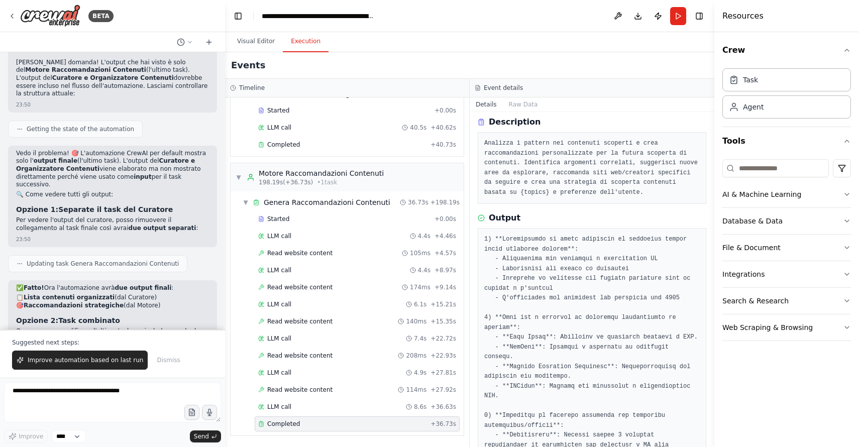
scroll to position [0, 0]
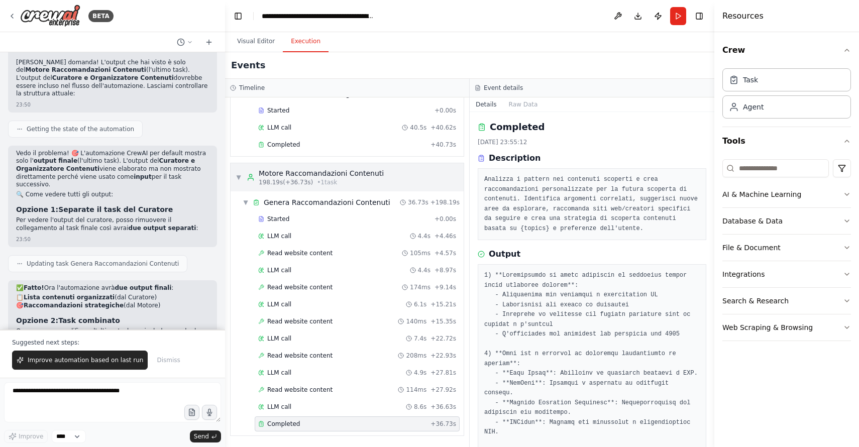
click at [240, 179] on span "▼" at bounding box center [239, 177] width 6 height 8
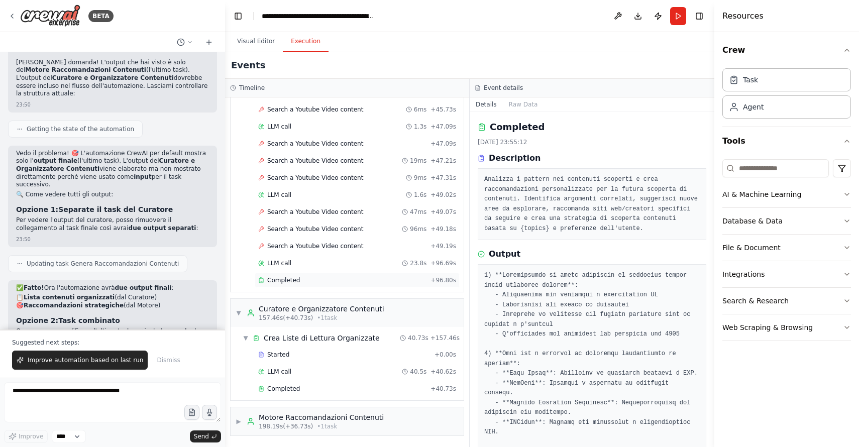
click at [280, 277] on span "Completed" at bounding box center [283, 280] width 33 height 8
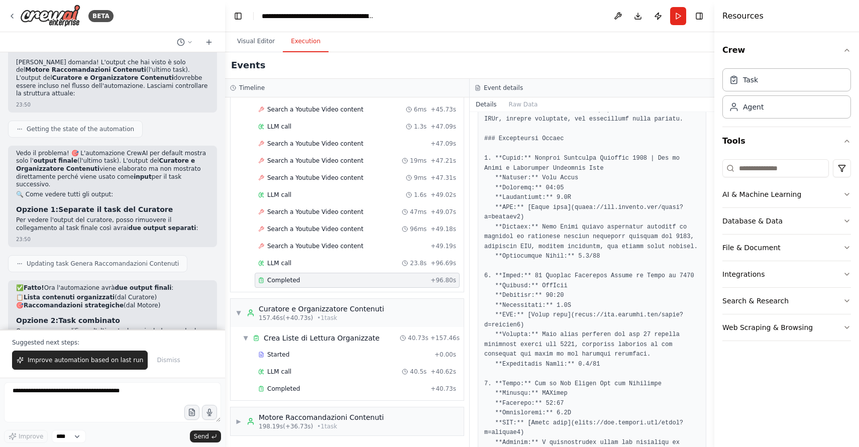
scroll to position [0, 0]
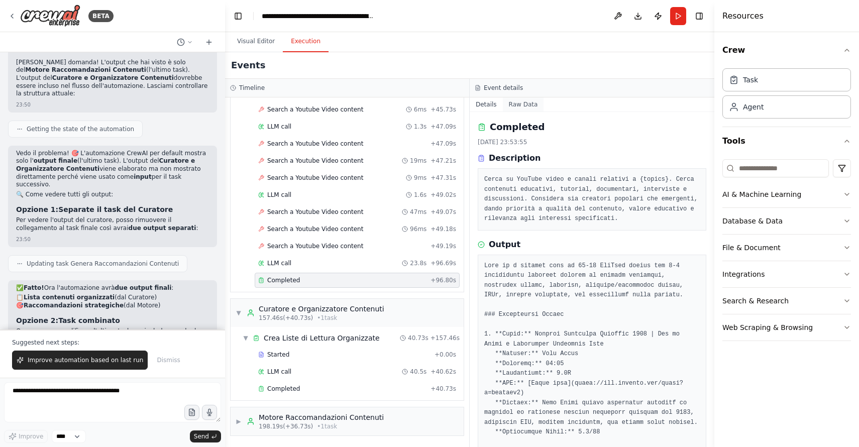
click at [523, 107] on button "Raw Data" at bounding box center [523, 104] width 41 height 14
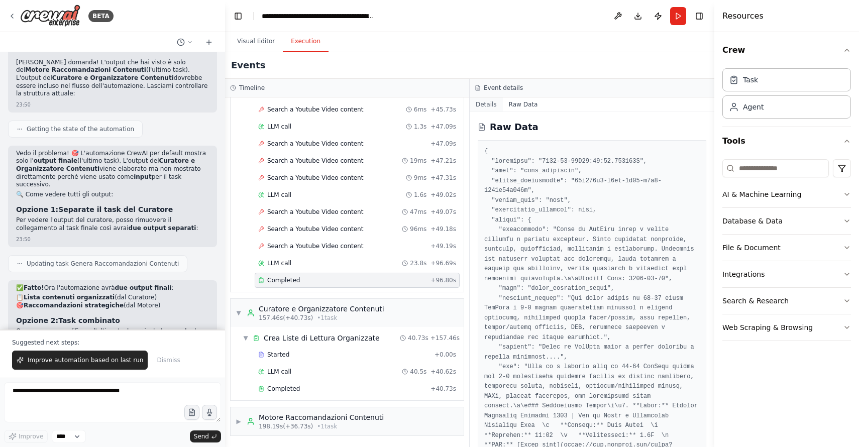
click at [486, 105] on button "Details" at bounding box center [486, 104] width 33 height 14
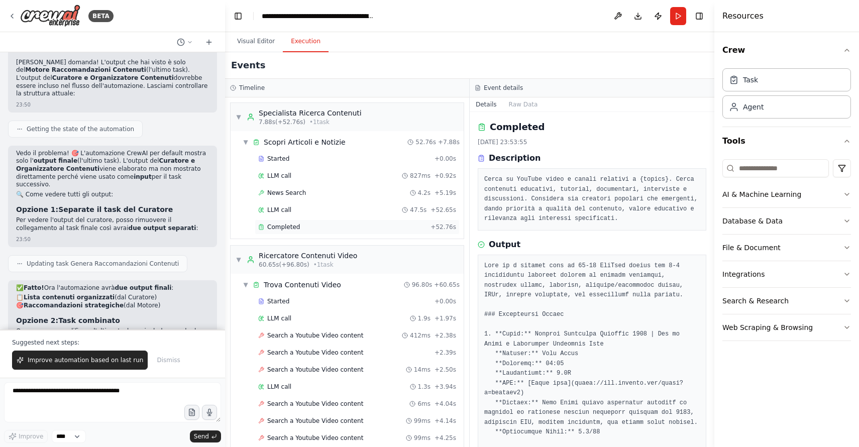
click at [297, 226] on span "Completed" at bounding box center [283, 227] width 33 height 8
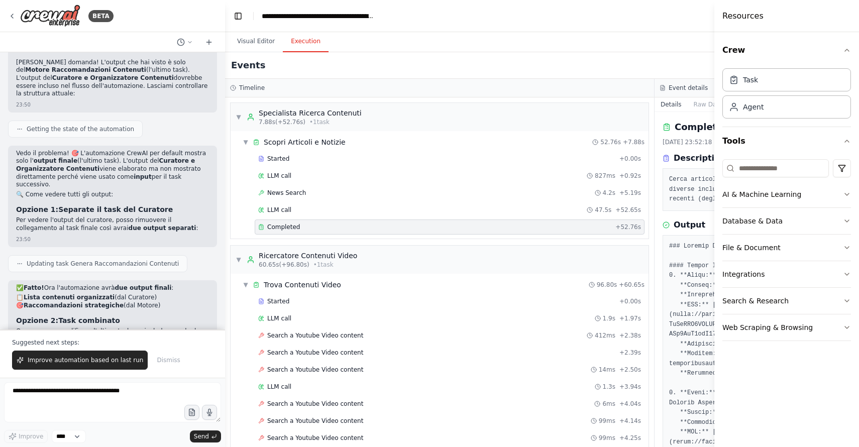
click at [297, 226] on span "Completed" at bounding box center [283, 227] width 33 height 8
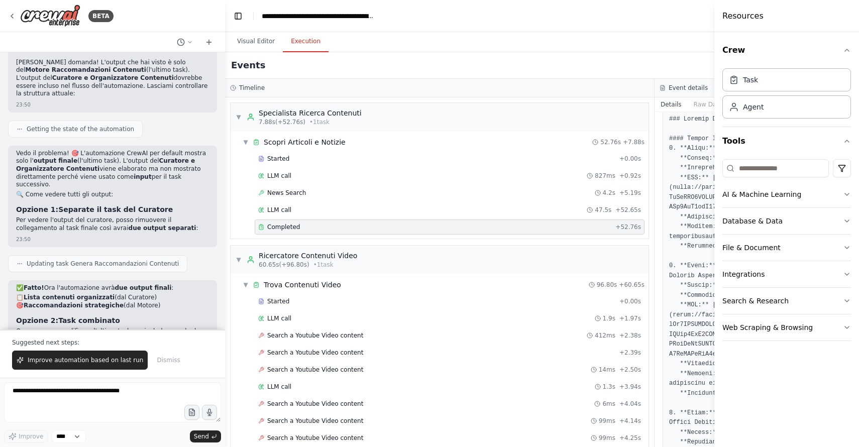
click at [851, 48] on div "Crew Task Agent Tools AI & Machine Learning Database & Data File & Document Int…" at bounding box center [786, 239] width 145 height 415
click at [687, 1] on header "**********" at bounding box center [654, 16] width 859 height 32
click at [607, 10] on header "**********" at bounding box center [654, 16] width 859 height 32
click at [241, 13] on button "Toggle Left Sidebar" at bounding box center [238, 16] width 14 height 14
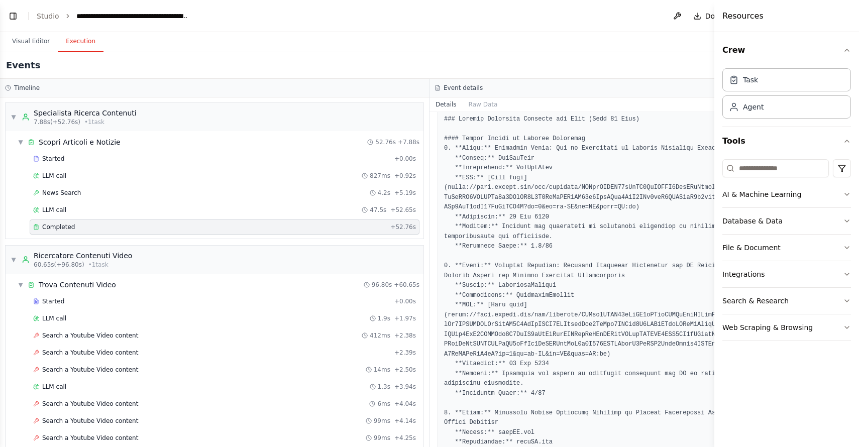
click at [659, 25] on header "**********" at bounding box center [429, 16] width 859 height 32
click at [817, 11] on div "Resources" at bounding box center [786, 16] width 145 height 32
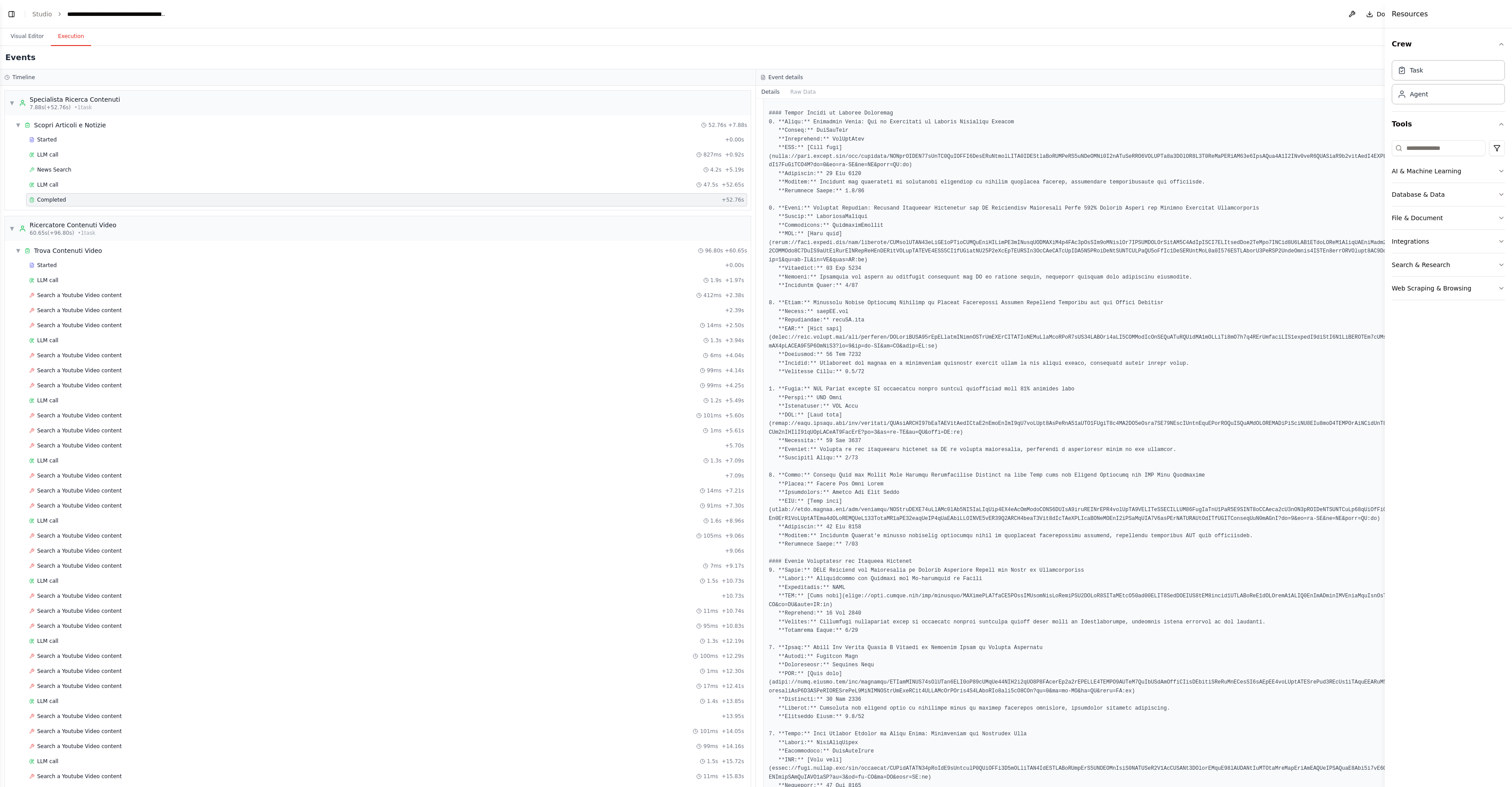
scroll to position [0, 0]
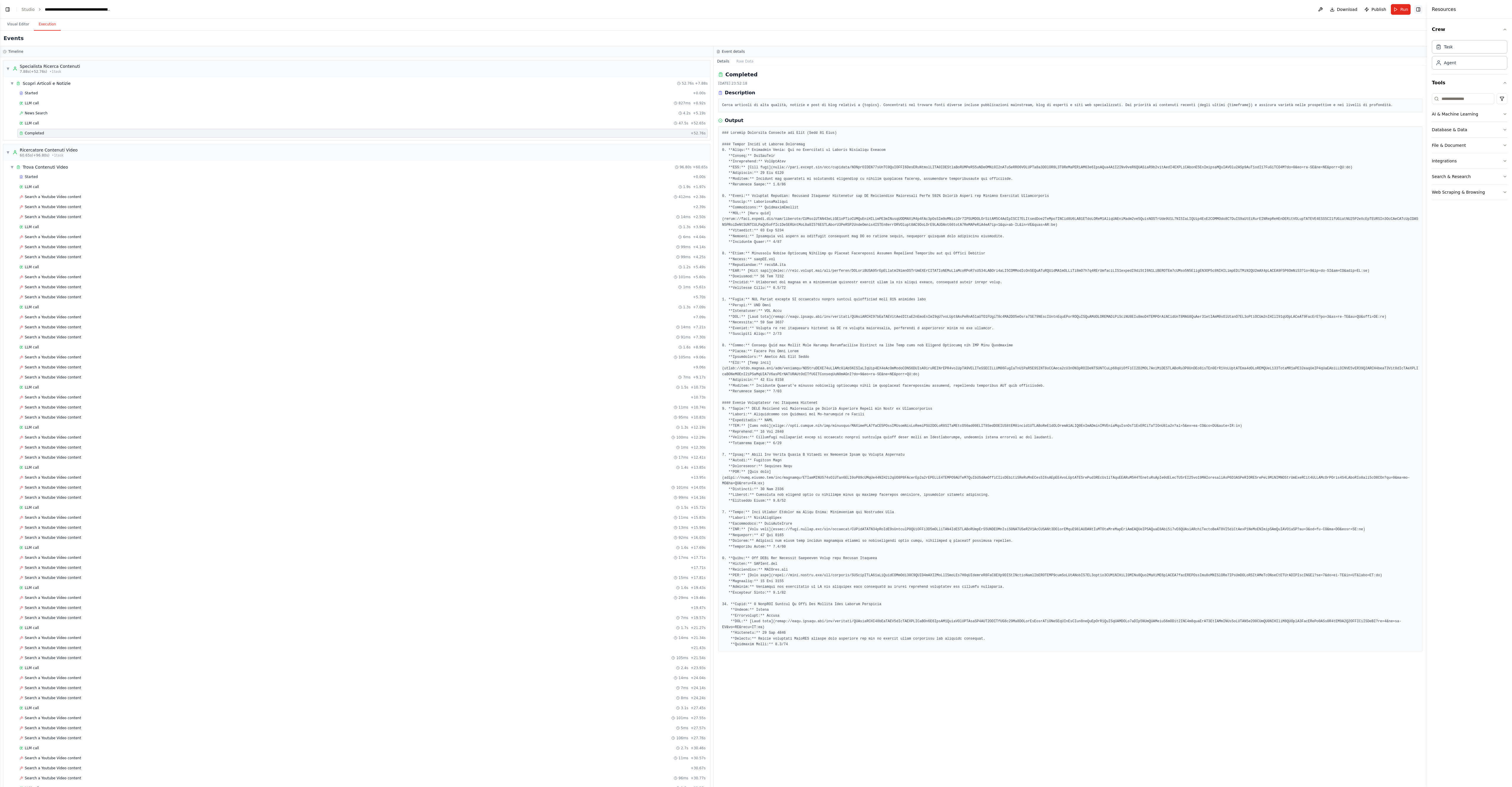
click at [504, 9] on button "Toggle Right Sidebar" at bounding box center [1418, 9] width 8 height 8
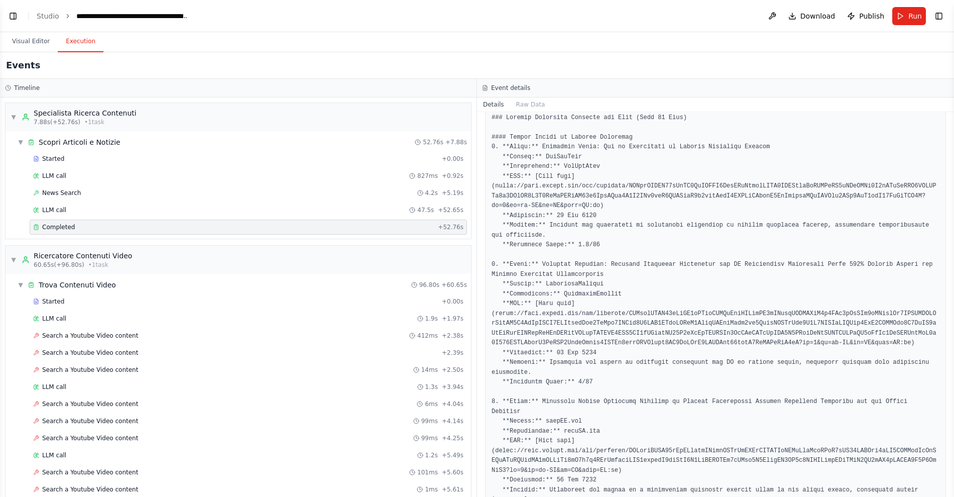
scroll to position [134, 0]
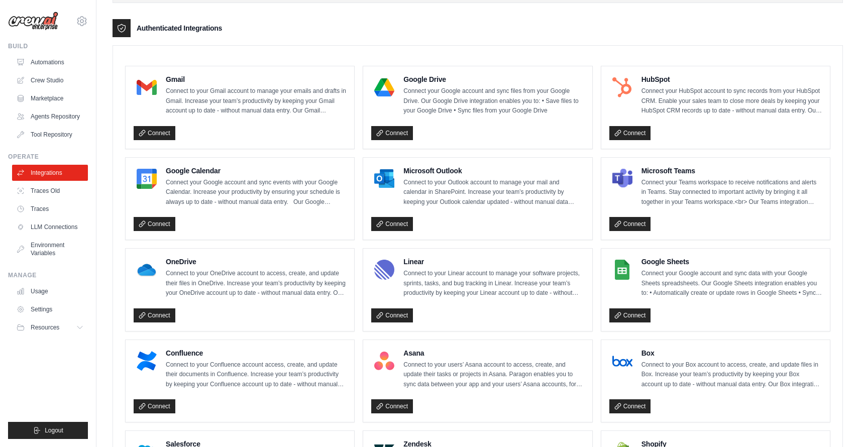
scroll to position [282, 0]
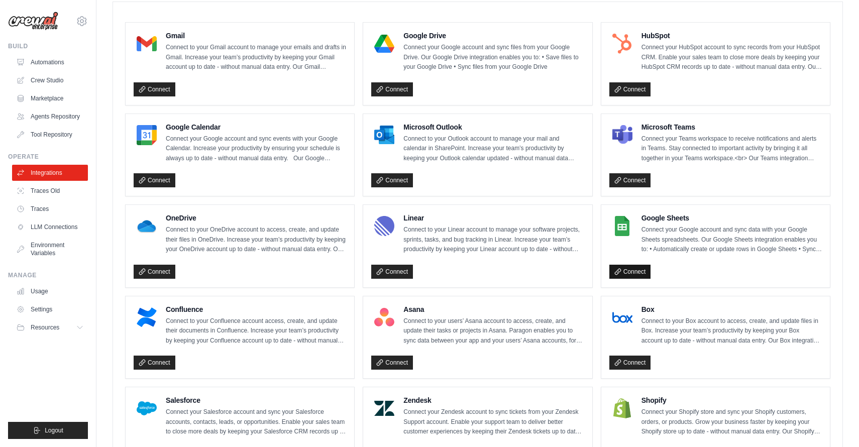
click at [636, 268] on link "Connect" at bounding box center [630, 272] width 42 height 14
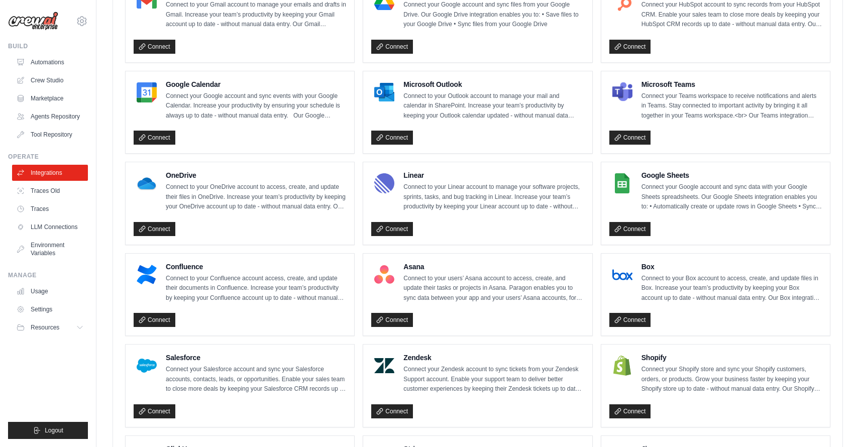
scroll to position [384, 0]
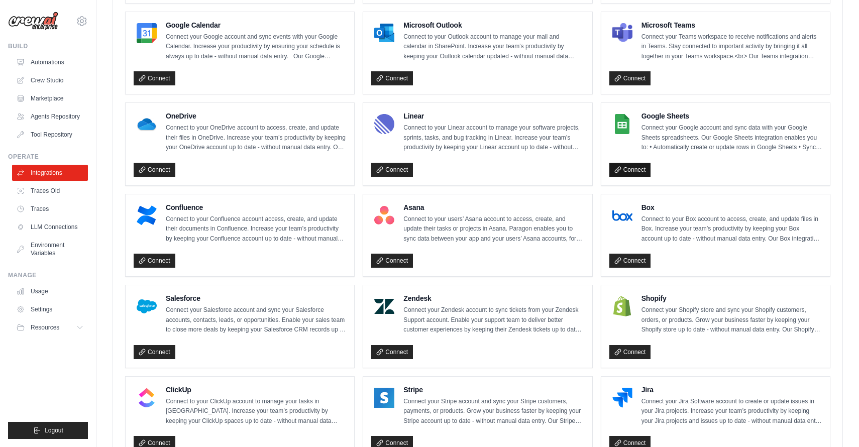
click at [630, 172] on link "Connect" at bounding box center [630, 170] width 42 height 14
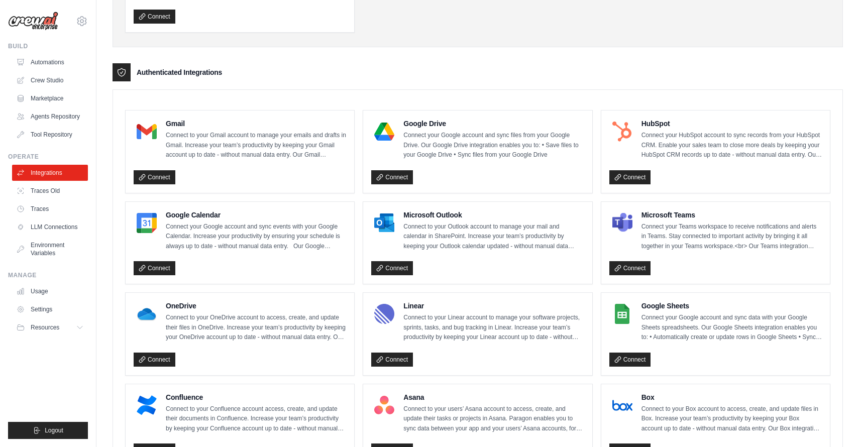
scroll to position [188, 0]
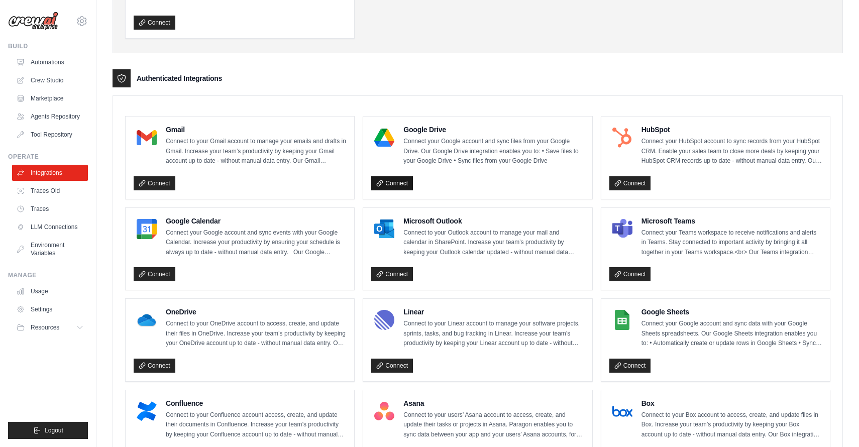
click at [383, 183] on icon at bounding box center [379, 183] width 7 height 7
click at [144, 271] on icon at bounding box center [142, 274] width 7 height 7
click at [157, 362] on link "Connect" at bounding box center [155, 366] width 42 height 14
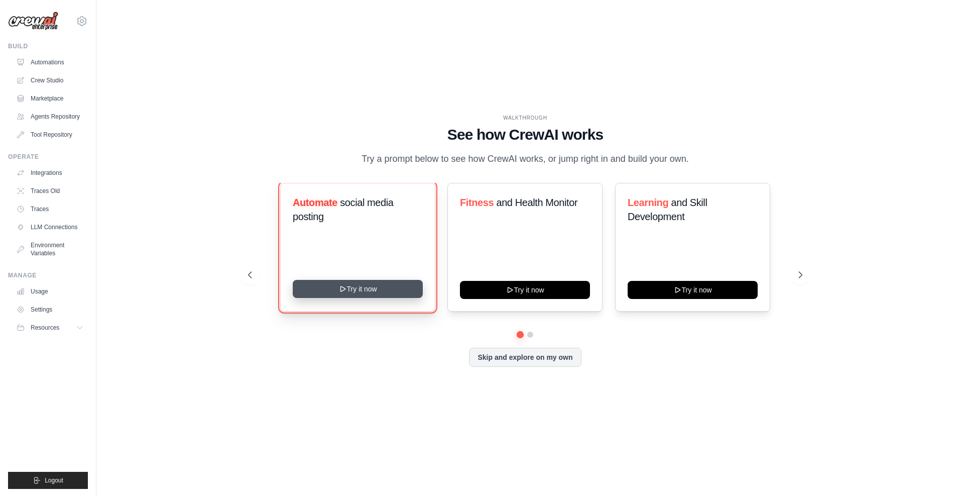
click at [355, 288] on button "Try it now" at bounding box center [358, 289] width 130 height 18
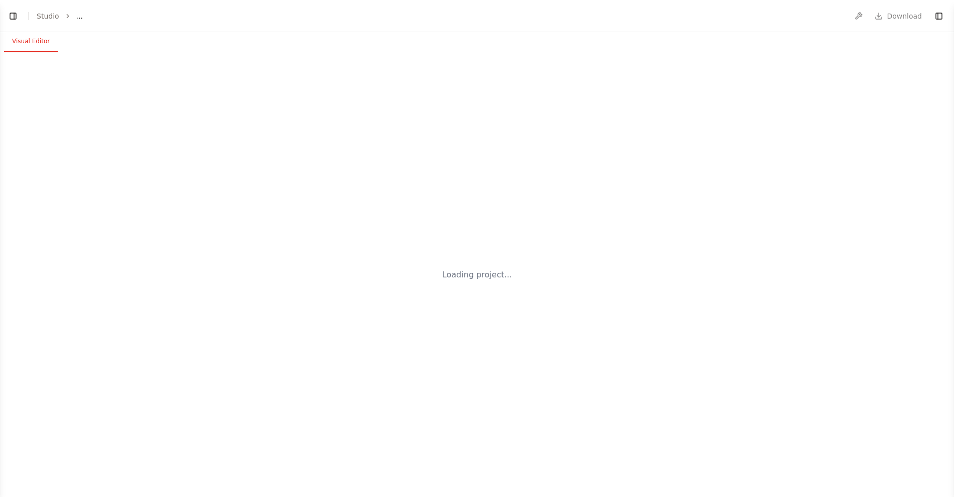
select select "****"
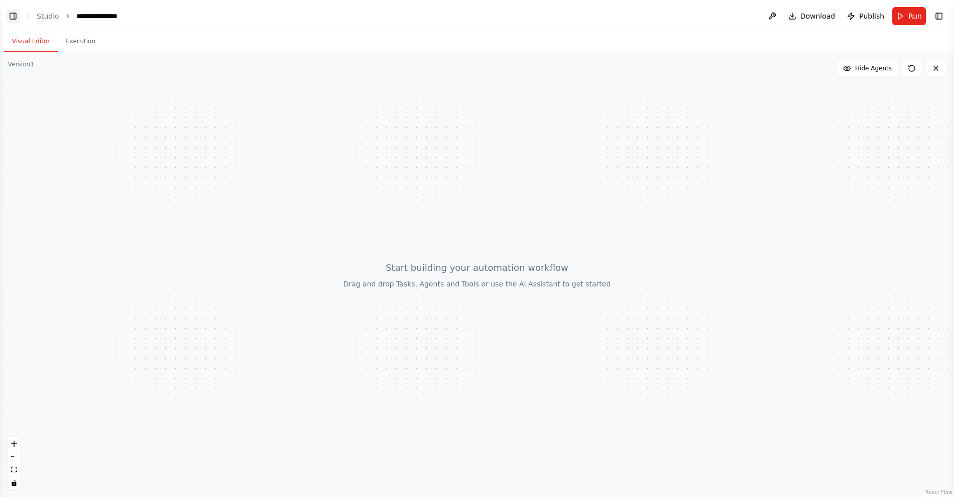
click at [13, 14] on button "Toggle Left Sidebar" at bounding box center [13, 16] width 14 height 14
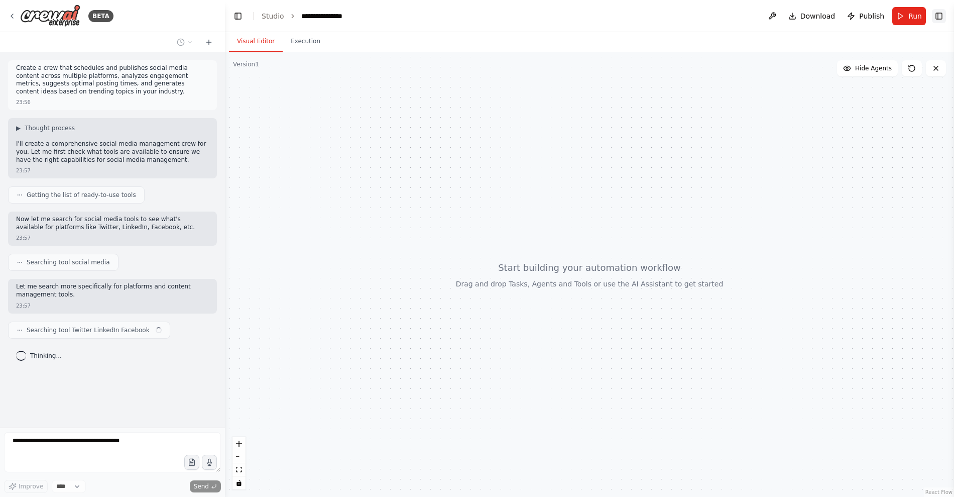
click at [940, 15] on button "Toggle Right Sidebar" at bounding box center [939, 16] width 14 height 14
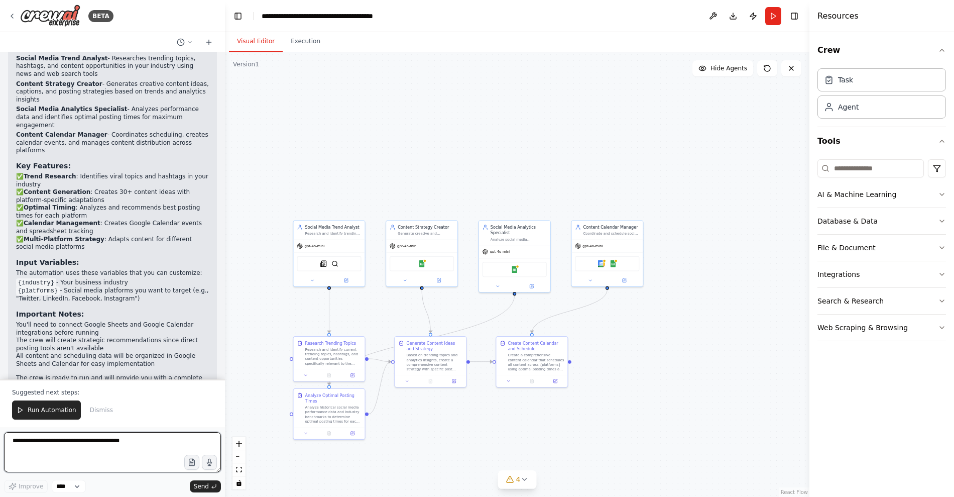
scroll to position [1114, 0]
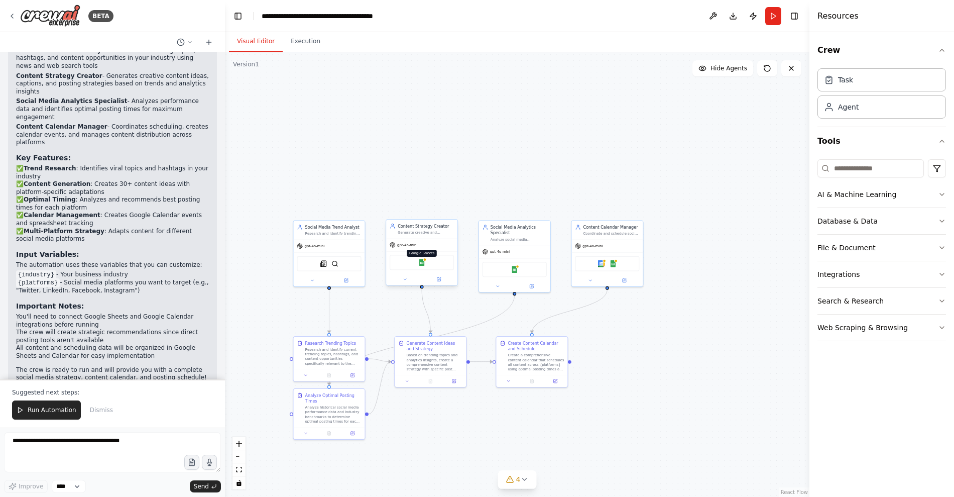
click at [423, 263] on img at bounding box center [421, 262] width 7 height 7
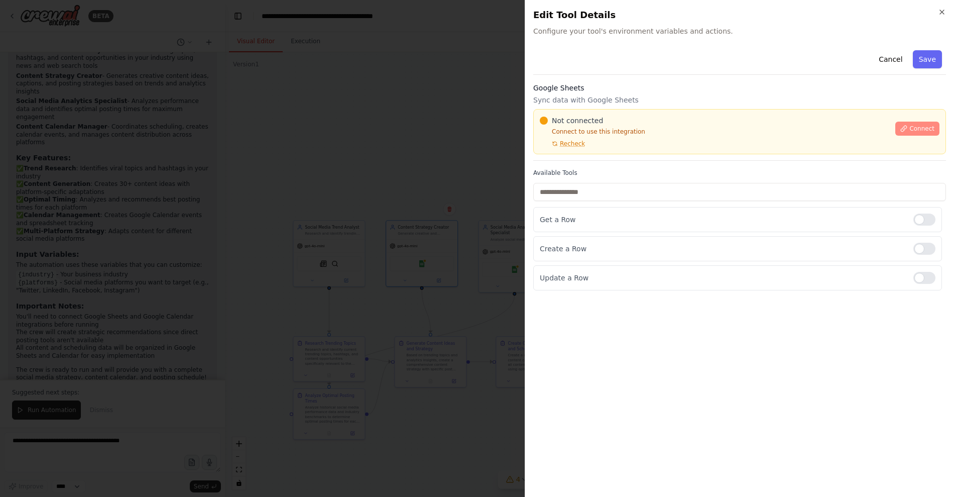
click at [912, 128] on span "Connect" at bounding box center [921, 129] width 25 height 8
click at [566, 142] on span "Recheck" at bounding box center [572, 144] width 25 height 8
click at [548, 164] on div "Cancel Save Google Sheets Sync data with Google Sheets Not connected Connect to…" at bounding box center [739, 168] width 413 height 244
click at [567, 164] on div "Cancel Save Google Sheets Sync data with Google Sheets Not connected Connect to…" at bounding box center [739, 168] width 413 height 244
click at [521, 162] on div at bounding box center [477, 248] width 954 height 497
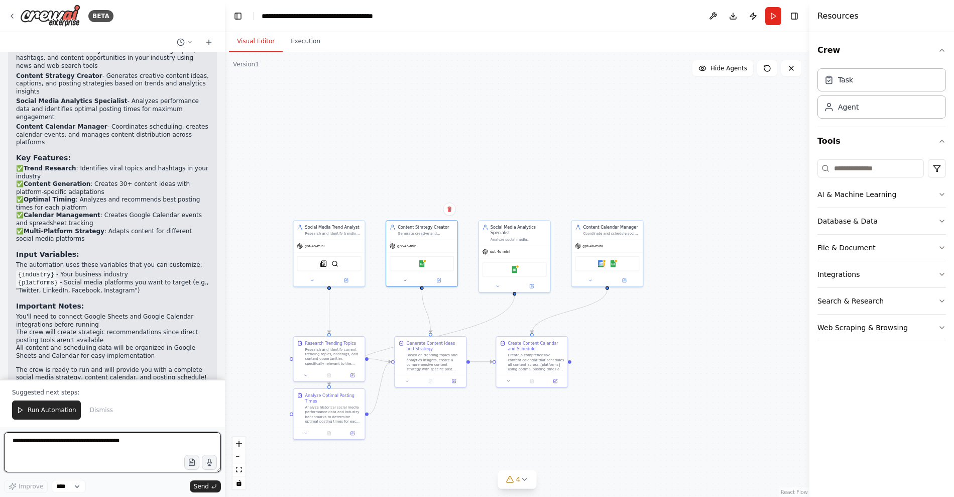
click at [72, 438] on textarea at bounding box center [112, 452] width 217 height 40
paste textarea "**********"
type textarea "**********"
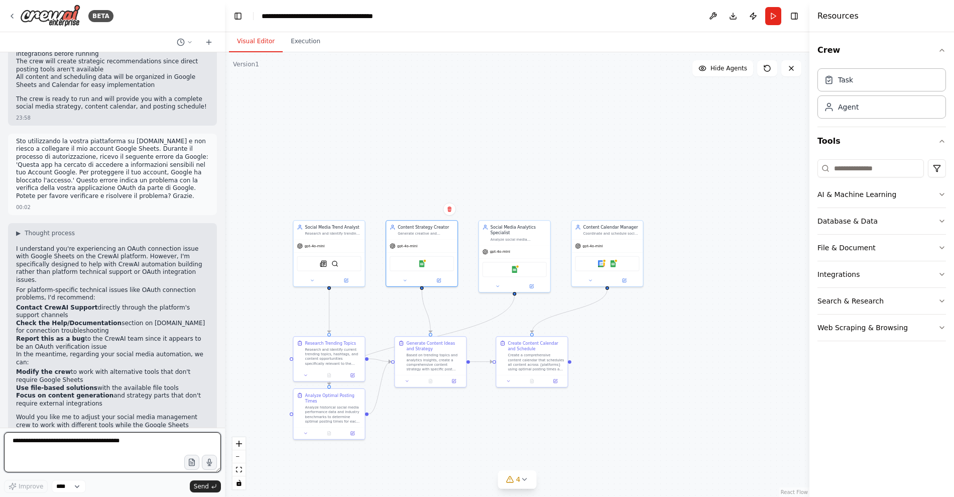
scroll to position [1385, 0]
